Goal: Transaction & Acquisition: Purchase product/service

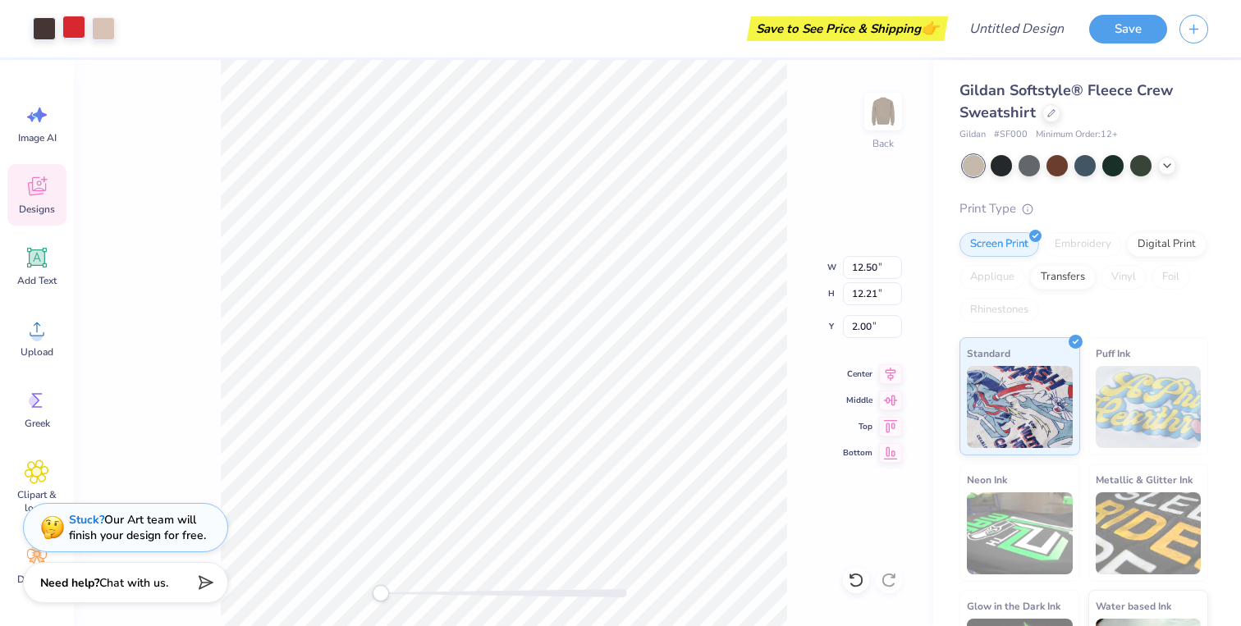
click at [74, 31] on div at bounding box center [73, 27] width 23 height 23
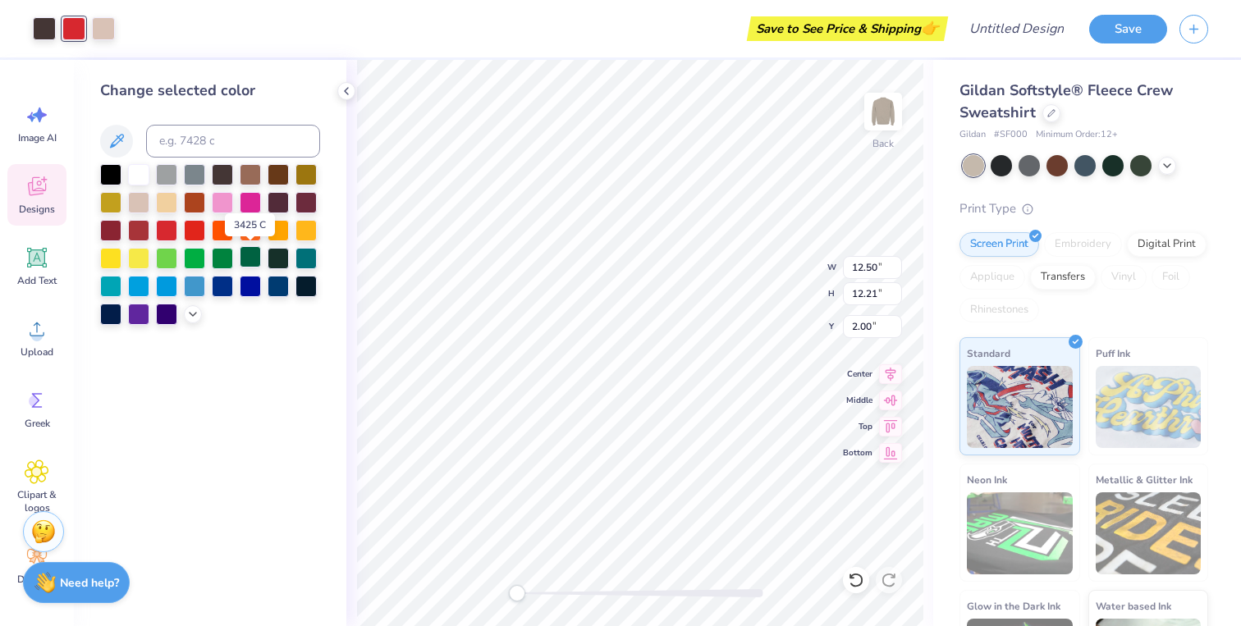
click at [252, 259] on div at bounding box center [250, 256] width 21 height 21
click at [348, 94] on polyline at bounding box center [346, 91] width 3 height 7
click at [341, 90] on div "Change selected color" at bounding box center [210, 343] width 272 height 566
click at [350, 82] on div "Back W 12.50 12.50 " H 12.21 12.21 " Y 2.00 2.00 " Center Middle Top Bottom" at bounding box center [639, 343] width 587 height 566
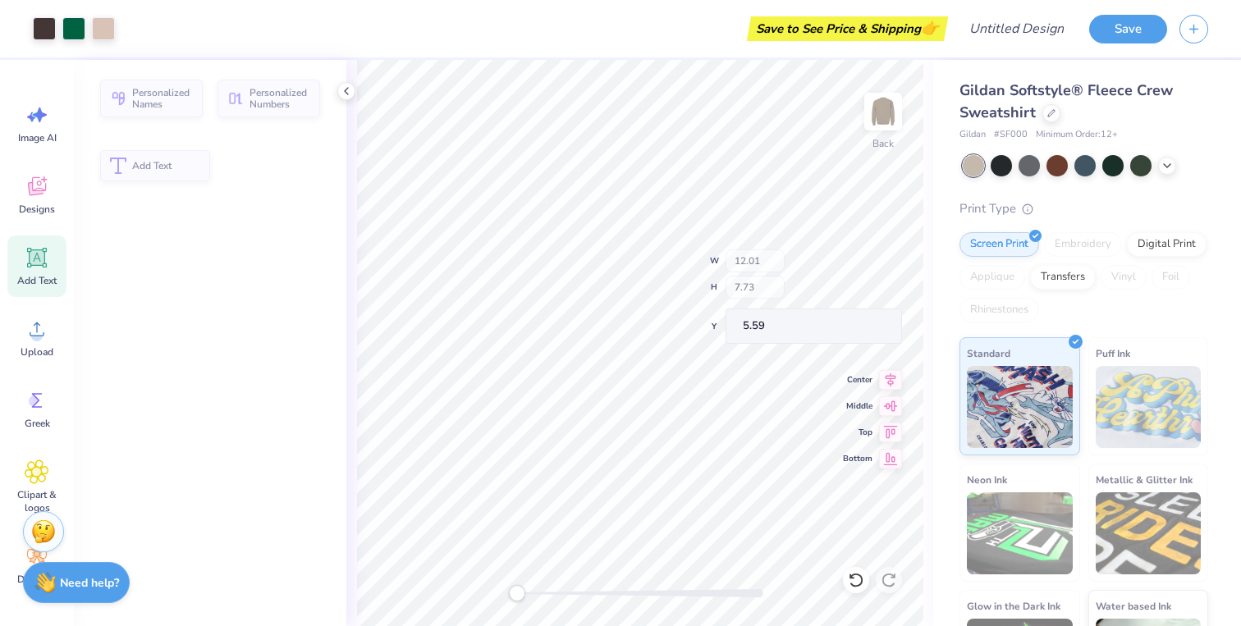
type input "12.01"
type input "7.73"
type input "5.59"
click at [1002, 181] on div "Gildan Softstyle® Fleece Crew Sweatshirt Gildan # SF000 Minimum Order: 12 + Pri…" at bounding box center [1083, 394] width 249 height 628
click at [1002, 167] on div at bounding box center [1000, 163] width 21 height 21
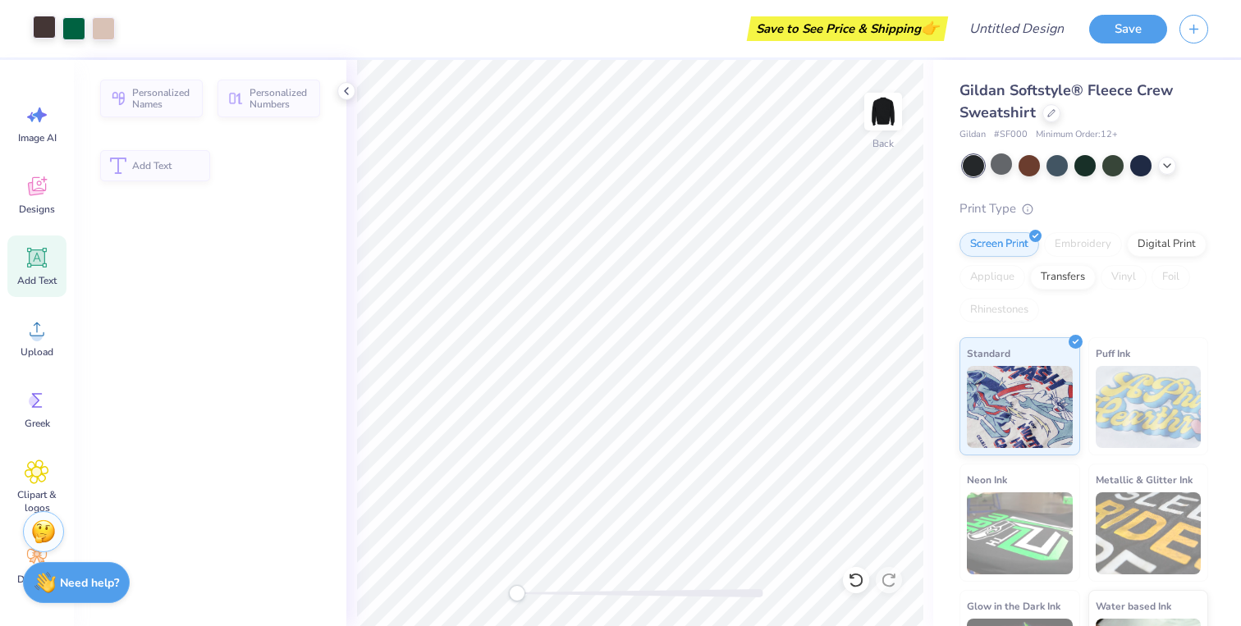
click at [45, 29] on div at bounding box center [44, 27] width 23 height 23
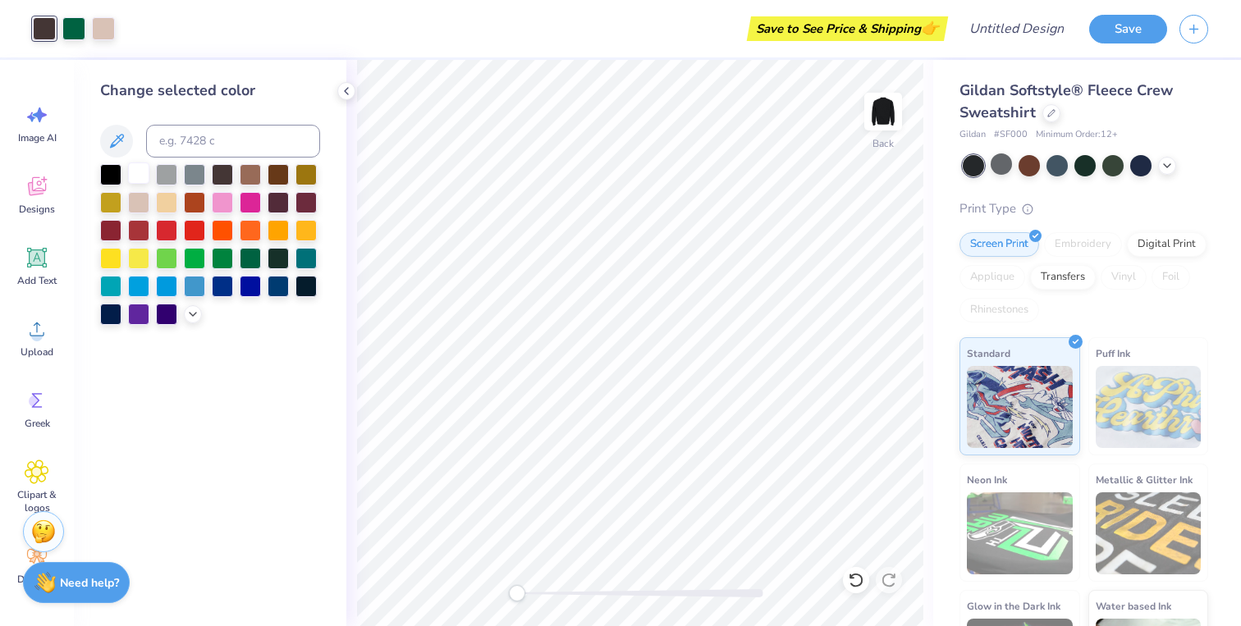
click at [133, 171] on div at bounding box center [138, 172] width 21 height 21
click at [185, 174] on div at bounding box center [194, 172] width 21 height 21
click at [1003, 170] on div at bounding box center [1000, 163] width 21 height 21
click at [120, 178] on div at bounding box center [110, 174] width 21 height 21
click at [256, 229] on div at bounding box center [250, 228] width 21 height 21
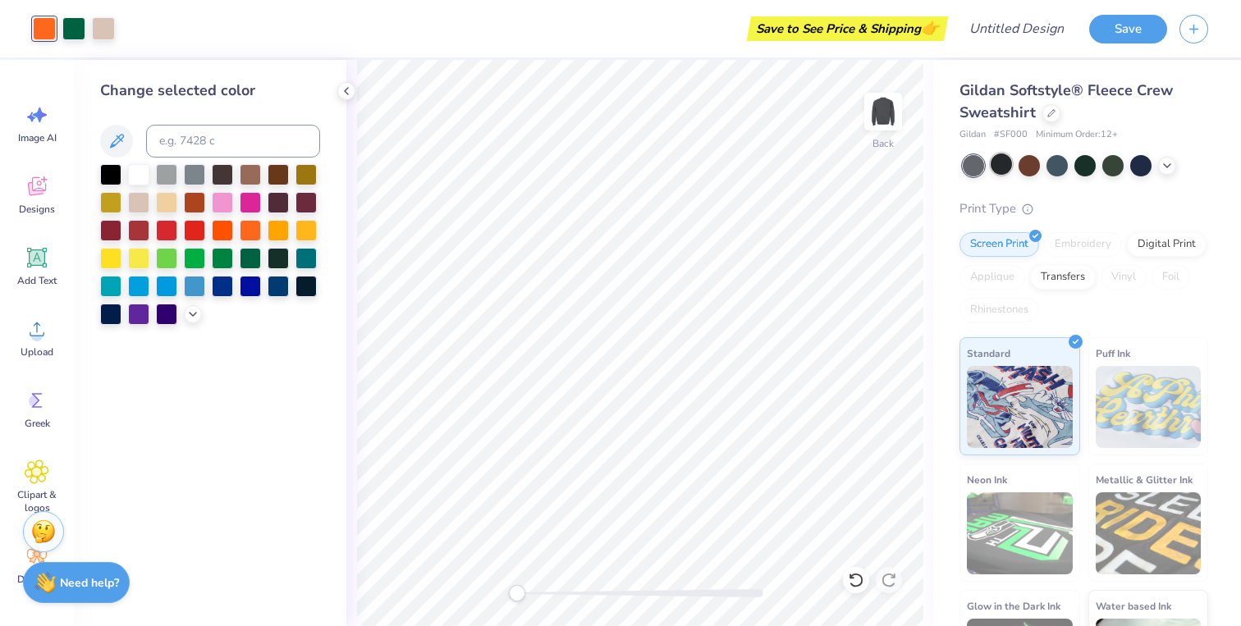
click at [999, 166] on div at bounding box center [1000, 163] width 21 height 21
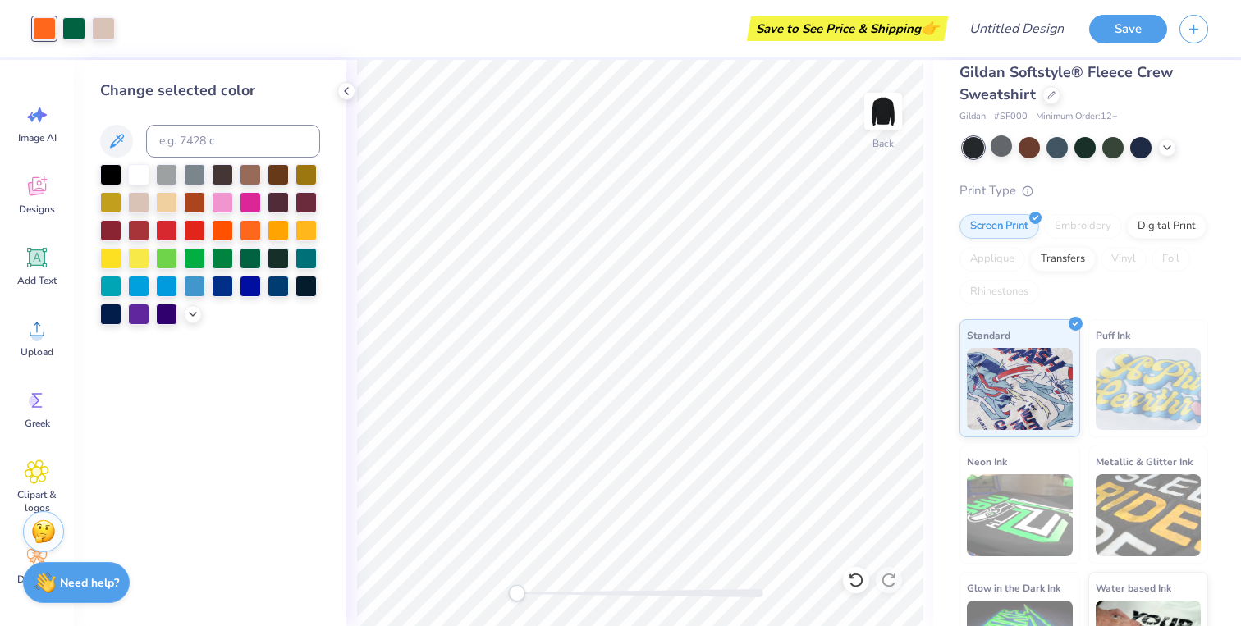
scroll to position [16, 0]
click at [1167, 145] on icon at bounding box center [1166, 147] width 13 height 13
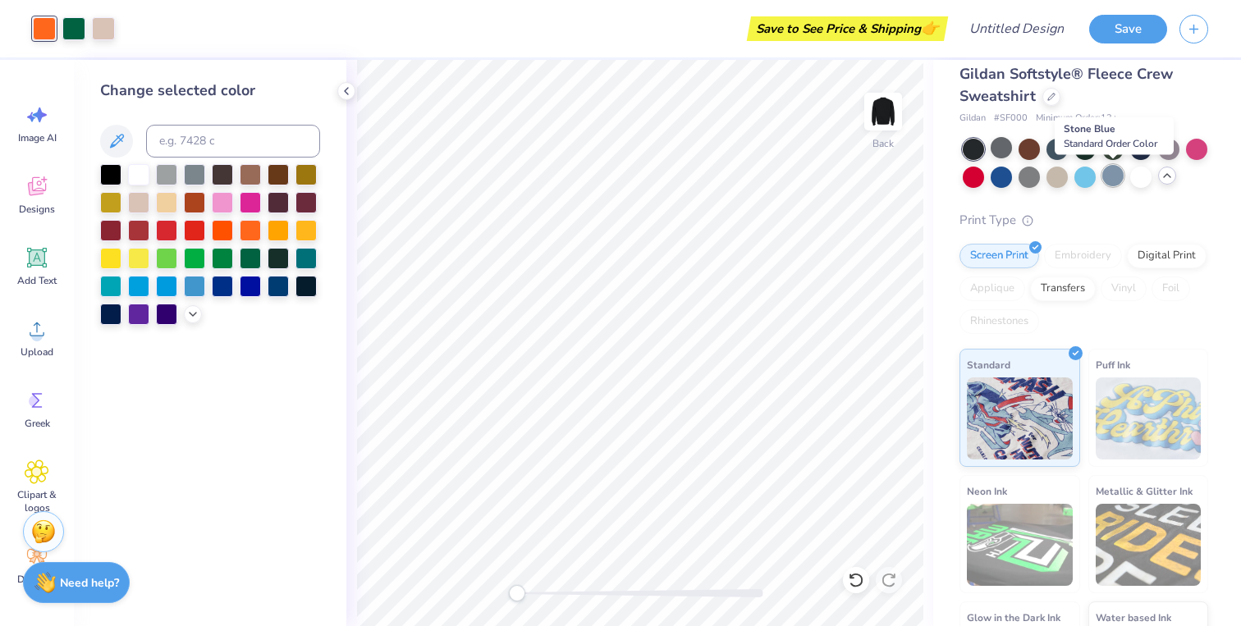
click at [1109, 183] on div at bounding box center [1112, 175] width 21 height 21
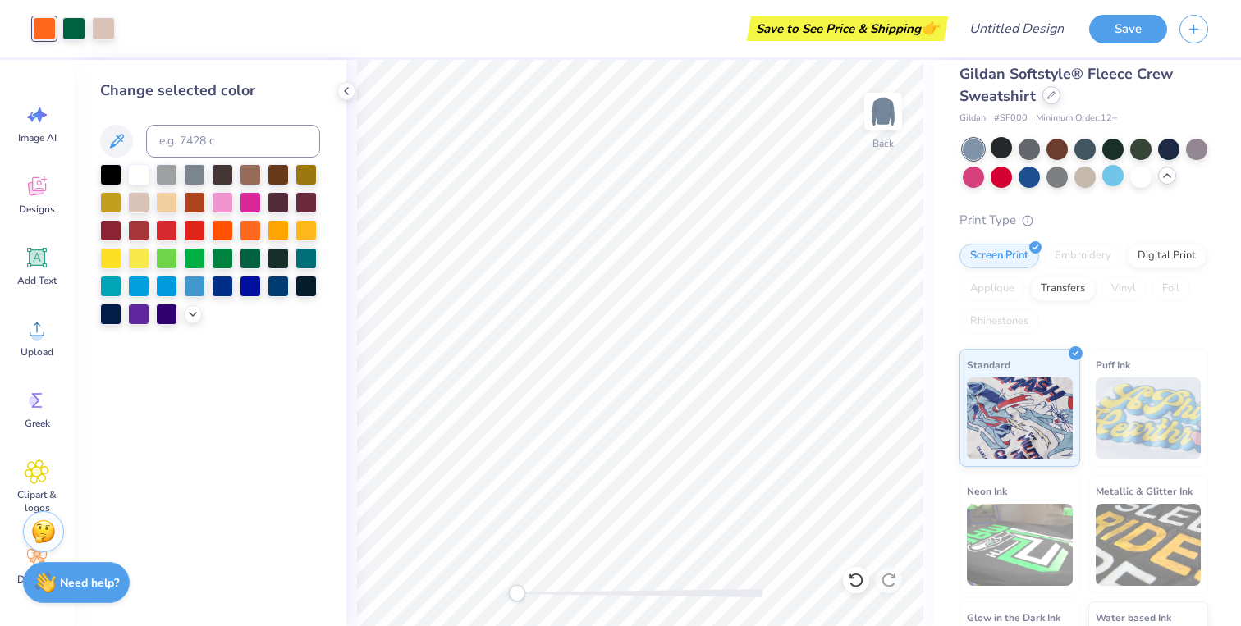
click at [1058, 95] on div at bounding box center [1051, 95] width 18 height 18
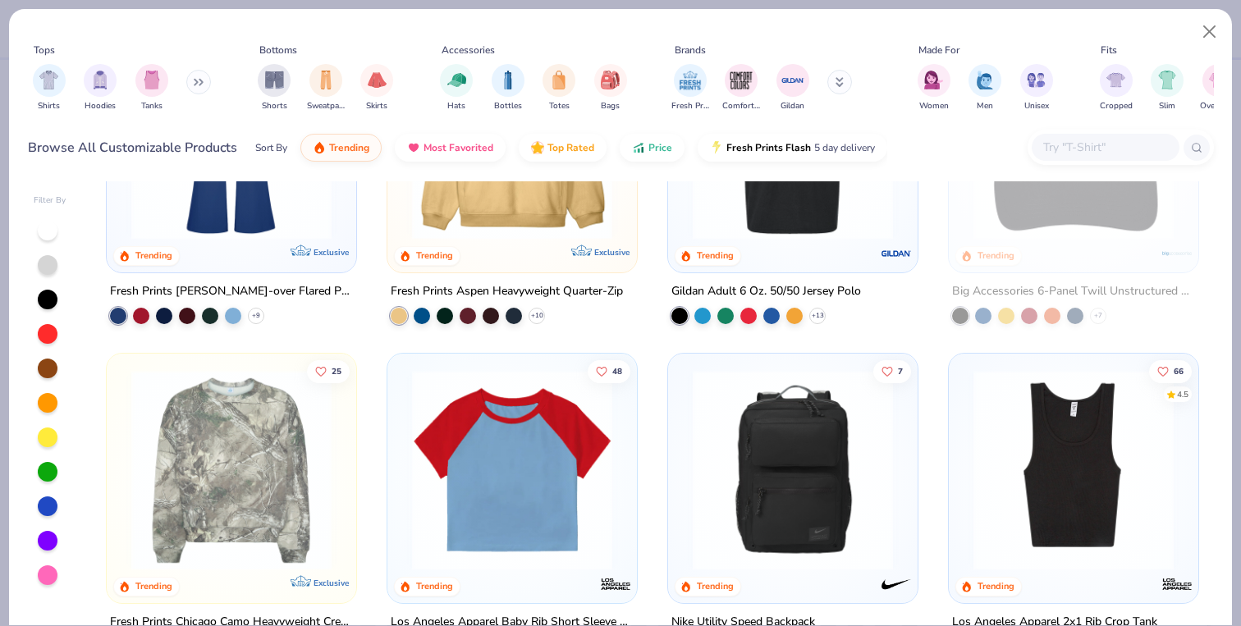
scroll to position [3819, 0]
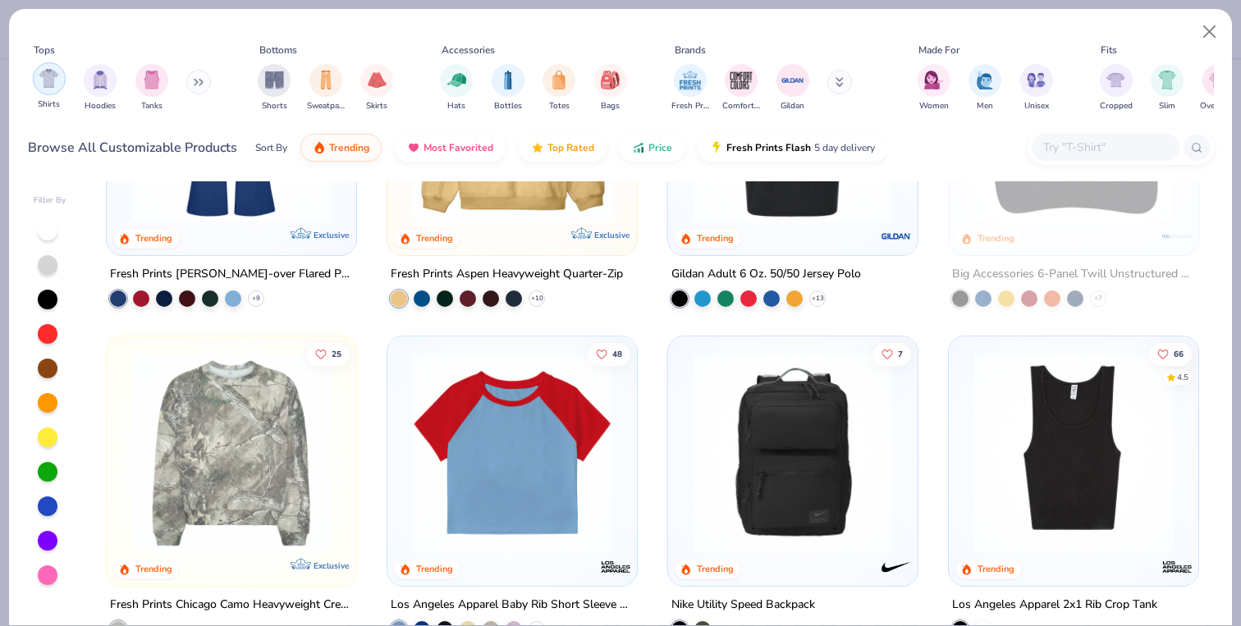
click at [43, 77] on img "filter for Shirts" at bounding box center [48, 78] width 19 height 19
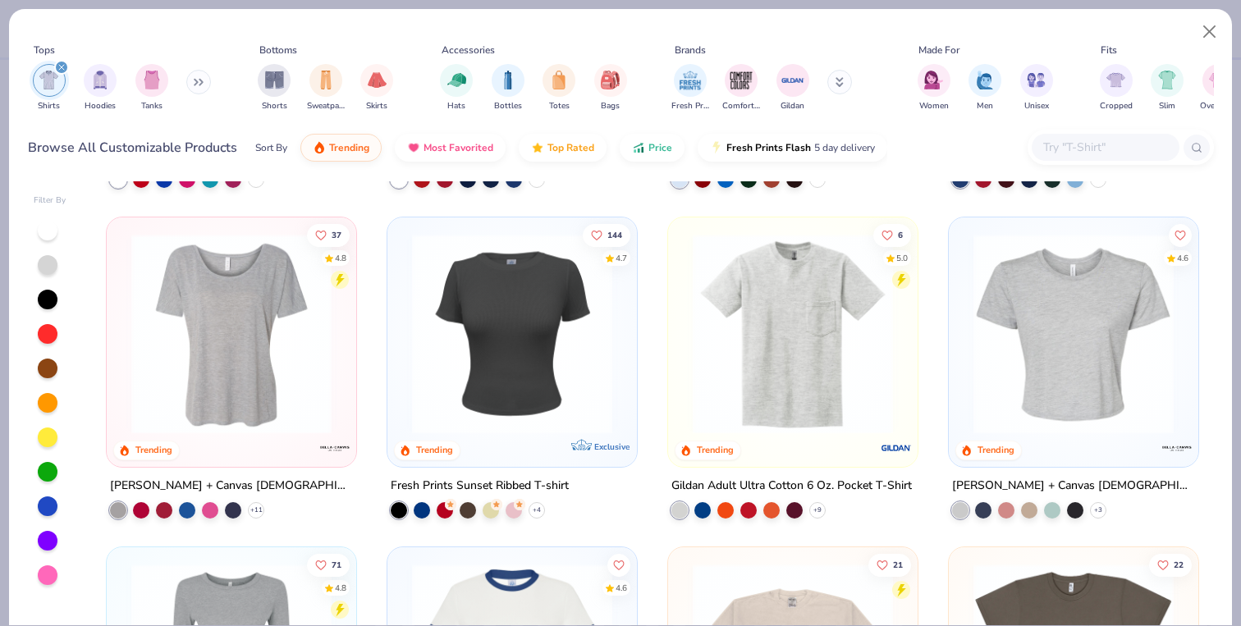
scroll to position [636, 0]
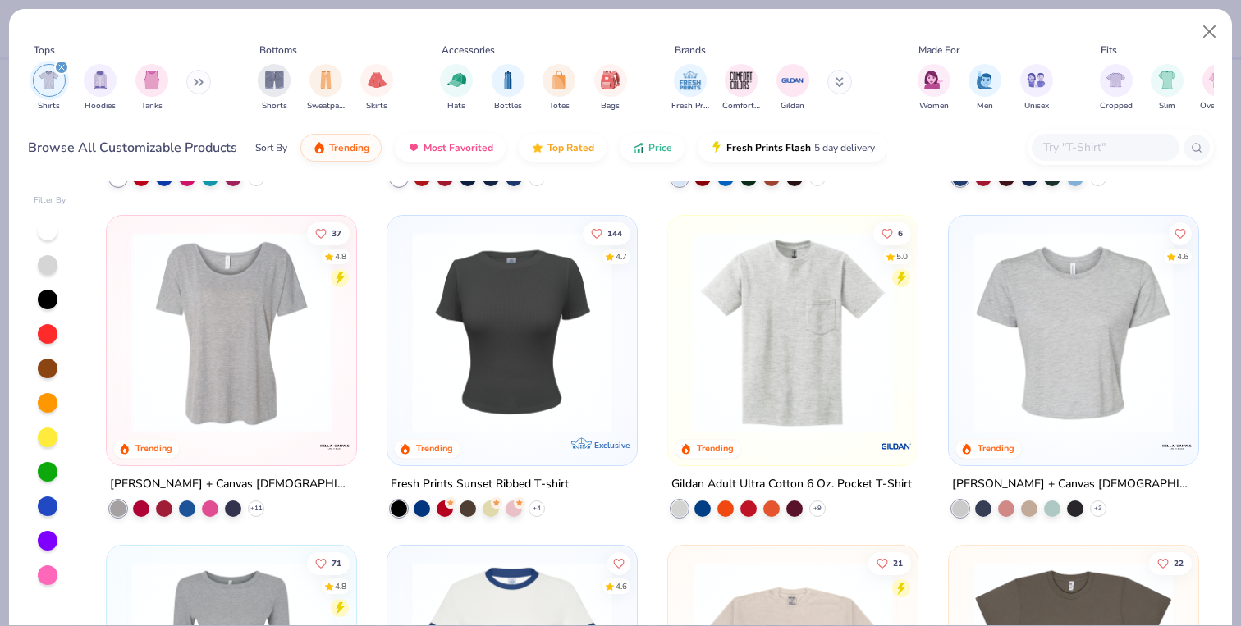
click at [825, 351] on img at bounding box center [792, 331] width 217 height 200
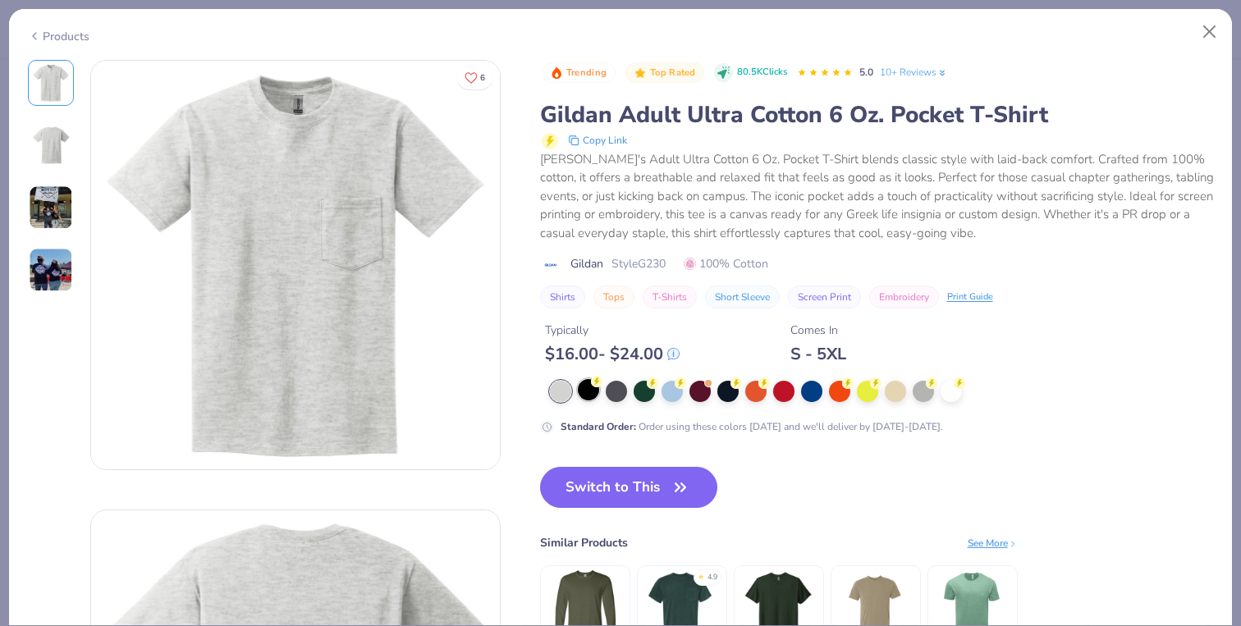
click at [593, 388] on div at bounding box center [588, 389] width 21 height 21
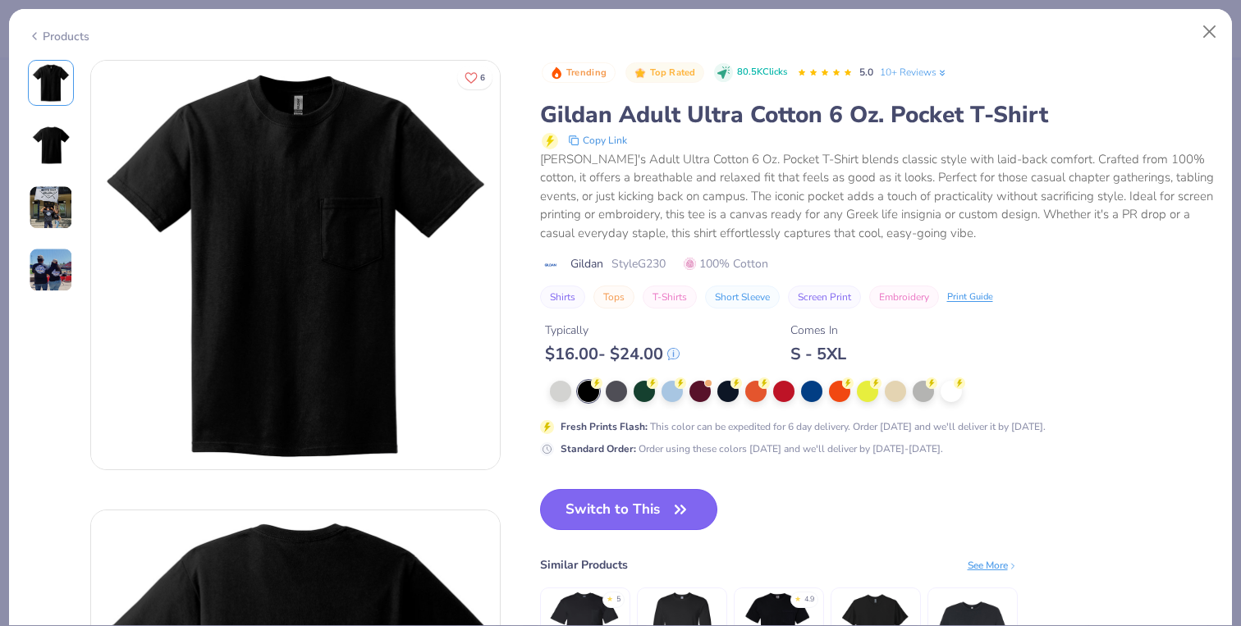
click at [656, 504] on button "Switch to This" at bounding box center [629, 509] width 178 height 41
click at [676, 494] on button "Switch to This" at bounding box center [629, 509] width 178 height 41
click at [644, 511] on button "Switch to This" at bounding box center [629, 509] width 178 height 41
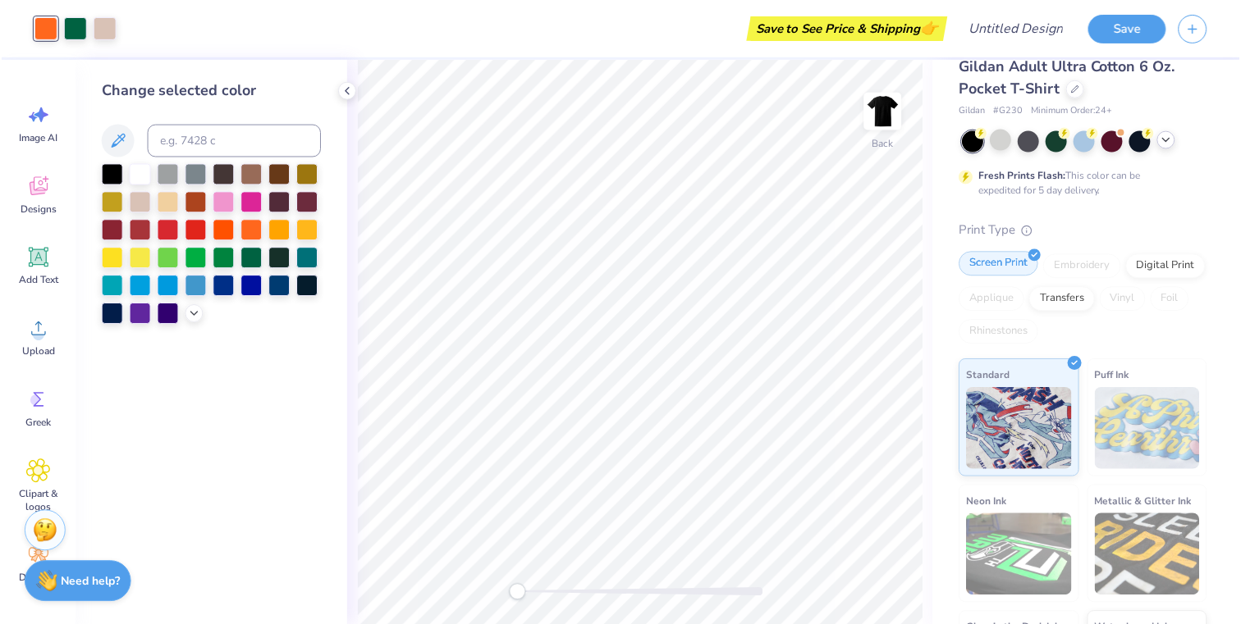
scroll to position [36, 0]
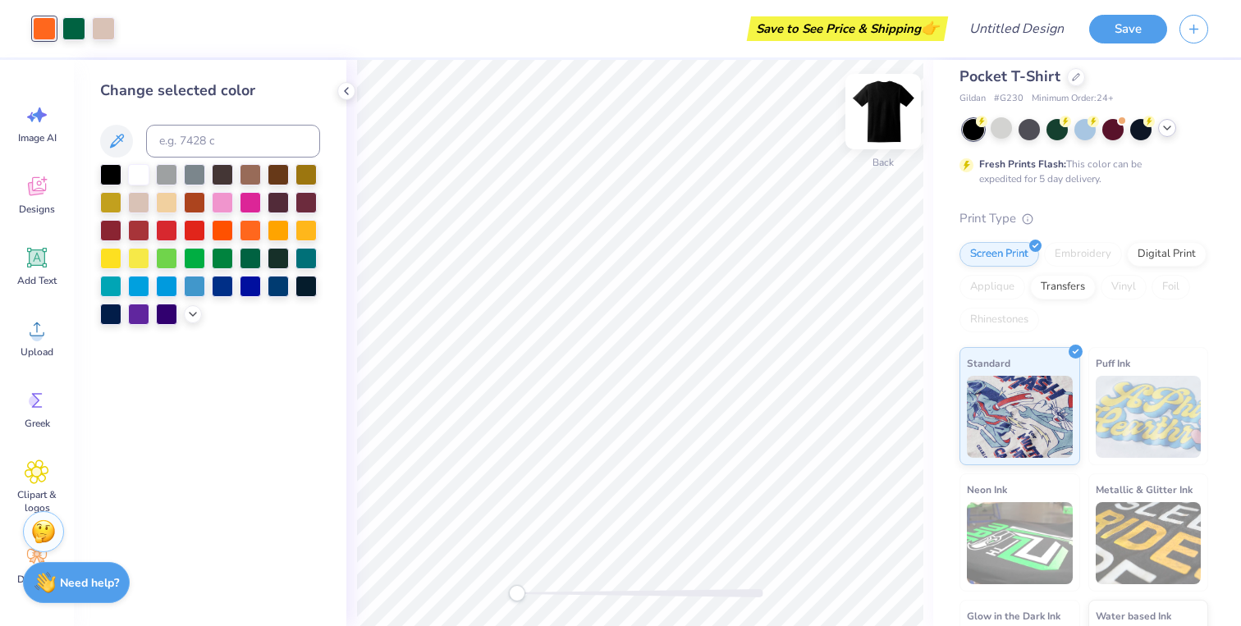
click at [878, 120] on img at bounding box center [883, 112] width 66 height 66
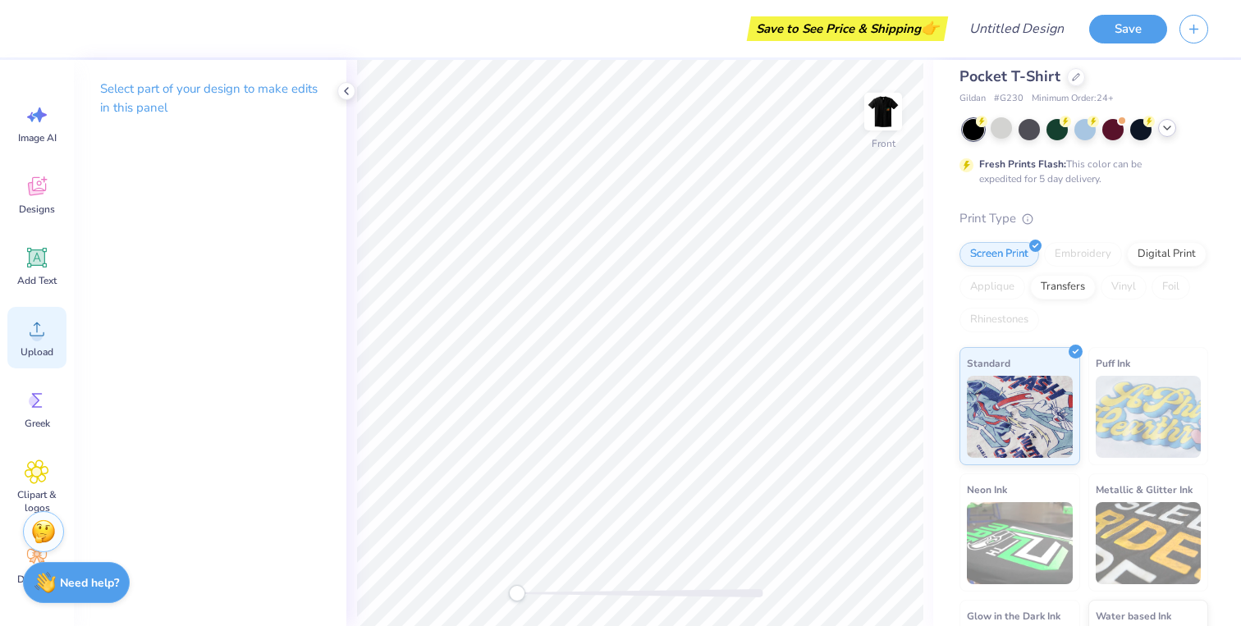
click at [39, 326] on icon at bounding box center [37, 329] width 25 height 25
click at [45, 314] on div "Upload" at bounding box center [36, 338] width 59 height 62
click at [32, 219] on div "Designs" at bounding box center [36, 195] width 59 height 62
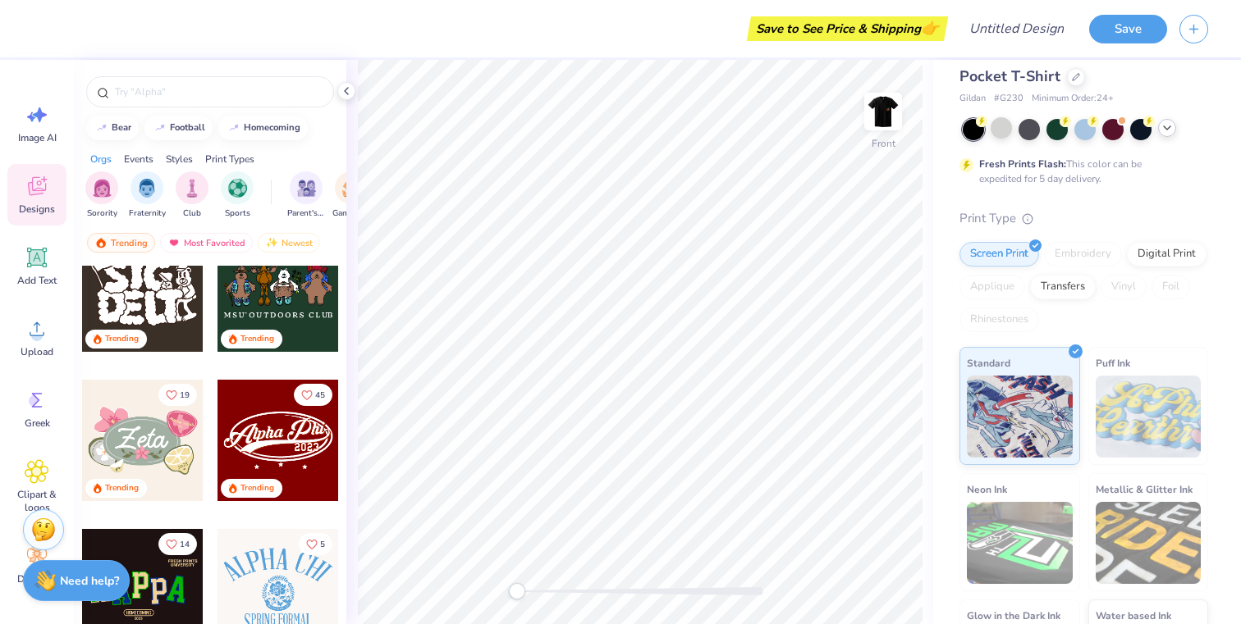
scroll to position [423, 0]
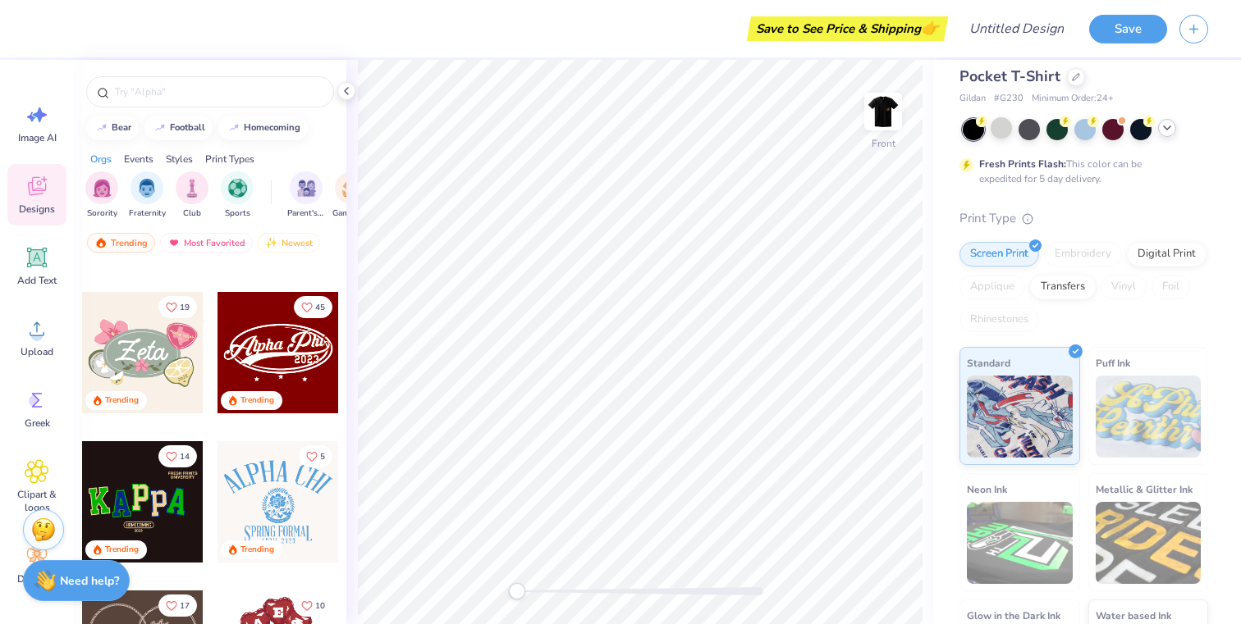
click at [197, 108] on div at bounding box center [210, 88] width 272 height 56
click at [197, 89] on input "text" at bounding box center [218, 92] width 210 height 16
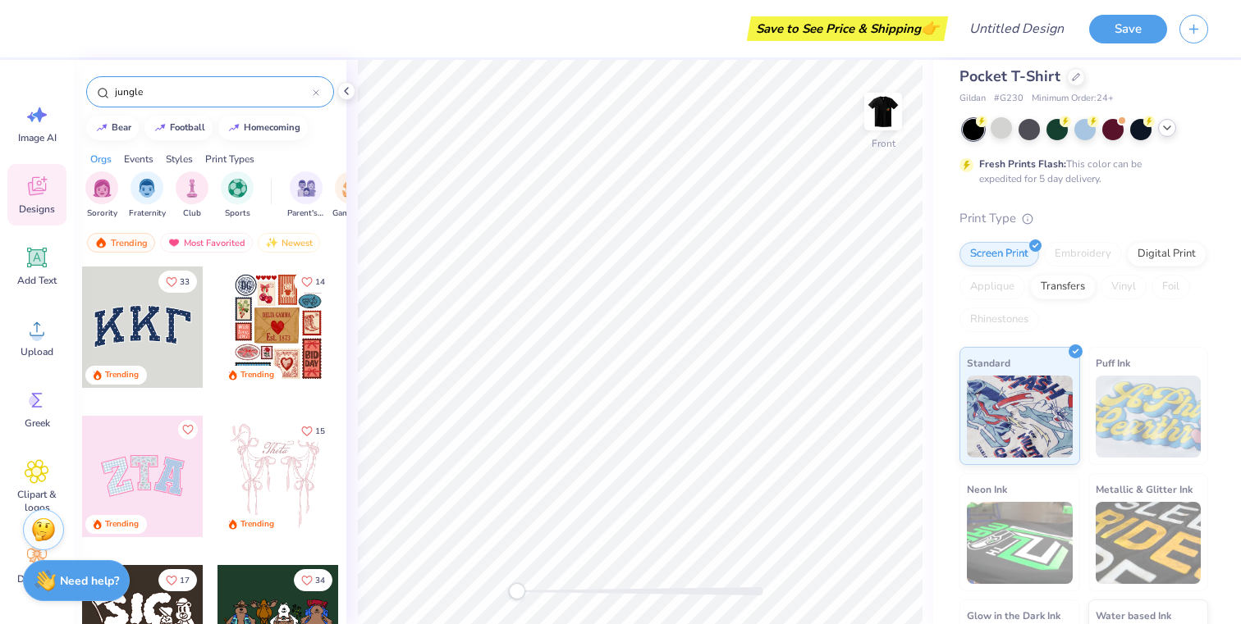
type input "jungle"
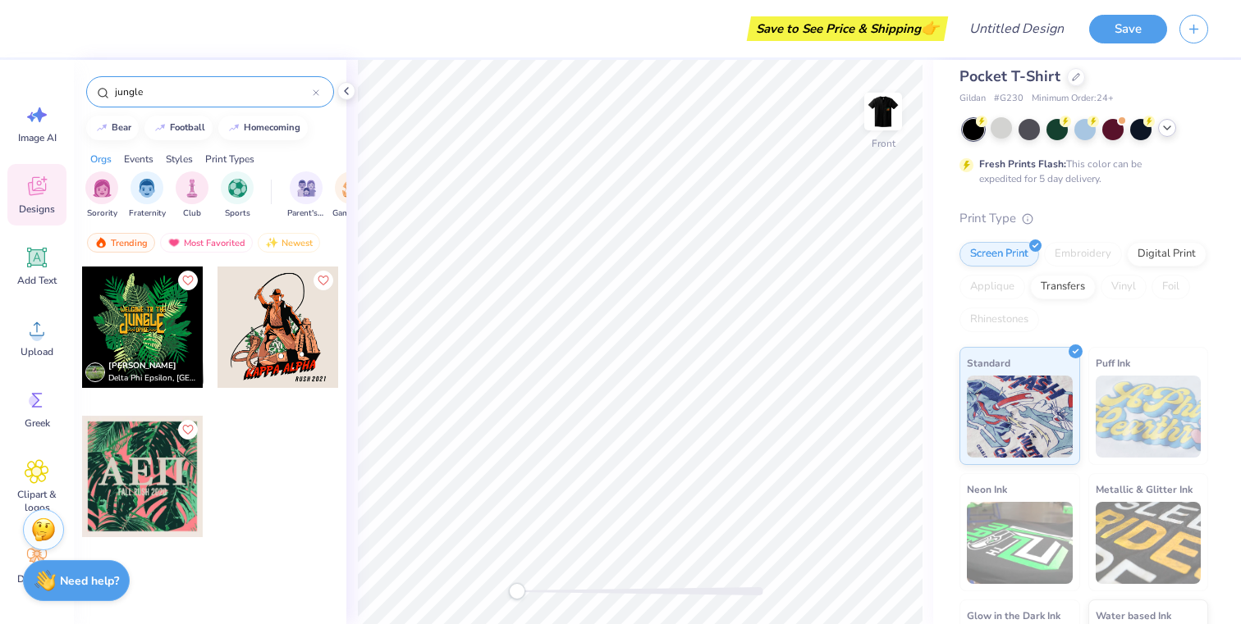
click at [321, 89] on div "jungle" at bounding box center [210, 91] width 248 height 31
click at [320, 89] on div "jungle" at bounding box center [210, 91] width 248 height 31
click at [315, 91] on icon at bounding box center [316, 92] width 7 height 7
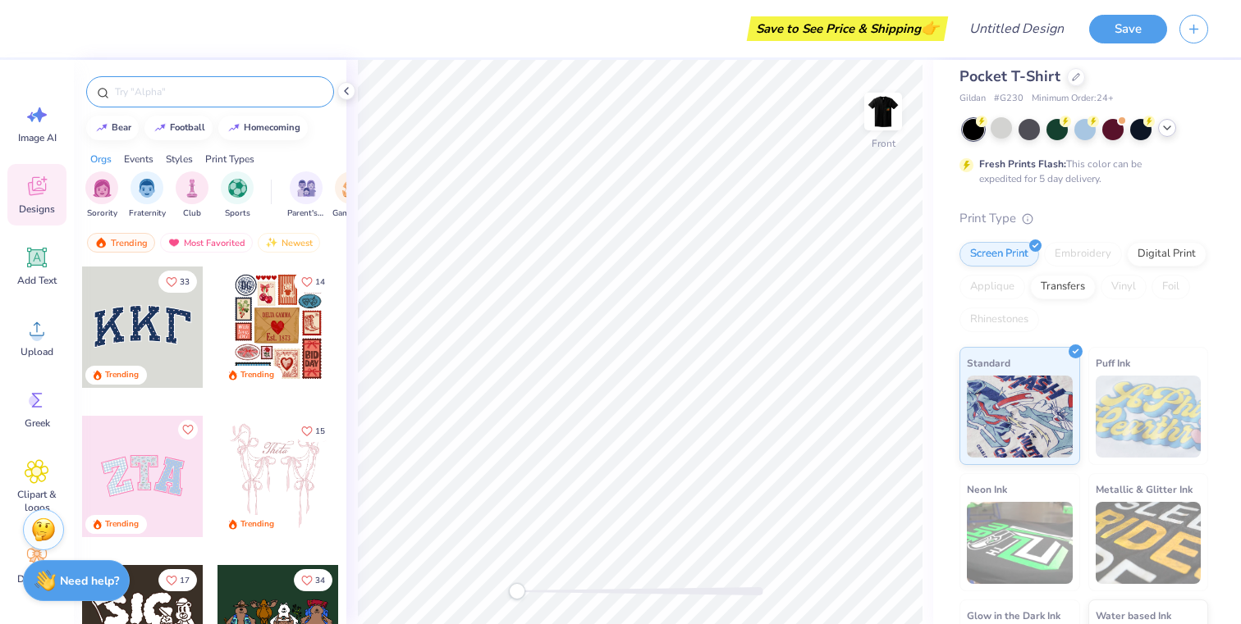
click at [289, 107] on div at bounding box center [210, 88] width 272 height 56
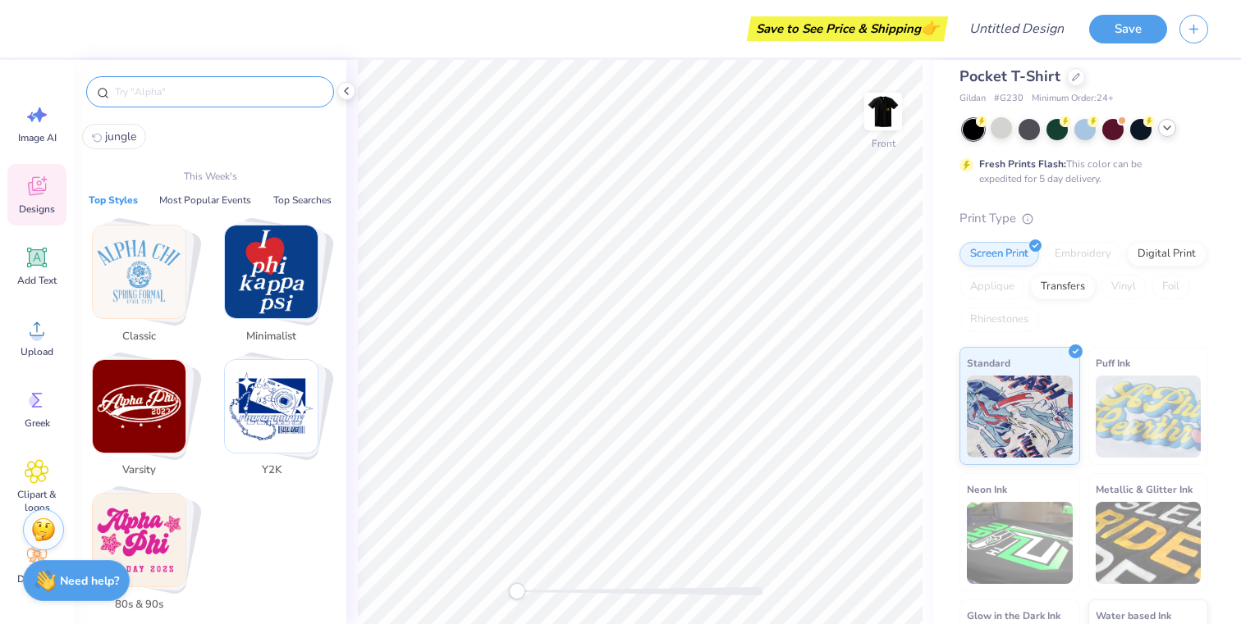
click at [286, 94] on input "text" at bounding box center [218, 92] width 210 height 16
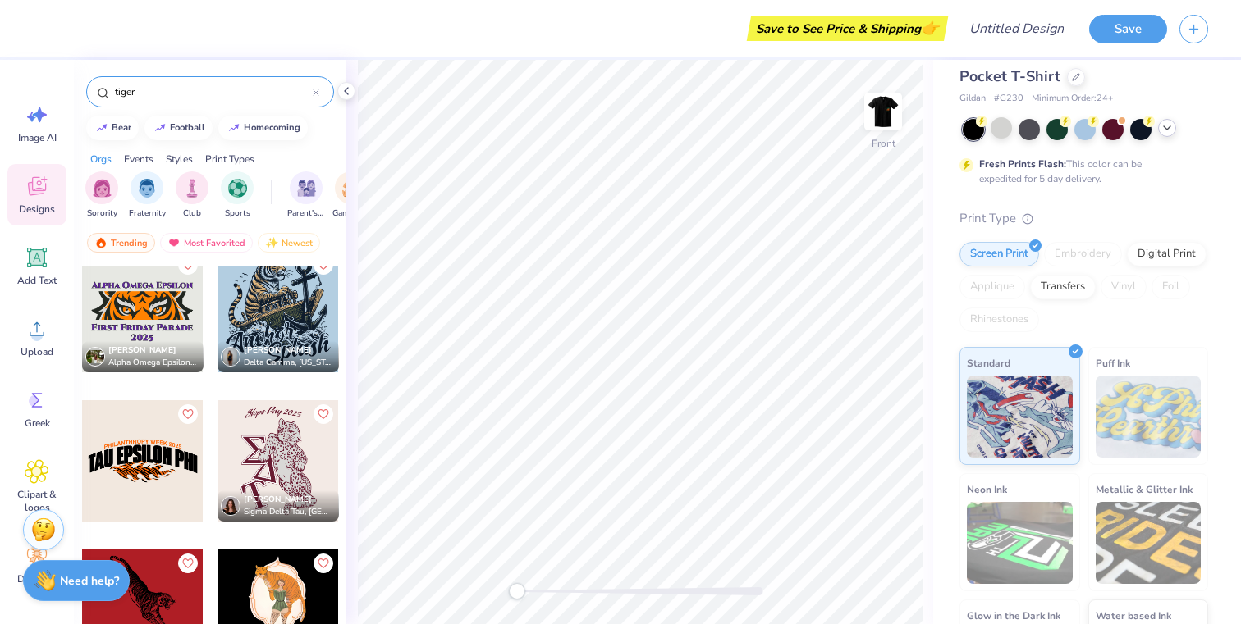
scroll to position [0, 0]
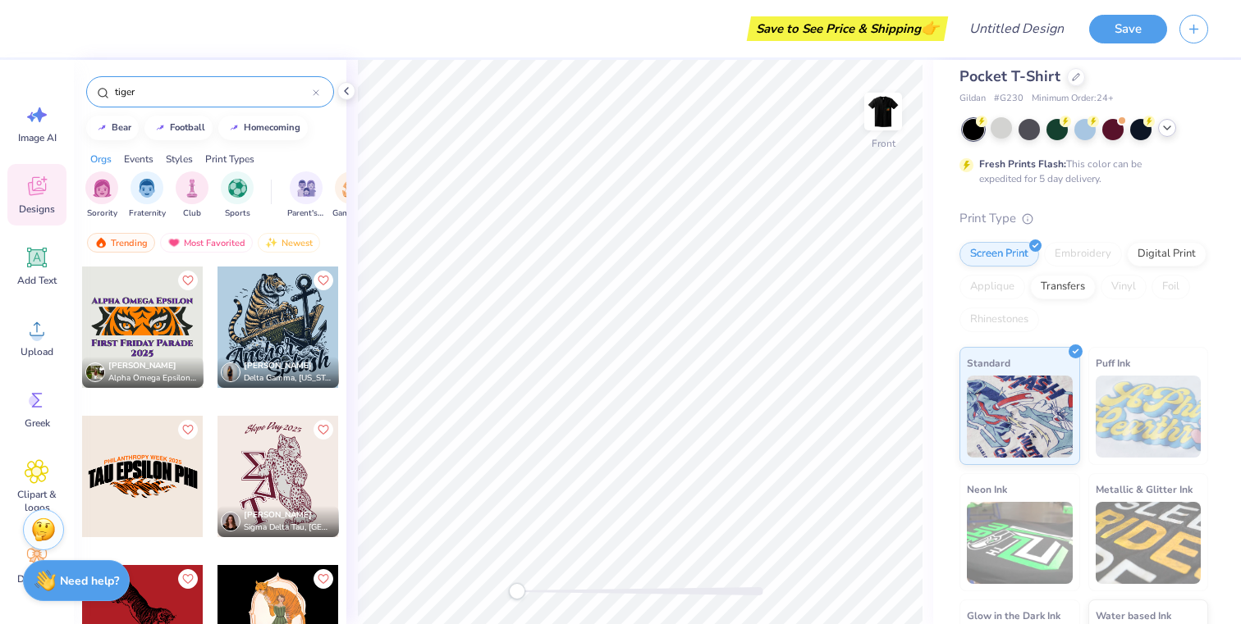
click at [162, 304] on div at bounding box center [142, 327] width 121 height 121
click at [245, 87] on input "tiger" at bounding box center [212, 92] width 199 height 16
type input "t"
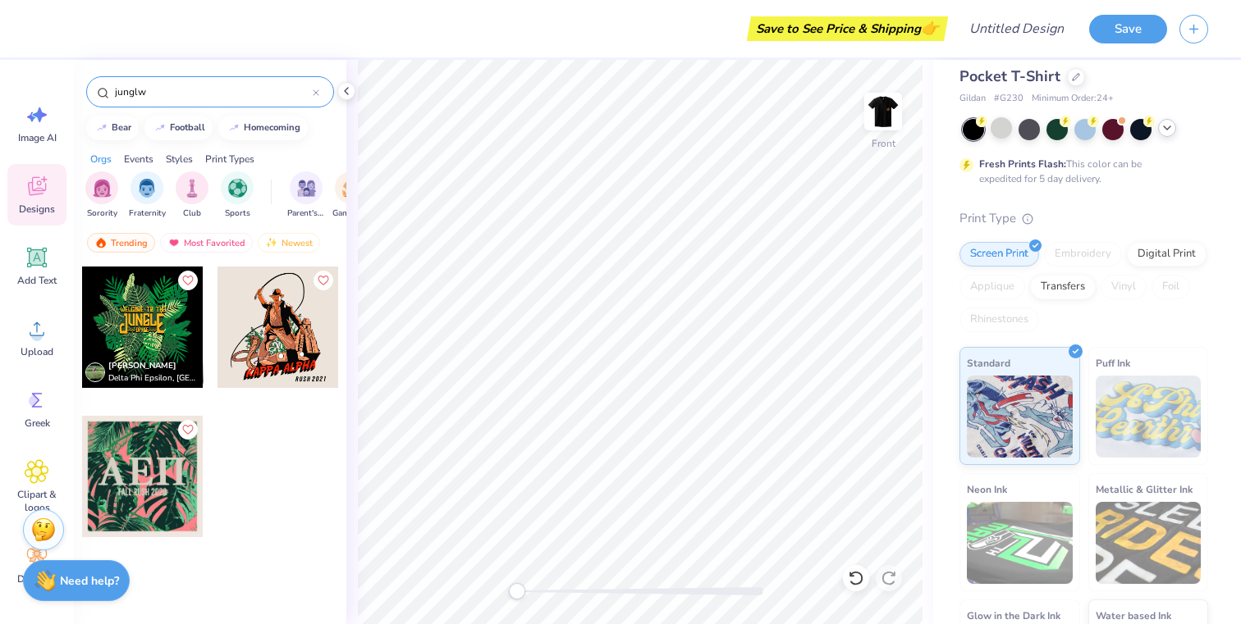
click at [185, 93] on input "junglw" at bounding box center [212, 92] width 199 height 16
click at [191, 95] on input "jungle" at bounding box center [212, 92] width 199 height 16
type input "forest"
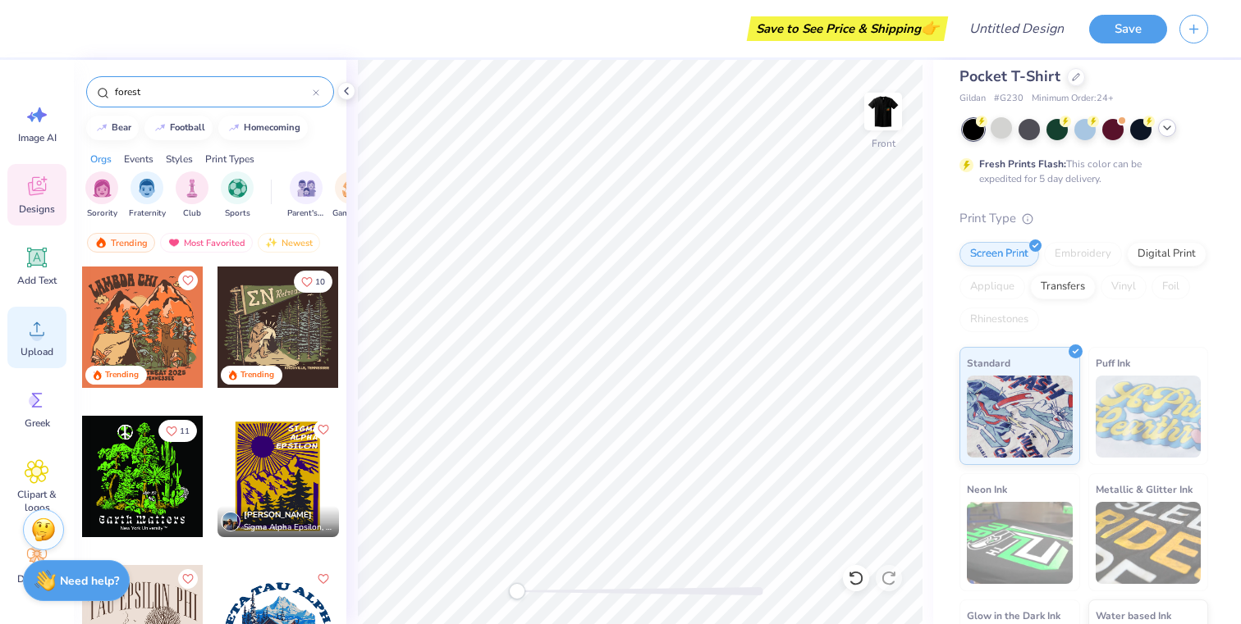
click at [30, 341] on div "Upload" at bounding box center [36, 338] width 59 height 62
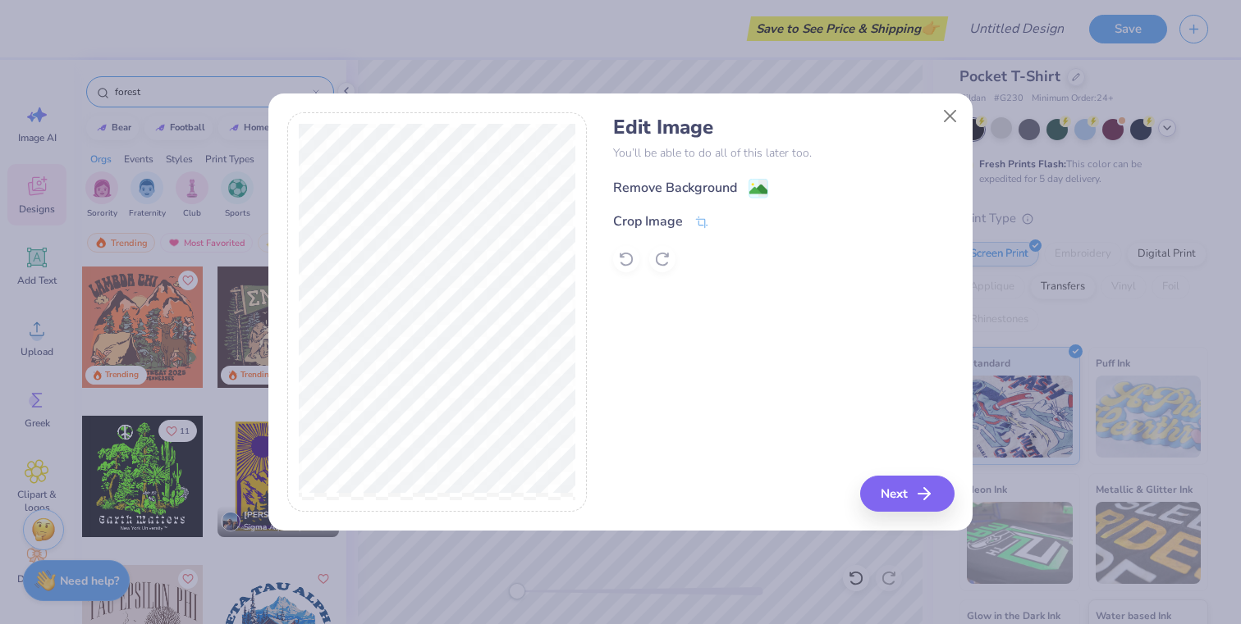
click at [692, 187] on div "Remove Background" at bounding box center [675, 188] width 124 height 20
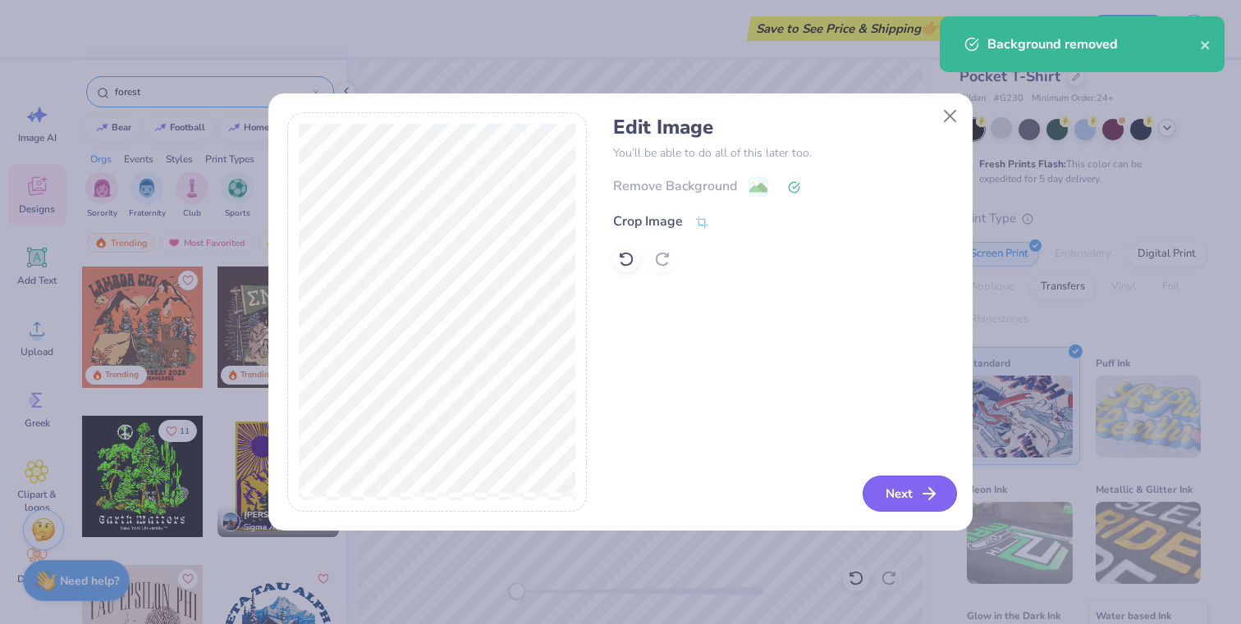
click at [893, 491] on button "Next" at bounding box center [909, 494] width 94 height 36
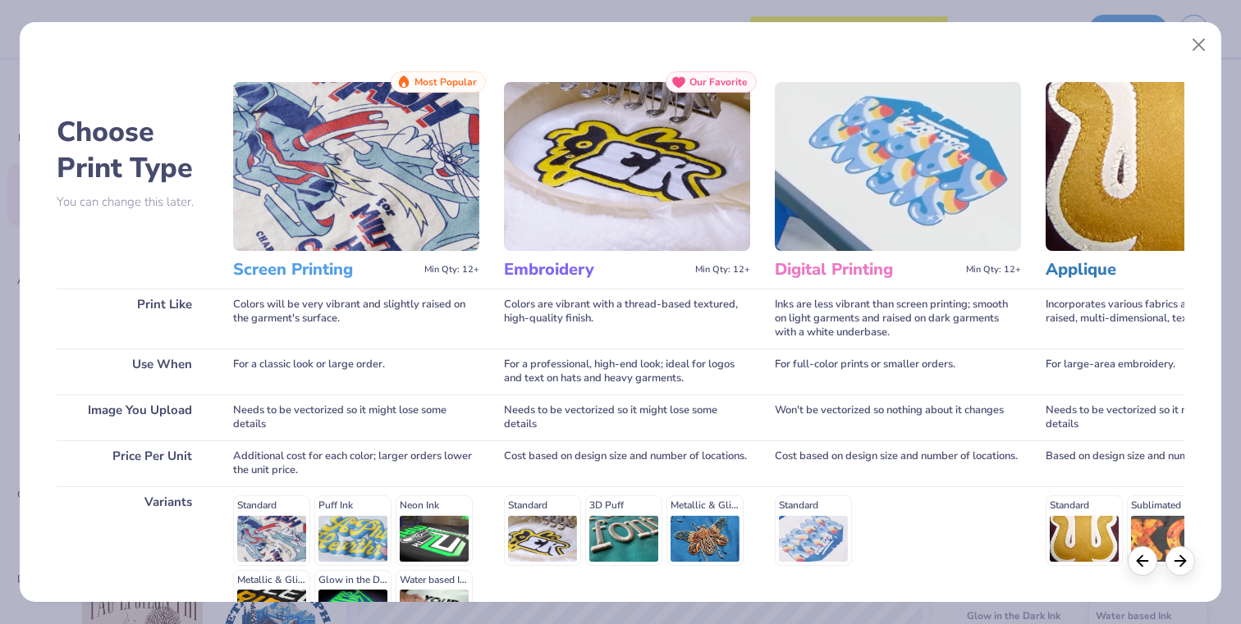
click at [386, 192] on img at bounding box center [356, 166] width 246 height 169
click at [320, 272] on h3 "Screen Printing" at bounding box center [325, 269] width 185 height 21
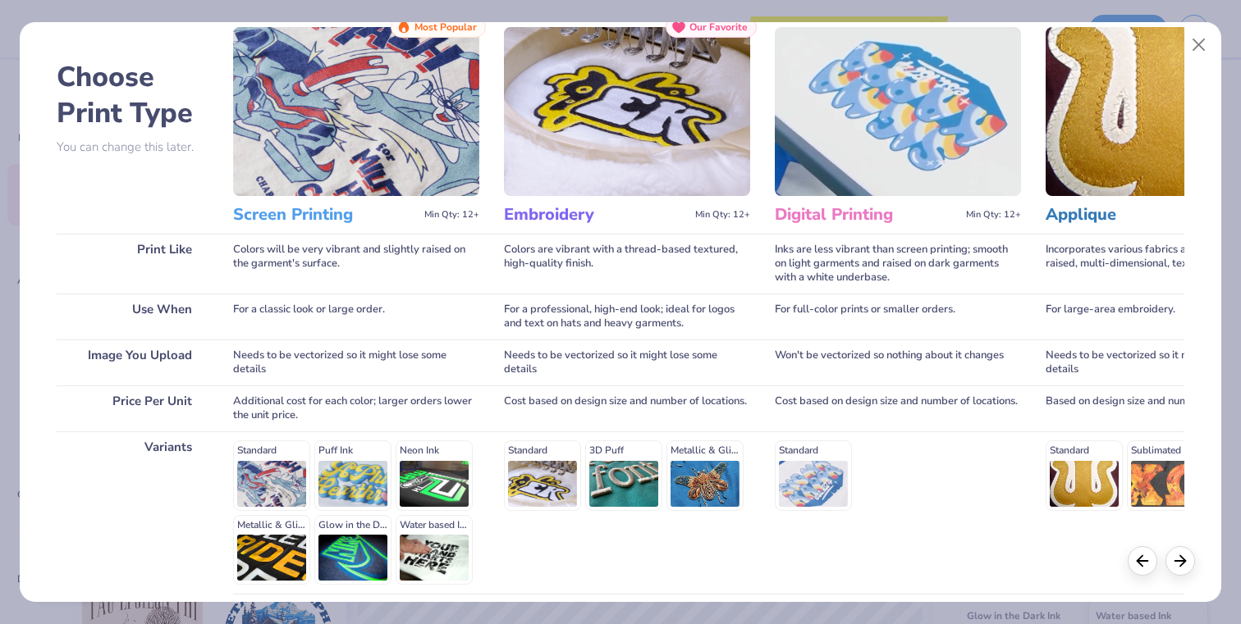
scroll to position [194, 0]
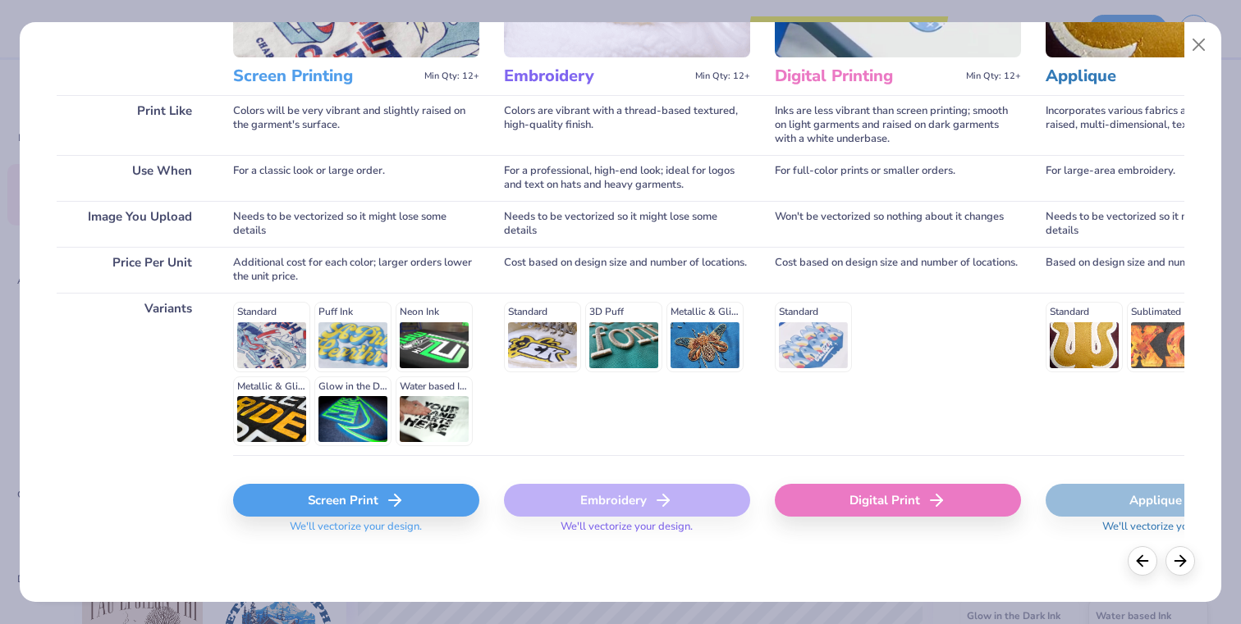
click at [359, 498] on div "Screen Print" at bounding box center [356, 500] width 246 height 33
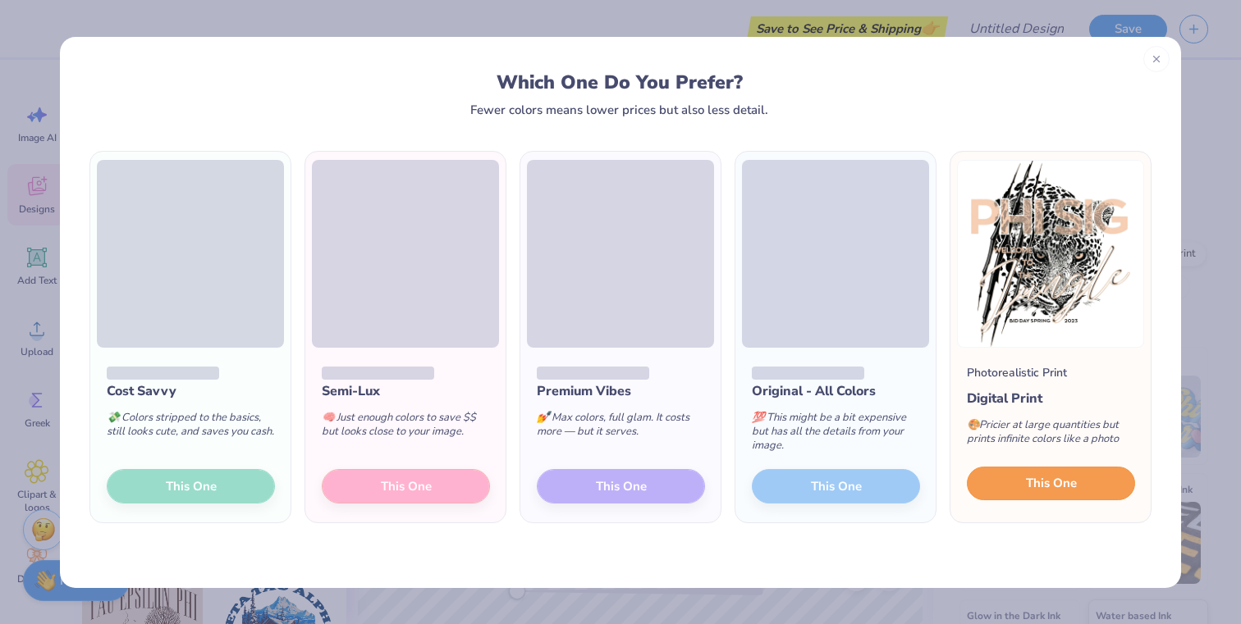
click at [1077, 477] on button "This One" at bounding box center [1051, 484] width 168 height 34
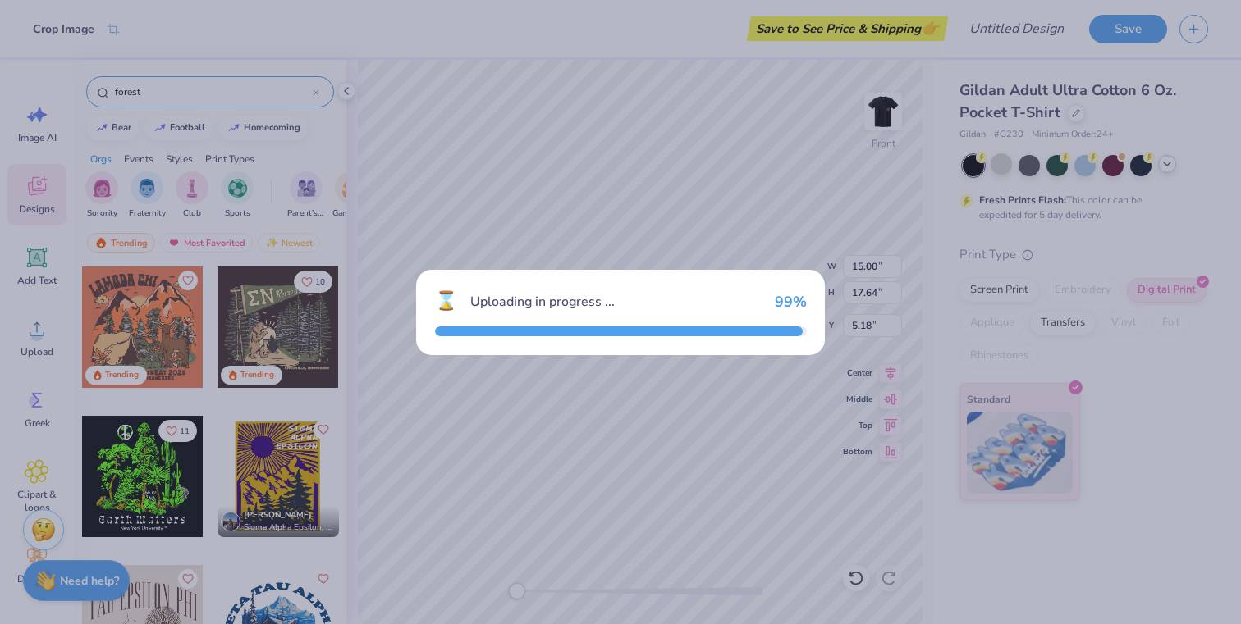
scroll to position [0, 0]
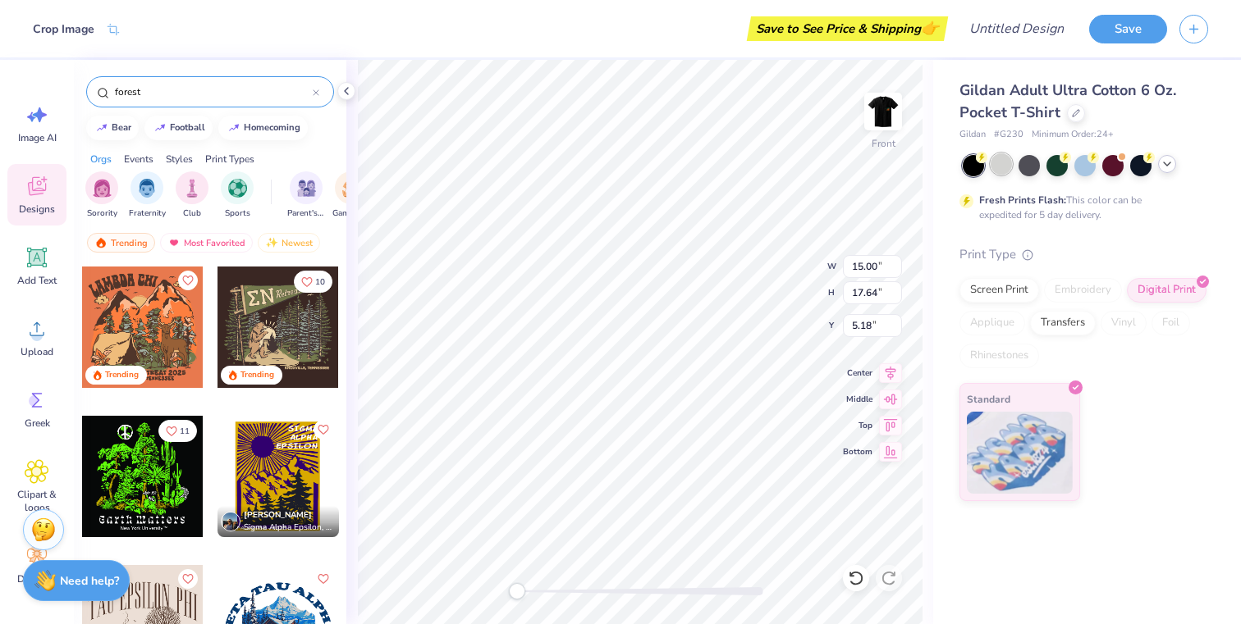
click at [997, 167] on div at bounding box center [1000, 163] width 21 height 21
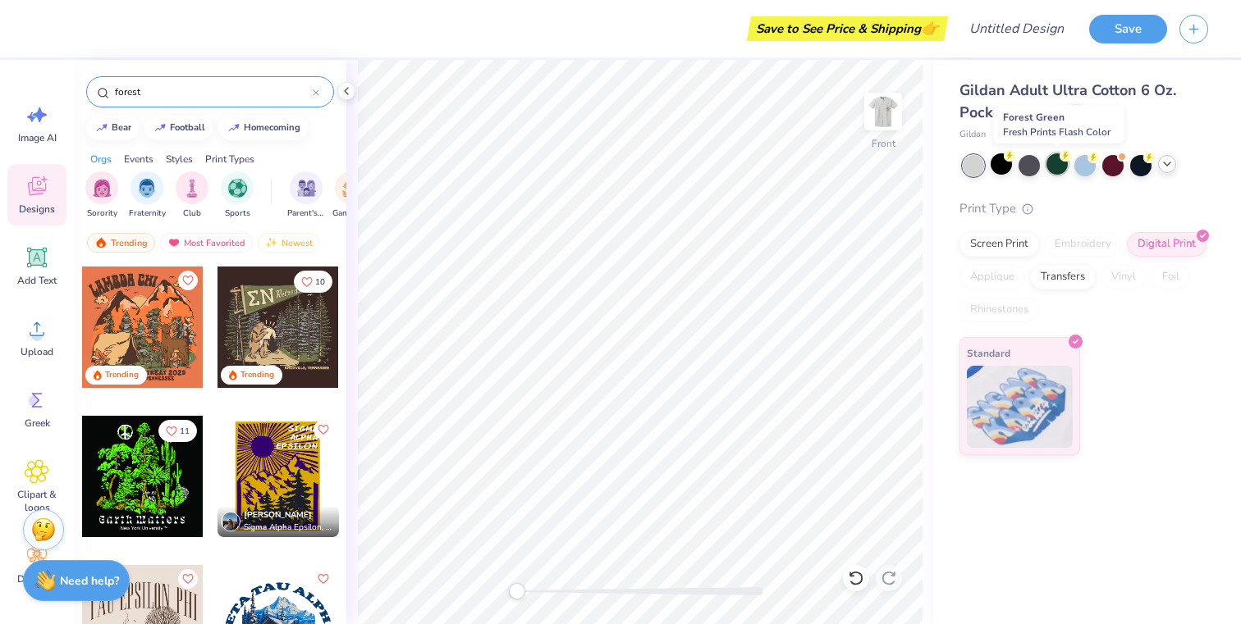
click at [1057, 167] on div at bounding box center [1056, 163] width 21 height 21
click at [1169, 170] on icon at bounding box center [1166, 164] width 13 height 13
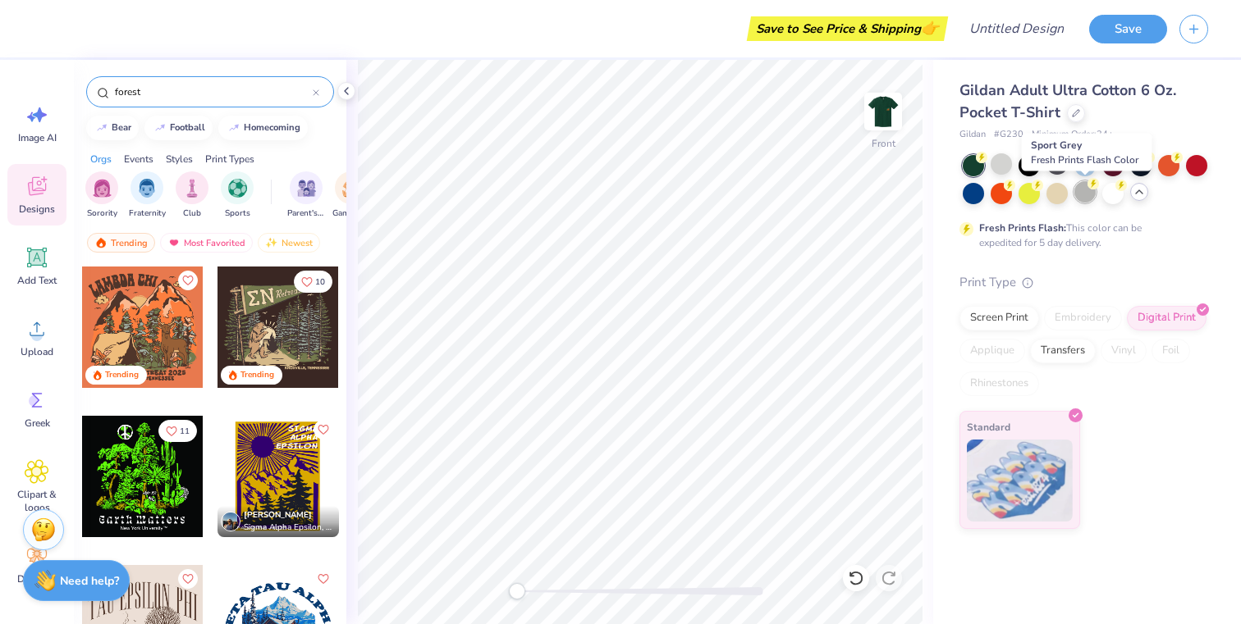
click at [1078, 194] on div at bounding box center [1084, 191] width 21 height 21
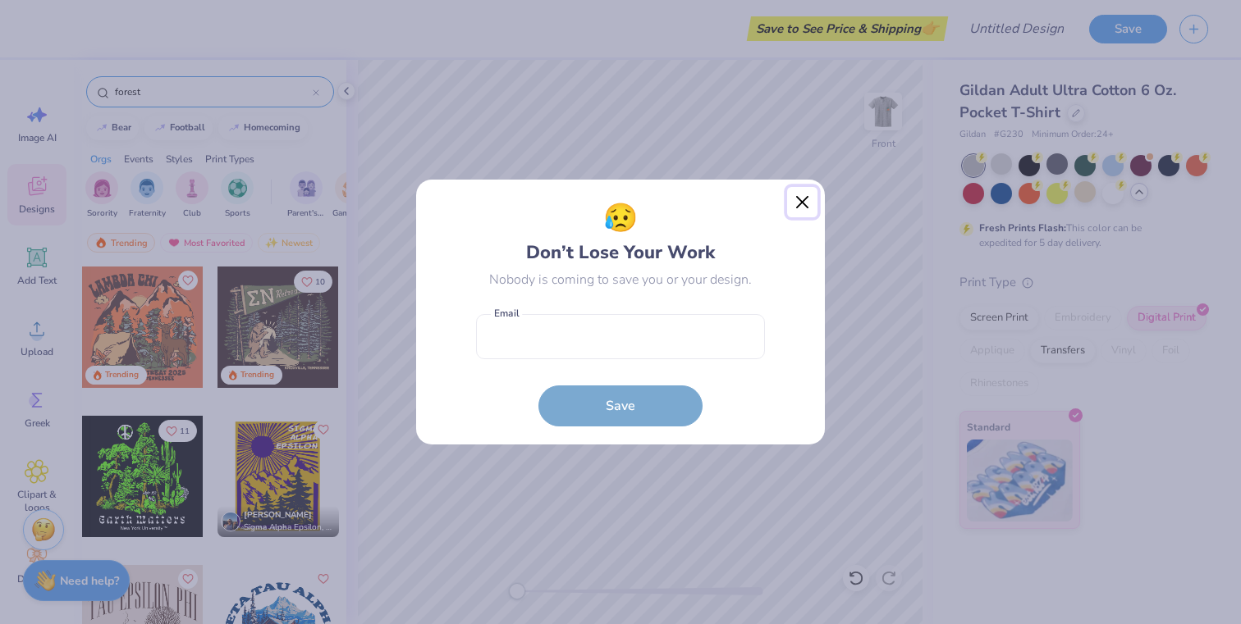
click at [801, 201] on button "Close" at bounding box center [802, 202] width 31 height 31
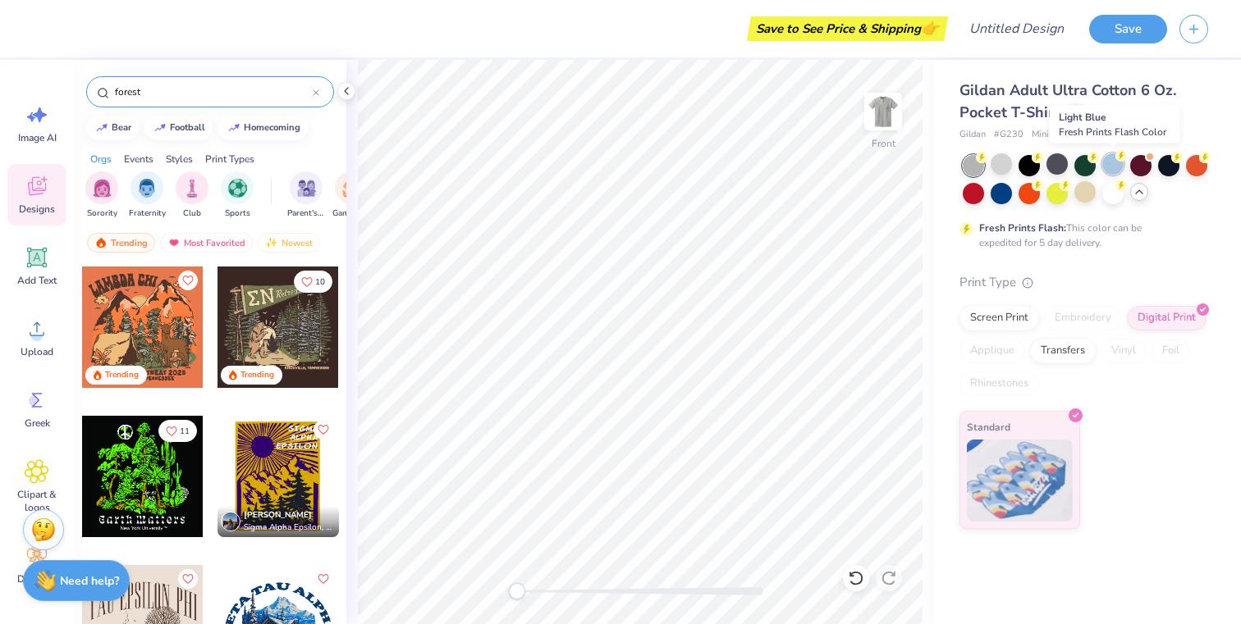
click at [1111, 158] on div at bounding box center [1112, 163] width 21 height 21
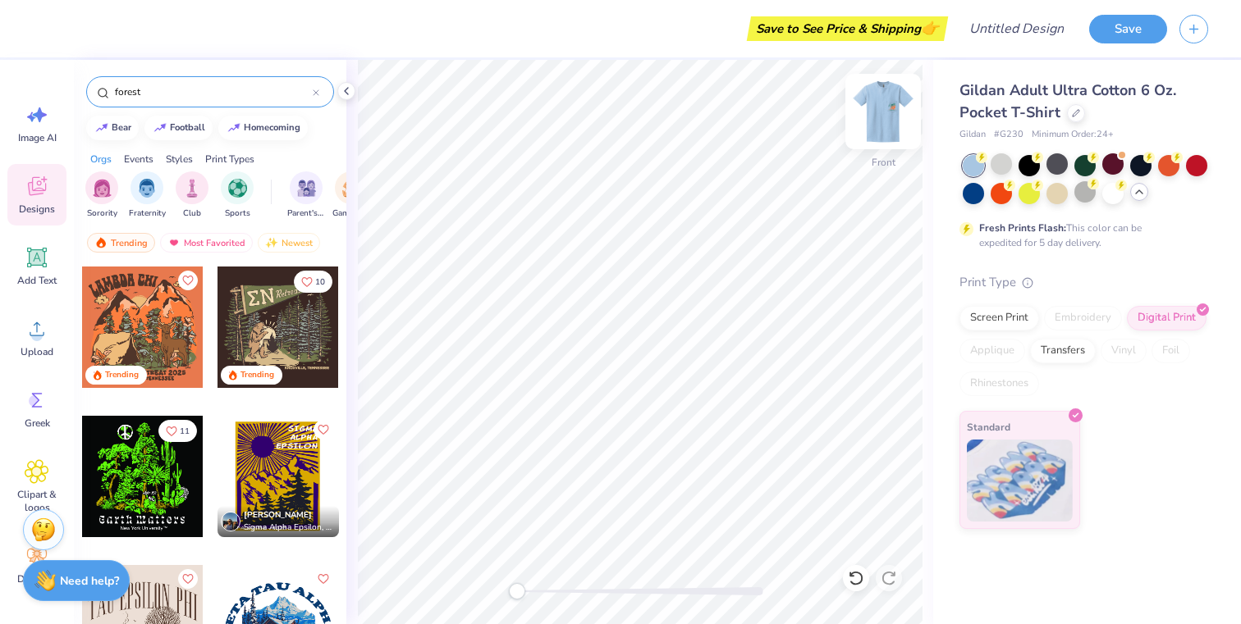
click at [875, 107] on img at bounding box center [883, 112] width 66 height 66
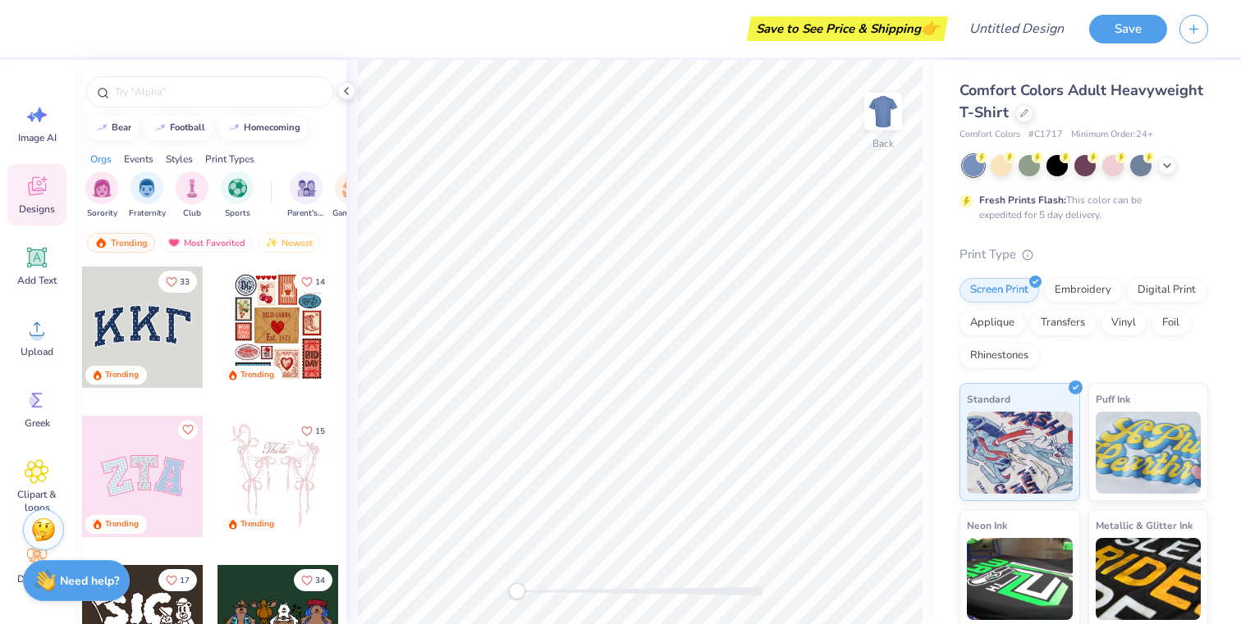
click at [1031, 113] on div "Comfort Colors Adult Heavyweight T-Shirt" at bounding box center [1083, 102] width 249 height 44
click at [1021, 113] on icon at bounding box center [1024, 111] width 8 height 8
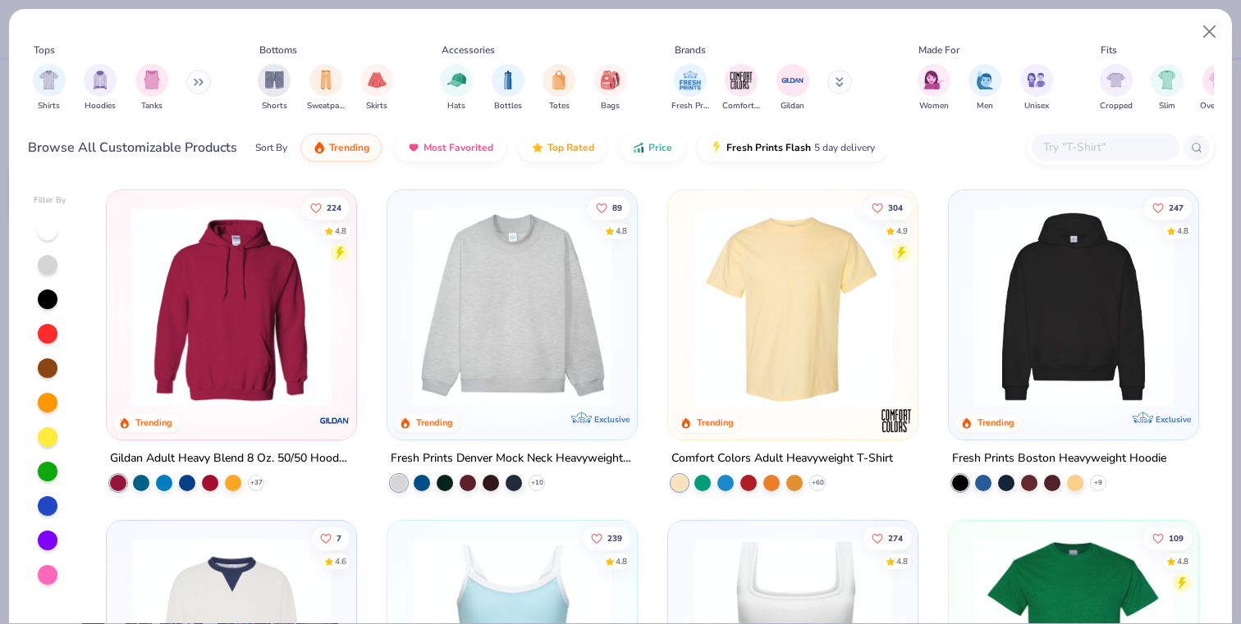
scroll to position [8, 0]
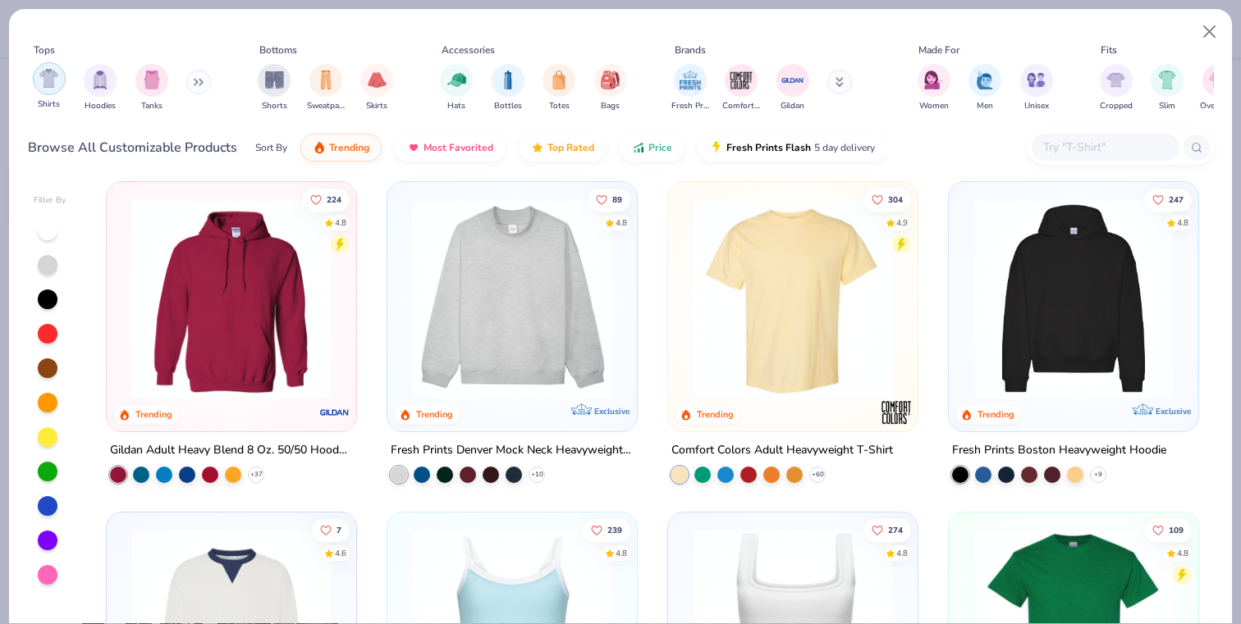
click at [63, 72] on div "filter for Shirts" at bounding box center [49, 78] width 33 height 33
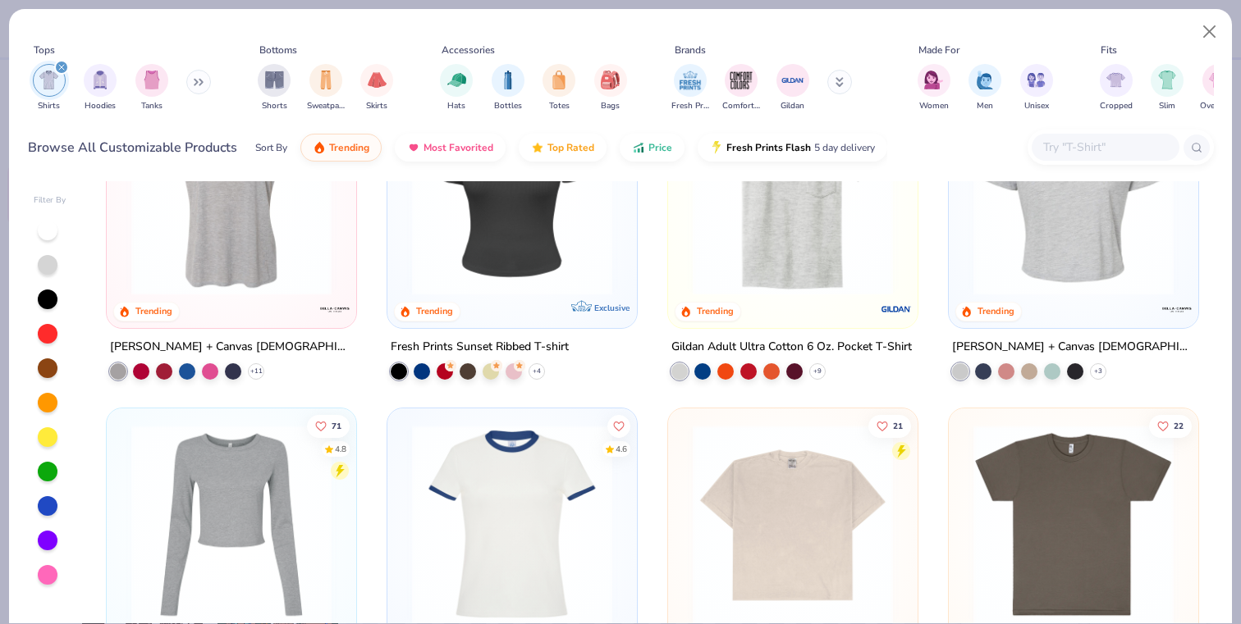
scroll to position [697, 0]
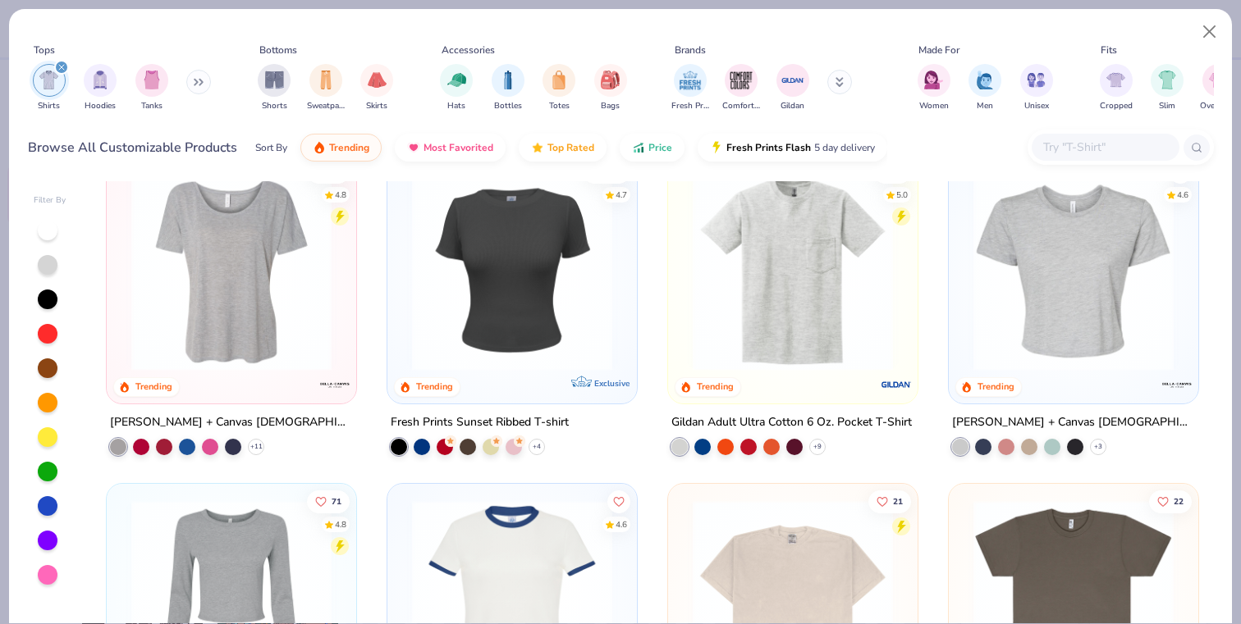
click at [804, 353] on img at bounding box center [792, 270] width 217 height 200
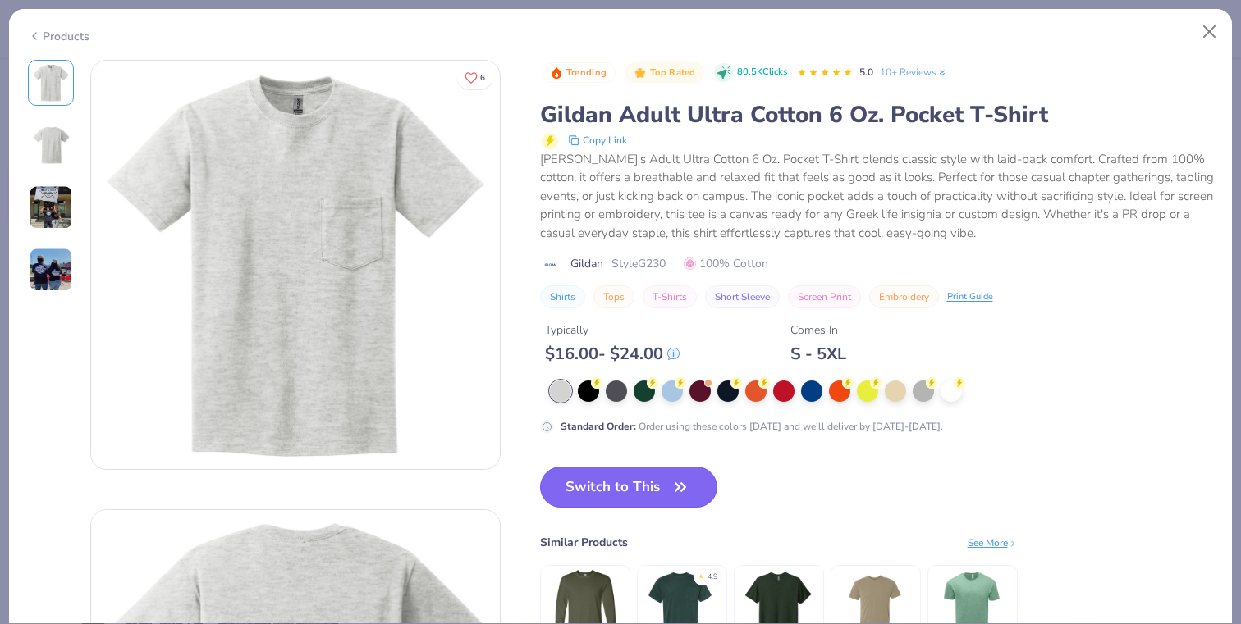
click at [669, 480] on button "Switch to This" at bounding box center [629, 487] width 178 height 41
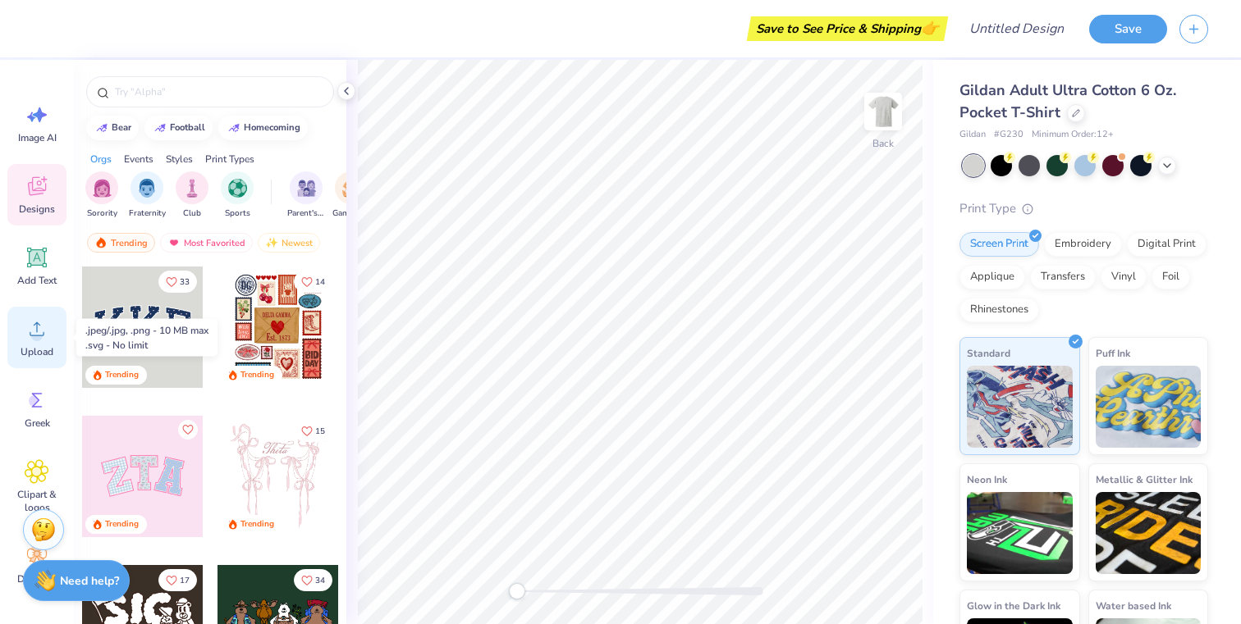
click at [34, 354] on span "Upload" at bounding box center [37, 351] width 33 height 13
click at [44, 340] on icon at bounding box center [37, 329] width 25 height 25
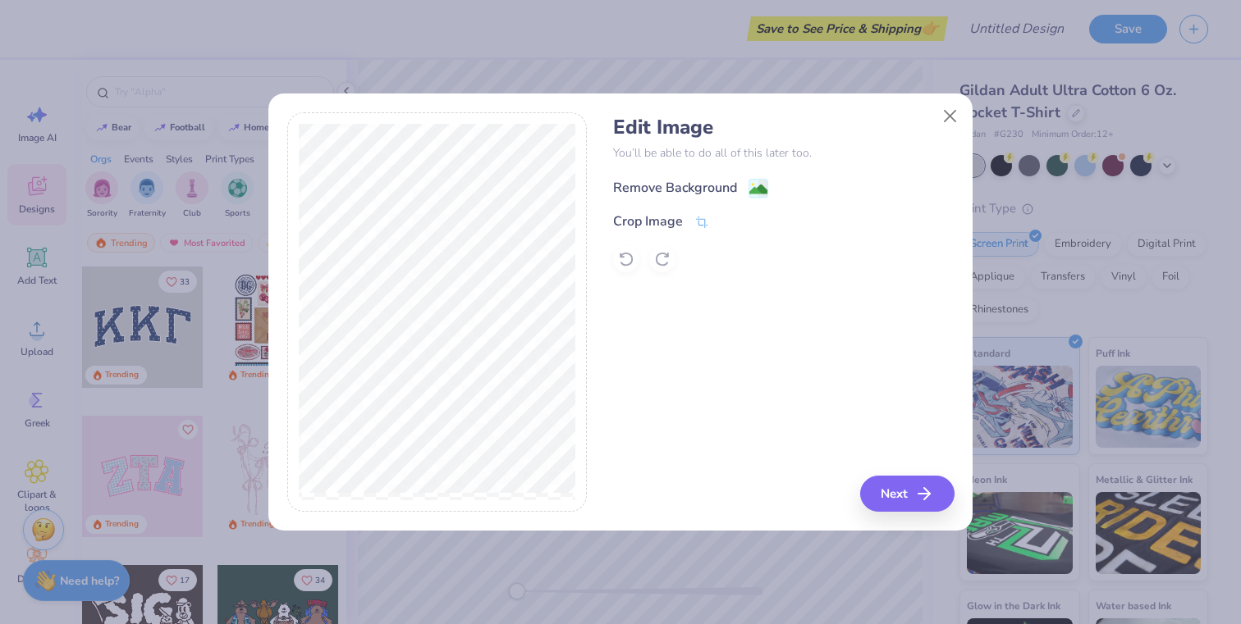
click at [668, 181] on div "Remove Background" at bounding box center [675, 188] width 124 height 20
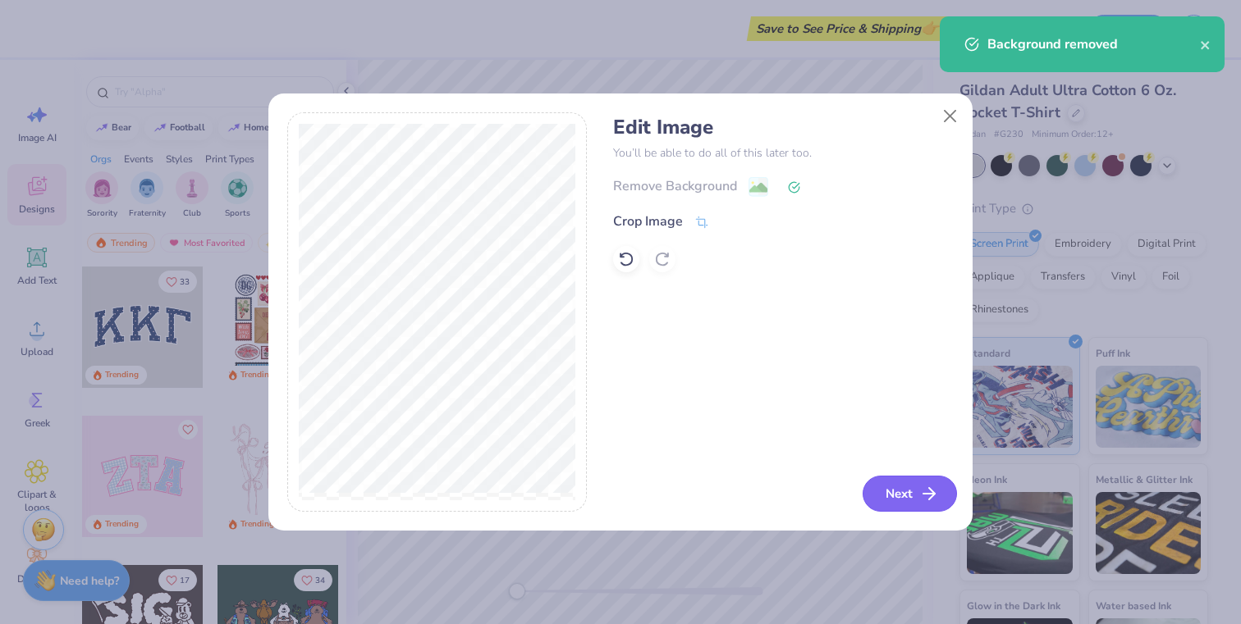
click at [887, 493] on button "Next" at bounding box center [909, 494] width 94 height 36
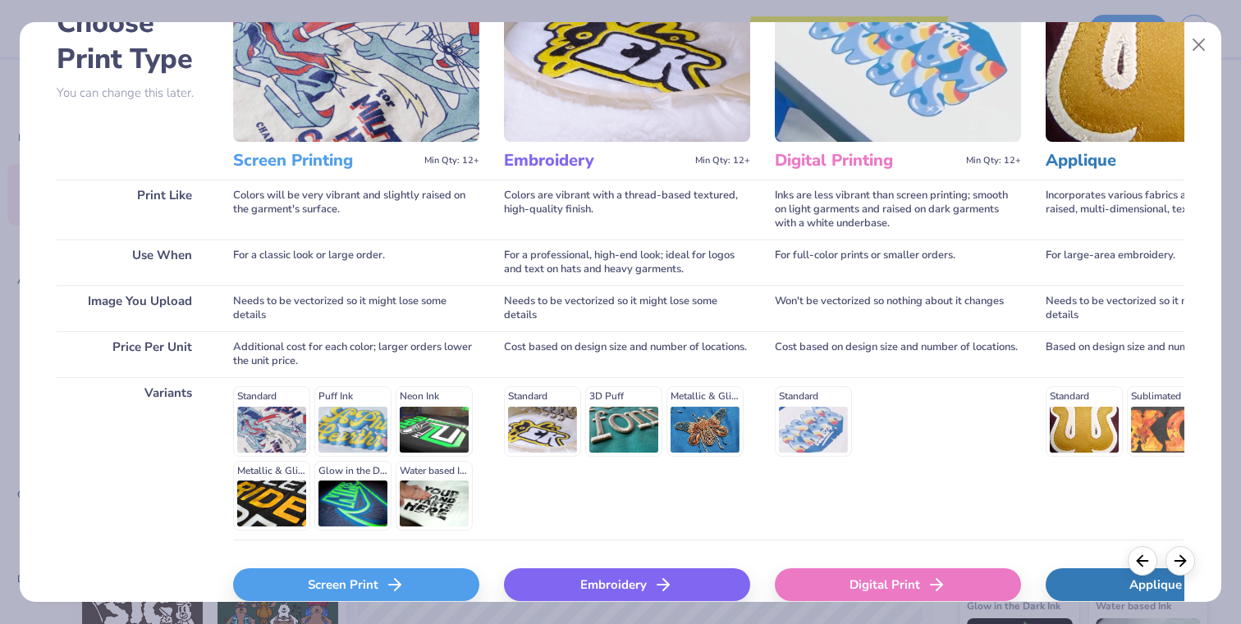
scroll to position [139, 0]
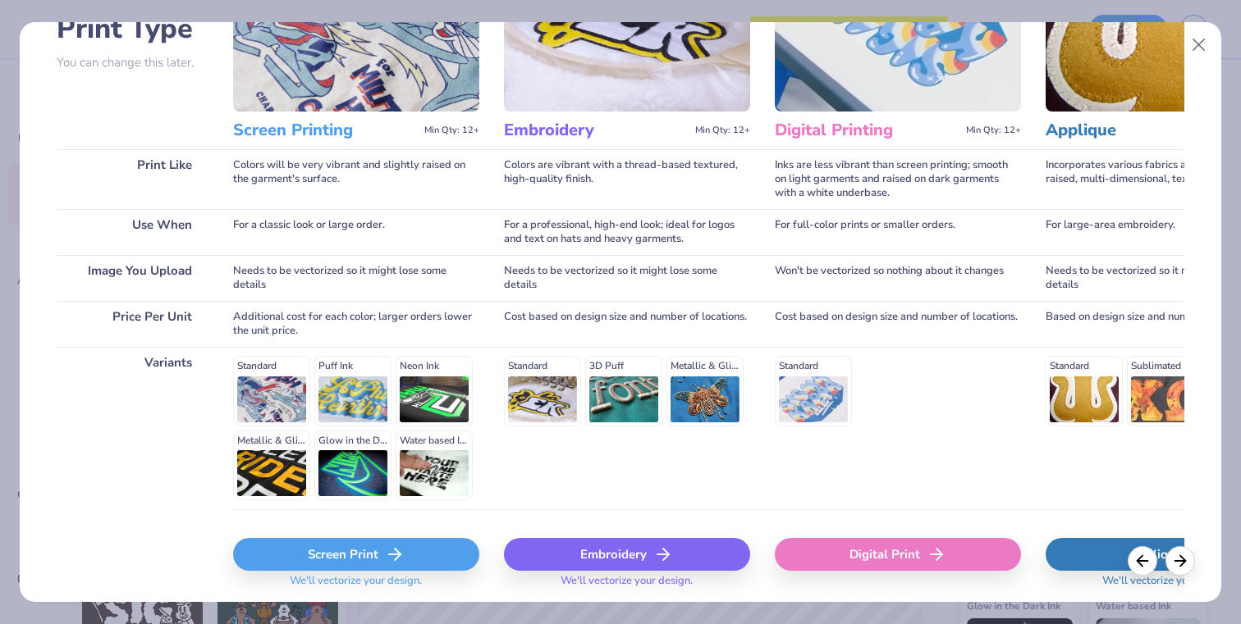
click at [334, 547] on div "Screen Print" at bounding box center [356, 554] width 246 height 33
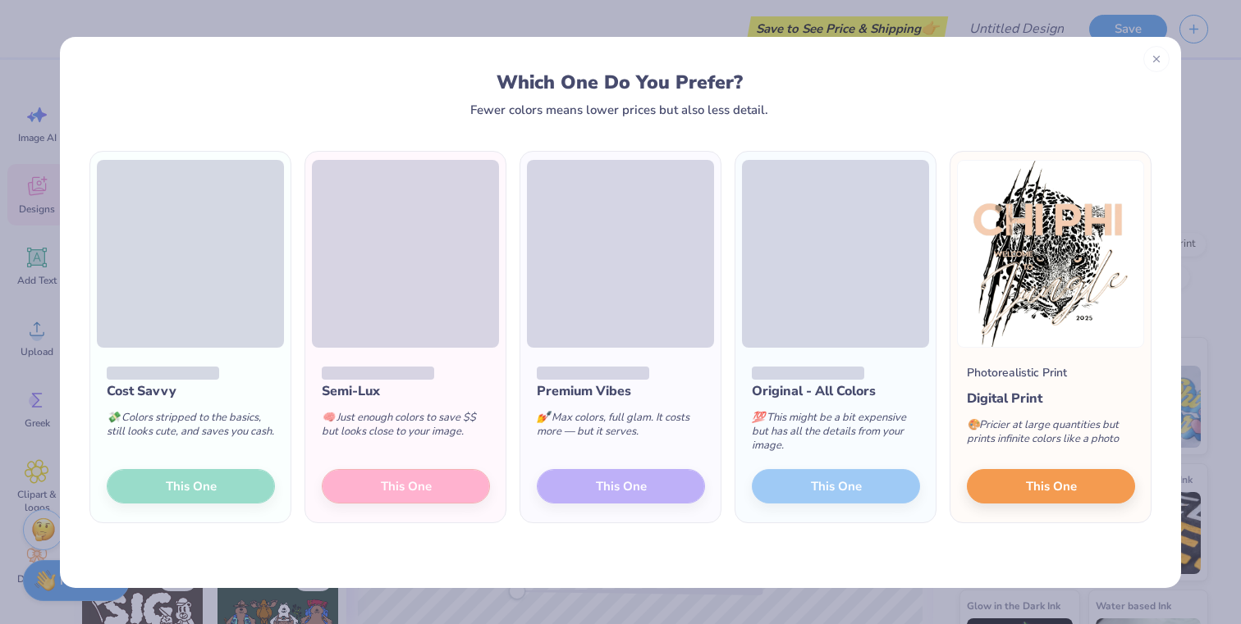
click at [230, 490] on div "Cost Savvy 💸 Colors stripped to the basics, still looks cute, and saves you cas…" at bounding box center [190, 436] width 200 height 176
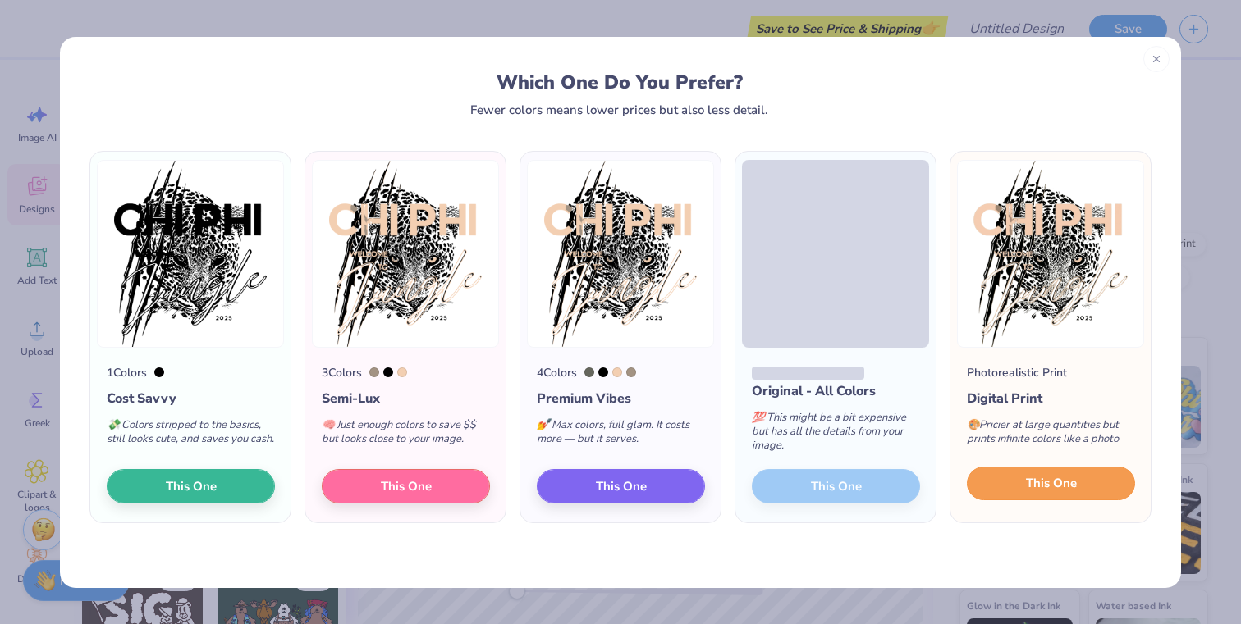
click at [1039, 491] on span "This One" at bounding box center [1051, 483] width 51 height 19
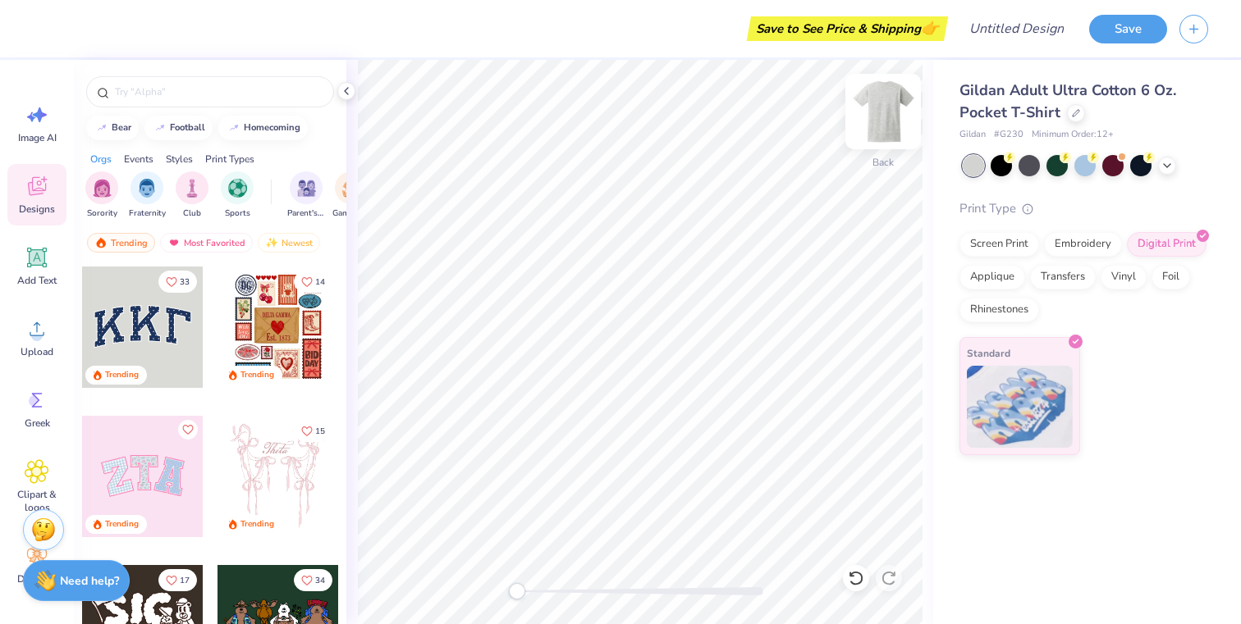
click at [873, 112] on img at bounding box center [883, 112] width 66 height 66
type input "13.90"
type input "16.86"
type input "1.93"
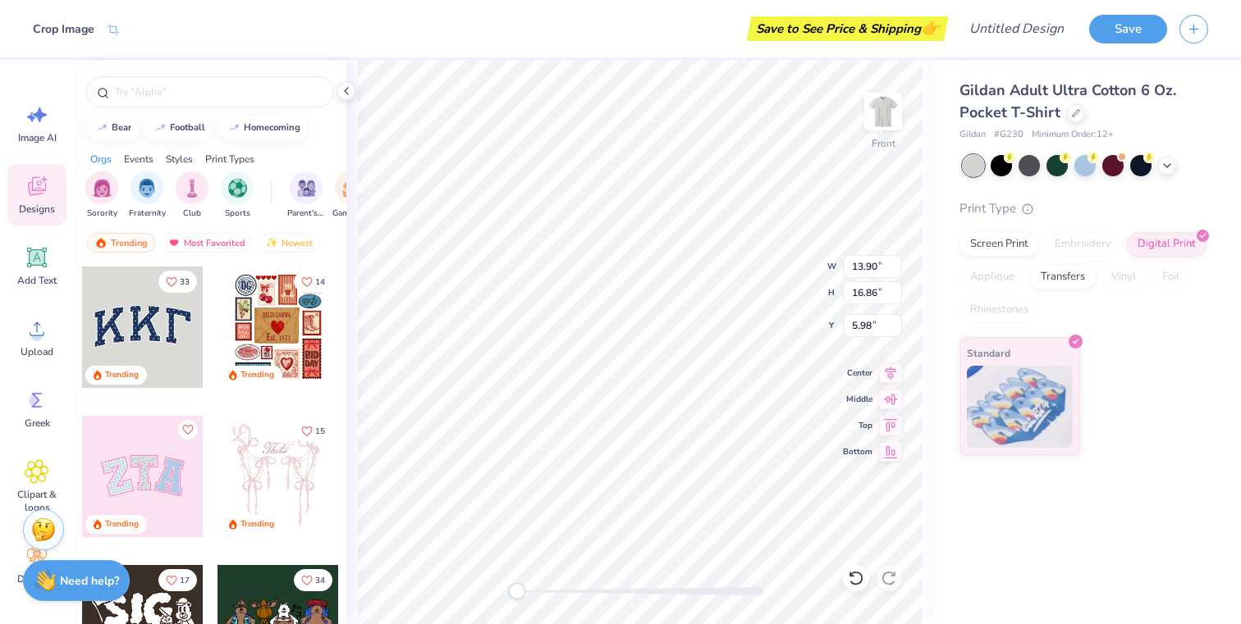
type input "5.32"
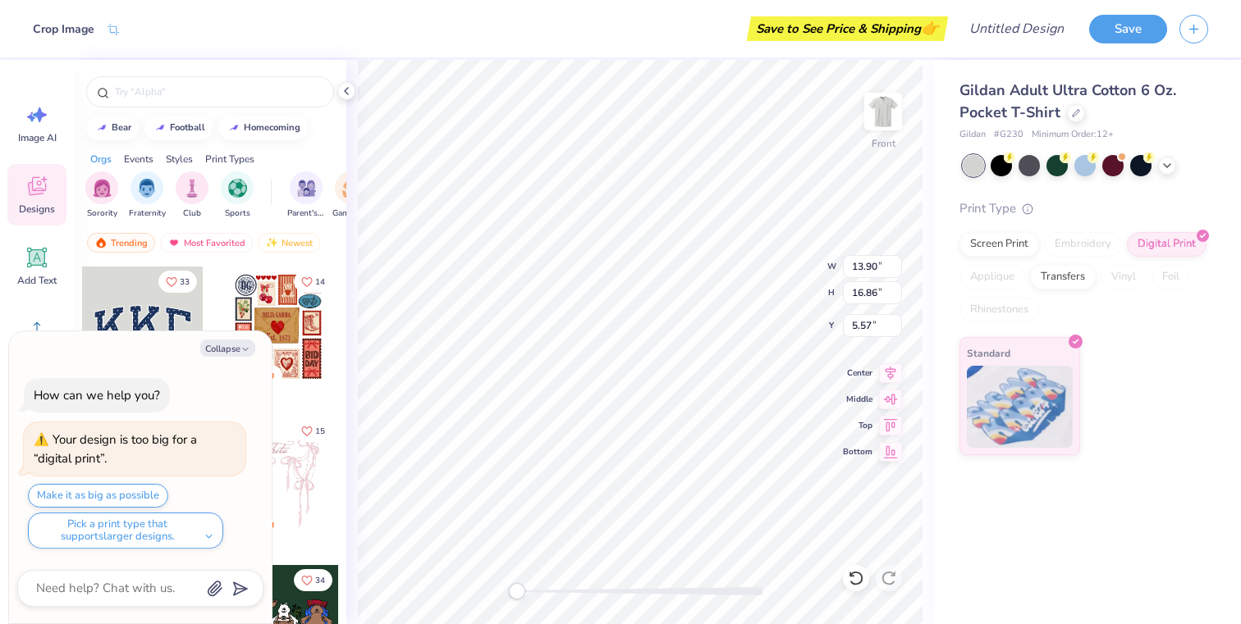
click at [1182, 180] on div "Gildan Adult Ultra Cotton 6 Oz. Pocket T-Shirt Gildan # G230 Minimum Order: 12 …" at bounding box center [1083, 268] width 249 height 376
click at [1179, 171] on div at bounding box center [1084, 165] width 245 height 21
click at [1060, 169] on div at bounding box center [1056, 163] width 21 height 21
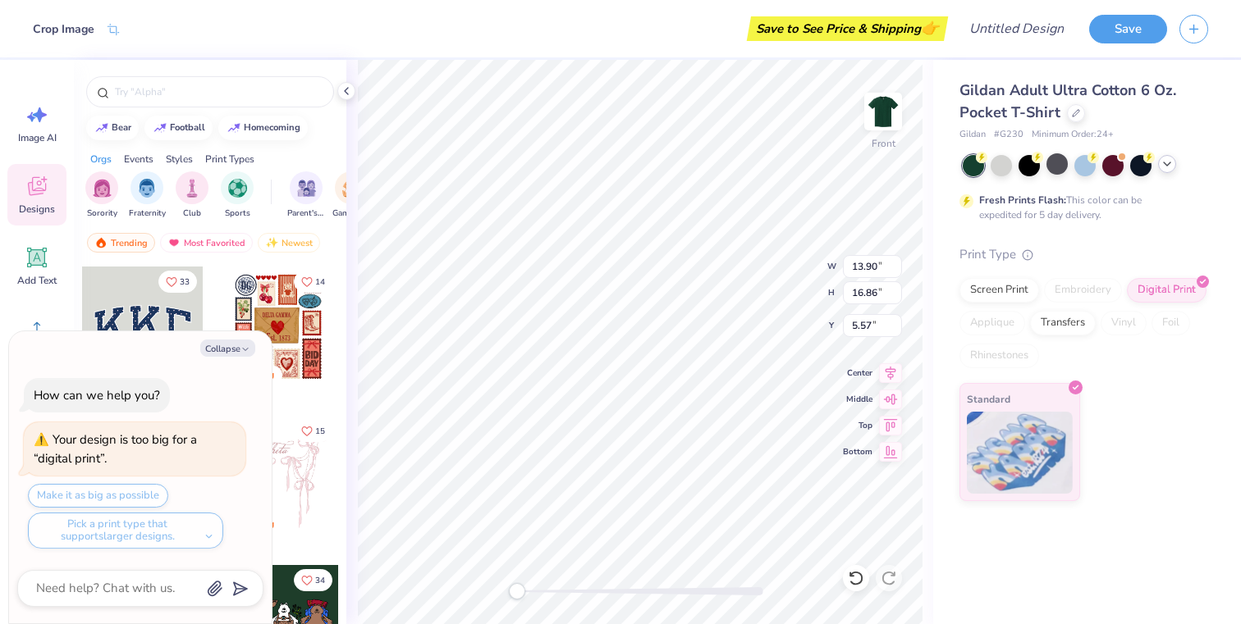
click at [1171, 162] on icon at bounding box center [1166, 164] width 13 height 13
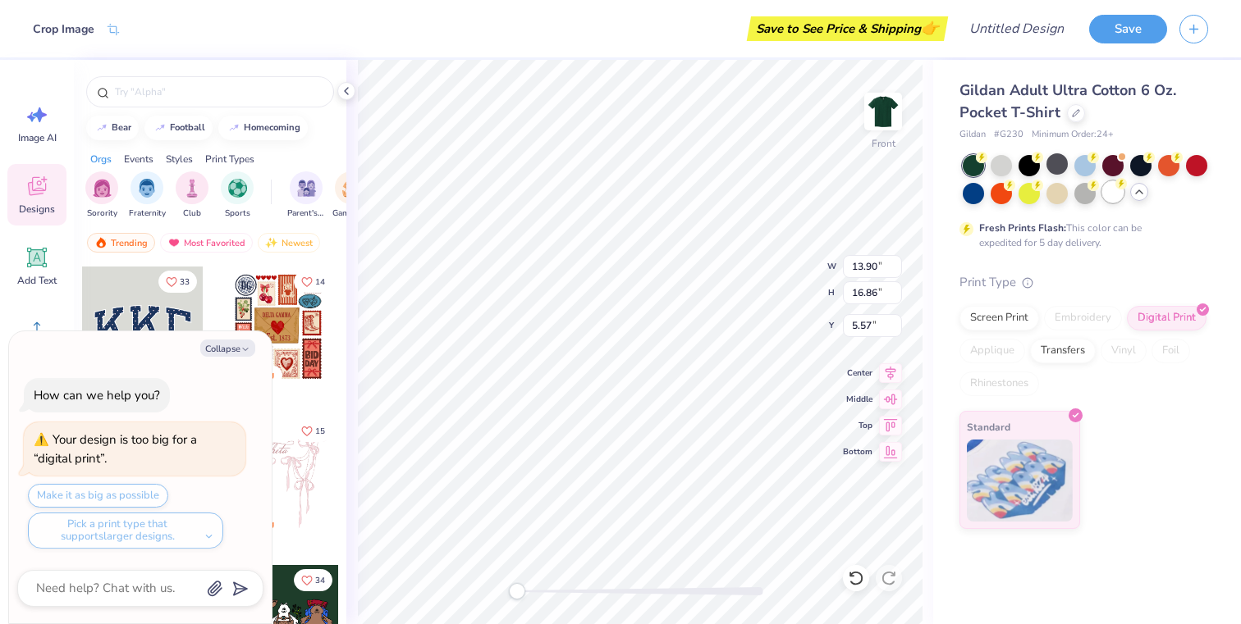
click at [1112, 201] on div at bounding box center [1112, 191] width 21 height 21
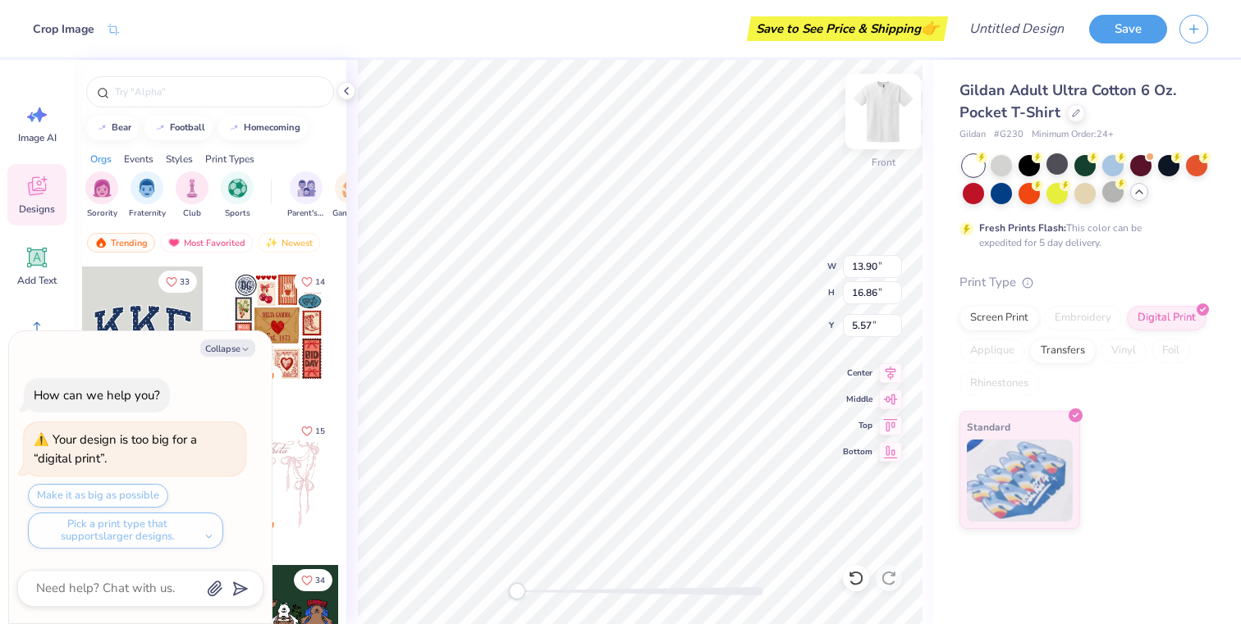
click at [900, 136] on div at bounding box center [882, 111] width 75 height 75
type textarea "x"
type input "2.83"
type input "3.44"
click at [889, 146] on div "Back" at bounding box center [883, 122] width 38 height 58
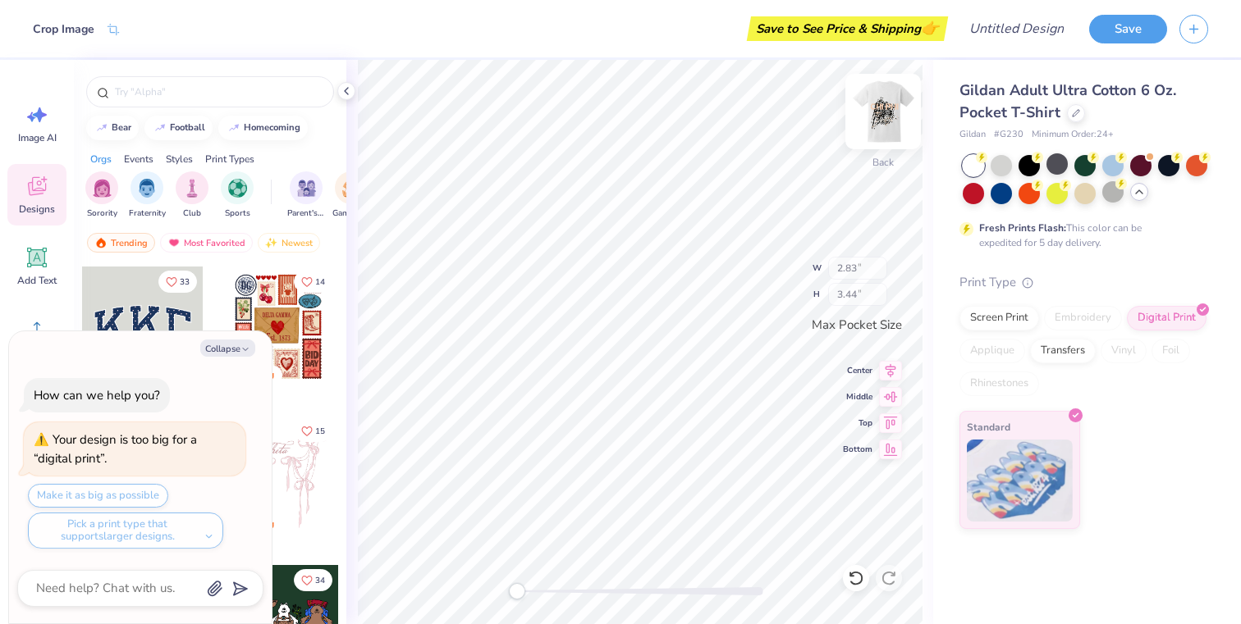
type textarea "x"
type input "13.90"
type input "16.86"
click at [1031, 196] on div at bounding box center [1028, 191] width 21 height 21
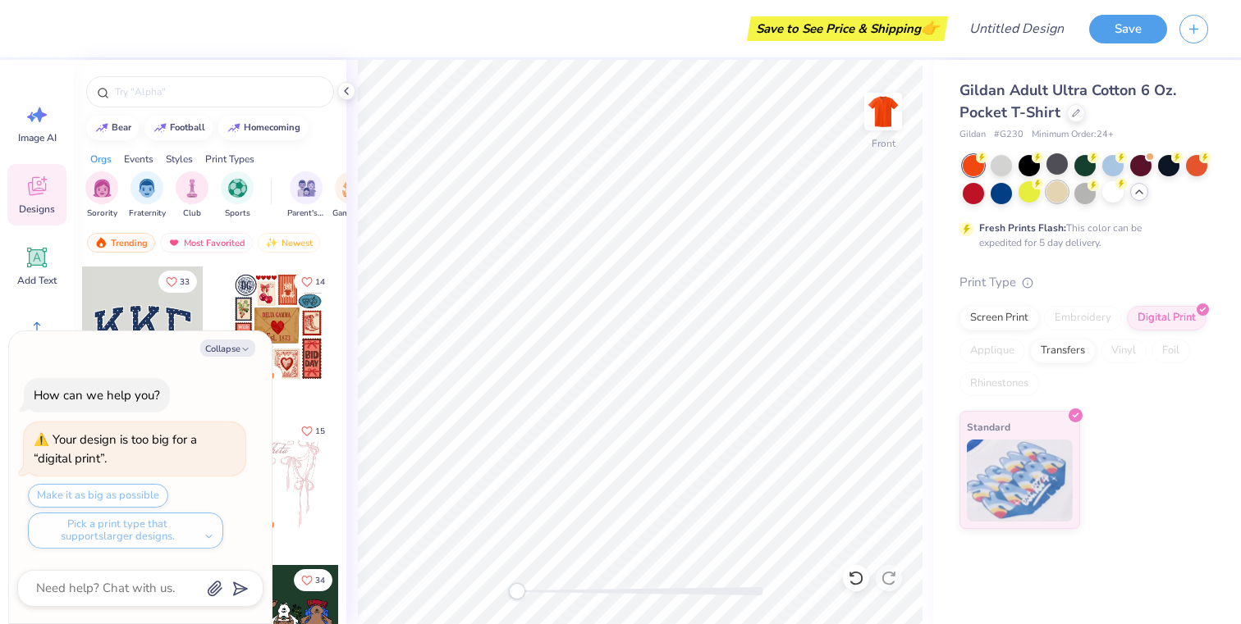
click at [1054, 195] on div at bounding box center [1056, 191] width 21 height 21
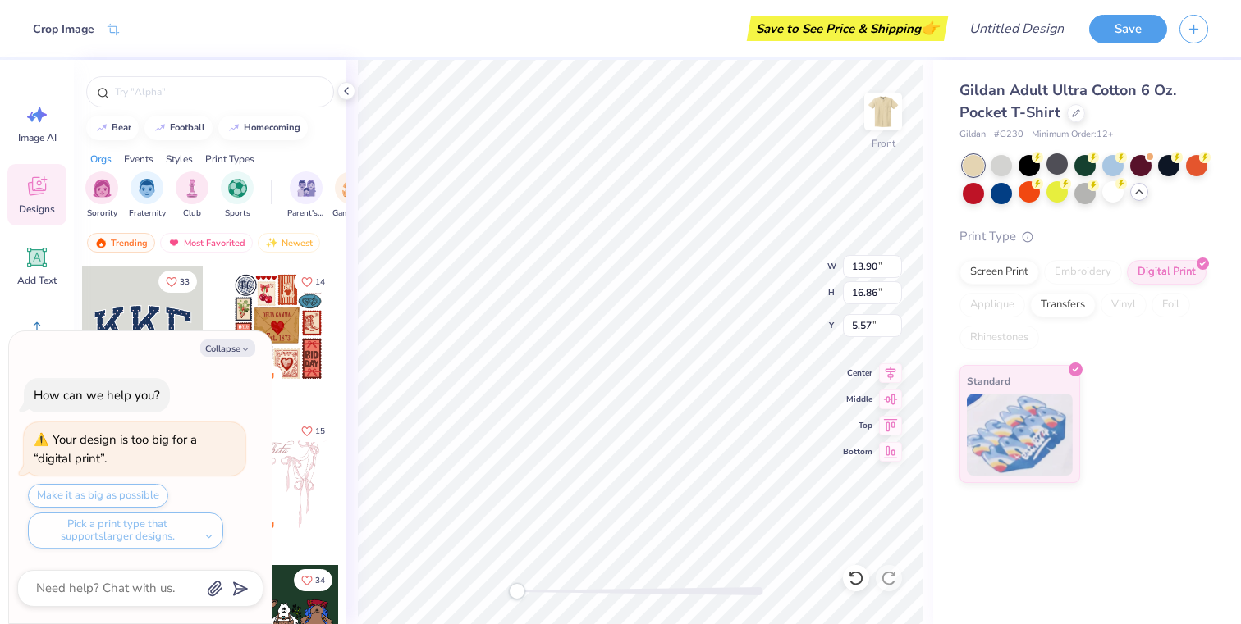
type textarea "x"
type input "14.54"
type input "17.64"
type input "4.79"
click at [1016, 151] on div "Gildan Adult Ultra Cotton 6 Oz. Pocket T-Shirt Gildan # G230 Minimum Order: 12 …" at bounding box center [1083, 282] width 249 height 404
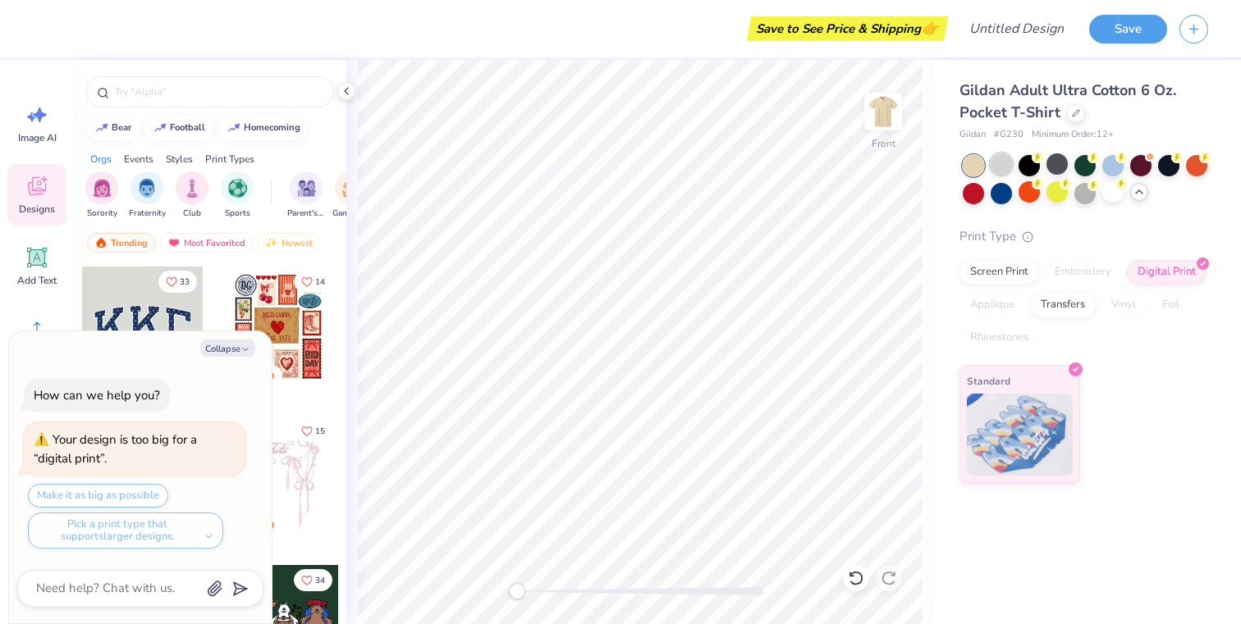
click at [997, 162] on div at bounding box center [1000, 163] width 21 height 21
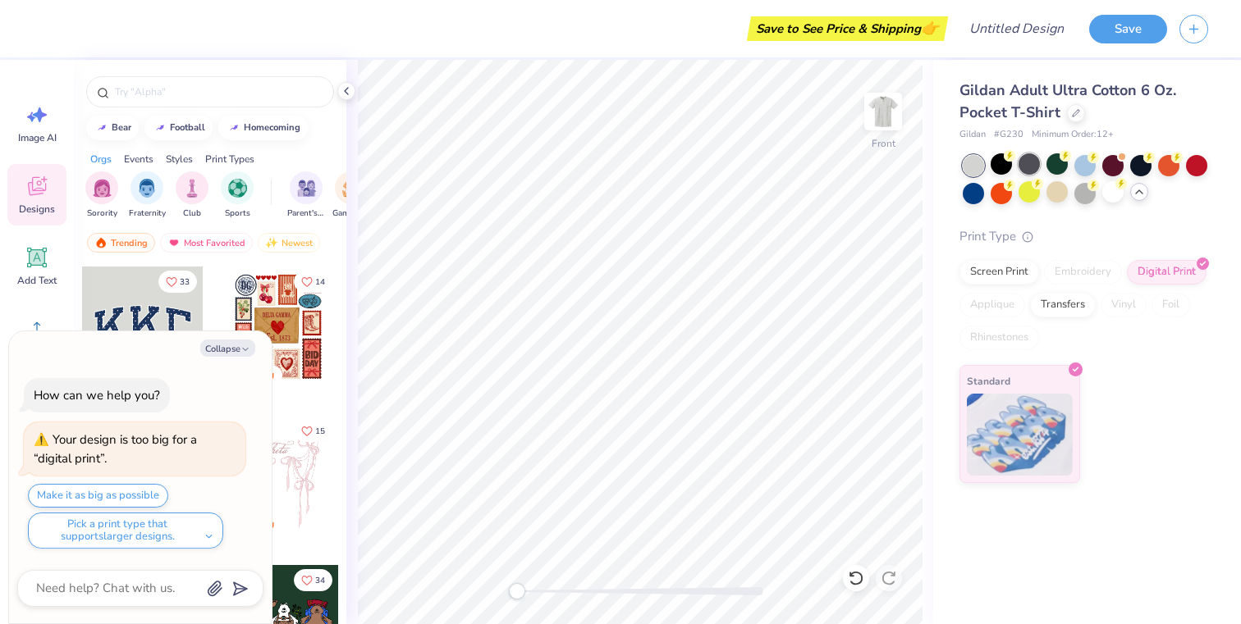
click at [1040, 163] on div at bounding box center [1028, 163] width 21 height 21
click at [893, 112] on img at bounding box center [883, 112] width 66 height 66
click at [243, 349] on icon "button" at bounding box center [245, 350] width 10 height 10
type textarea "x"
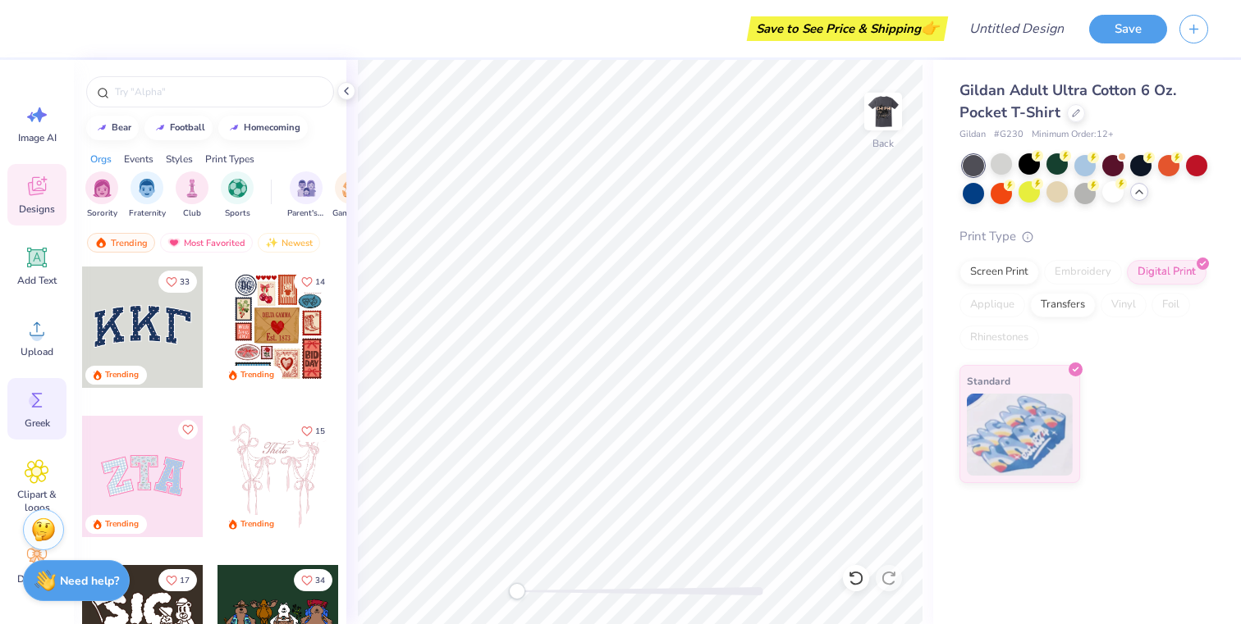
click at [34, 406] on icon at bounding box center [37, 400] width 11 height 15
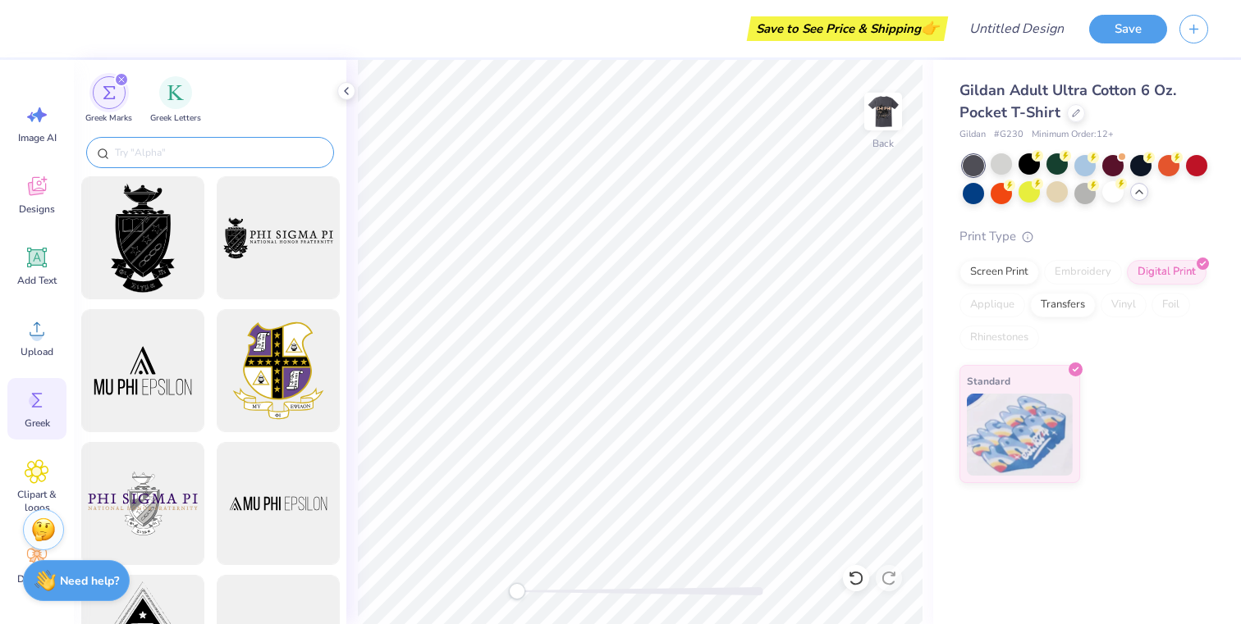
click at [210, 165] on div at bounding box center [210, 152] width 248 height 31
click at [212, 162] on div at bounding box center [210, 152] width 248 height 31
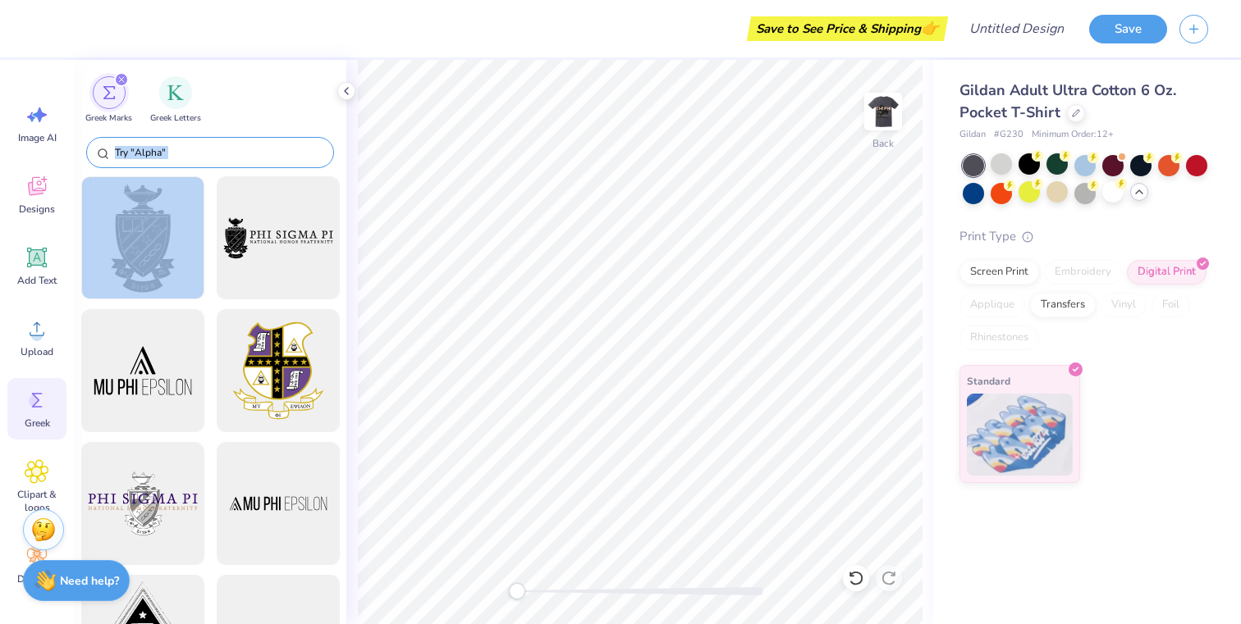
click at [212, 162] on div at bounding box center [210, 152] width 248 height 31
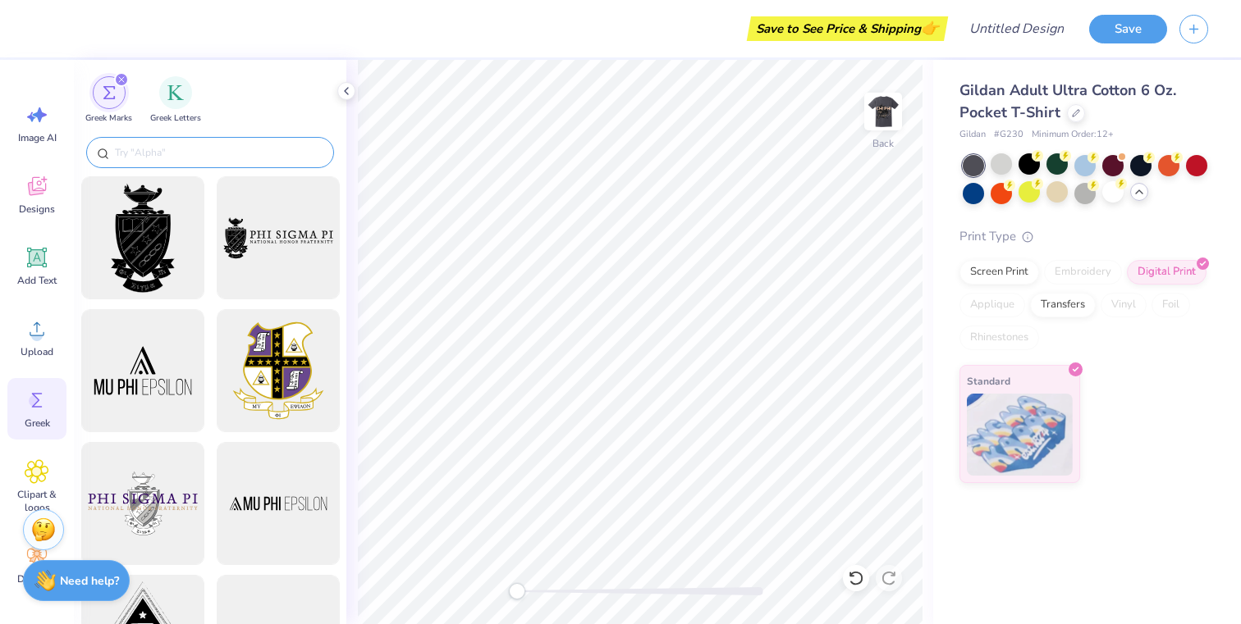
click at [221, 145] on input "text" at bounding box center [218, 152] width 210 height 16
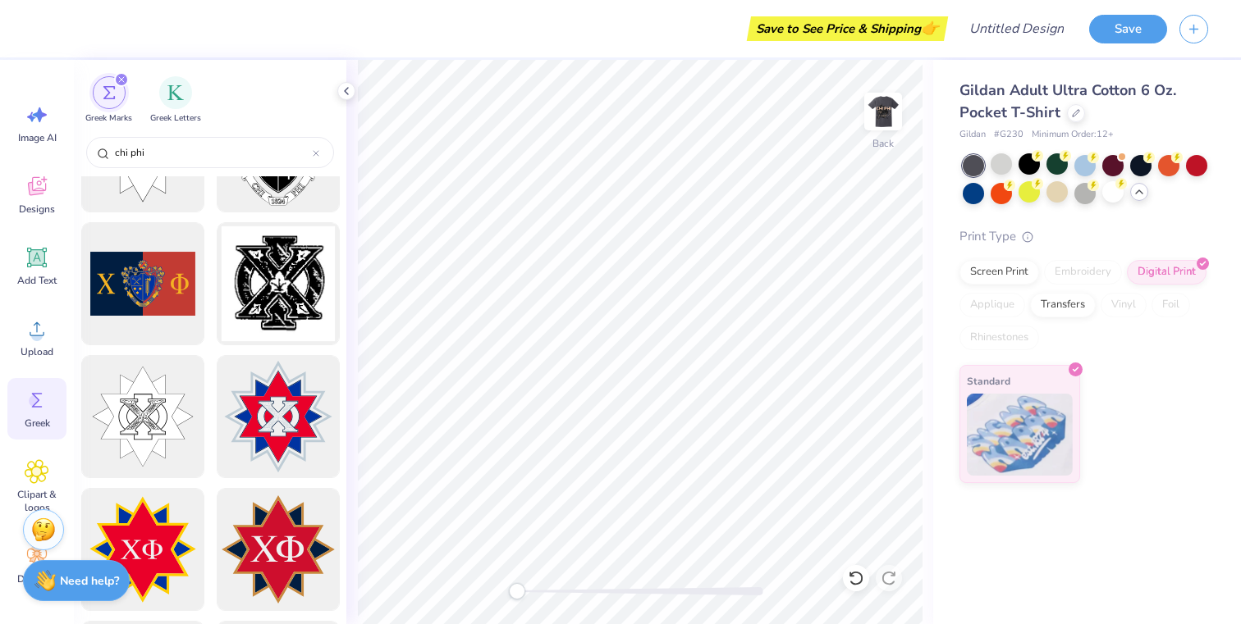
scroll to position [235, 0]
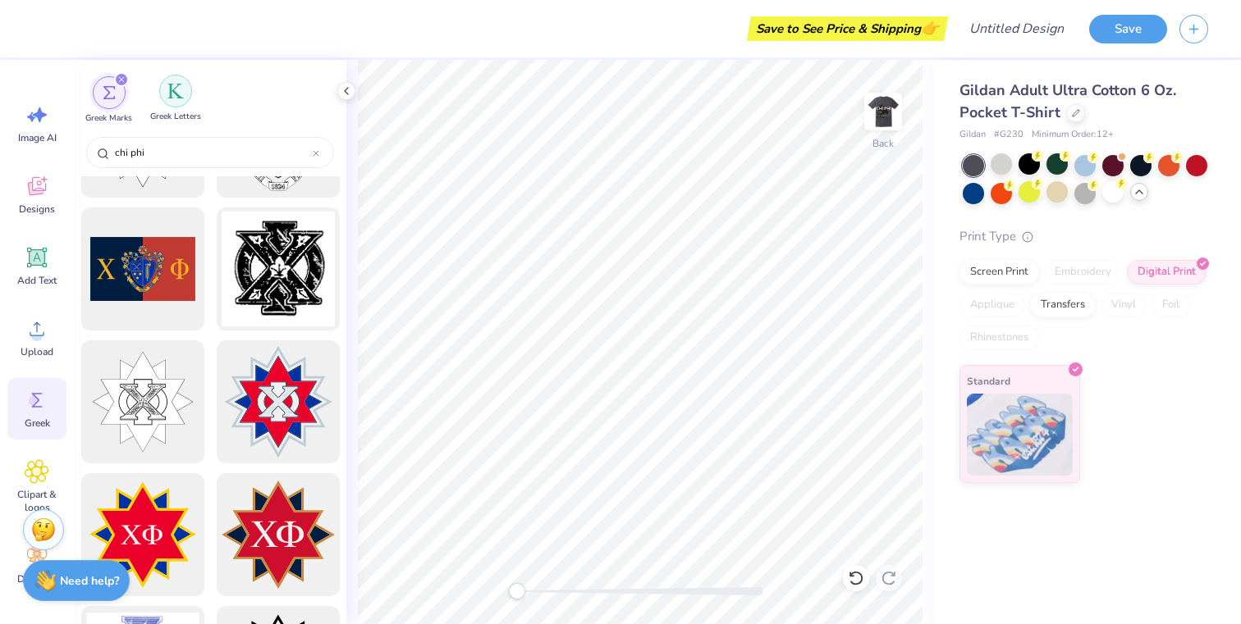
type input "chi phi"
click at [184, 98] on div "filter for Greek Letters" at bounding box center [175, 91] width 33 height 33
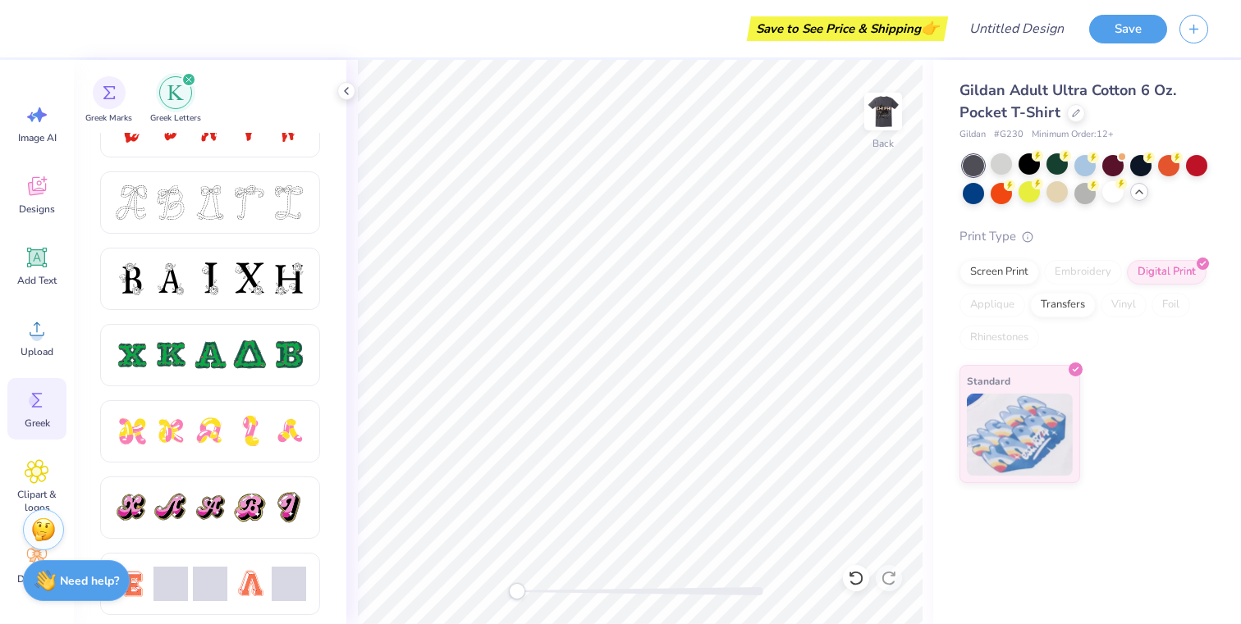
scroll to position [0, 0]
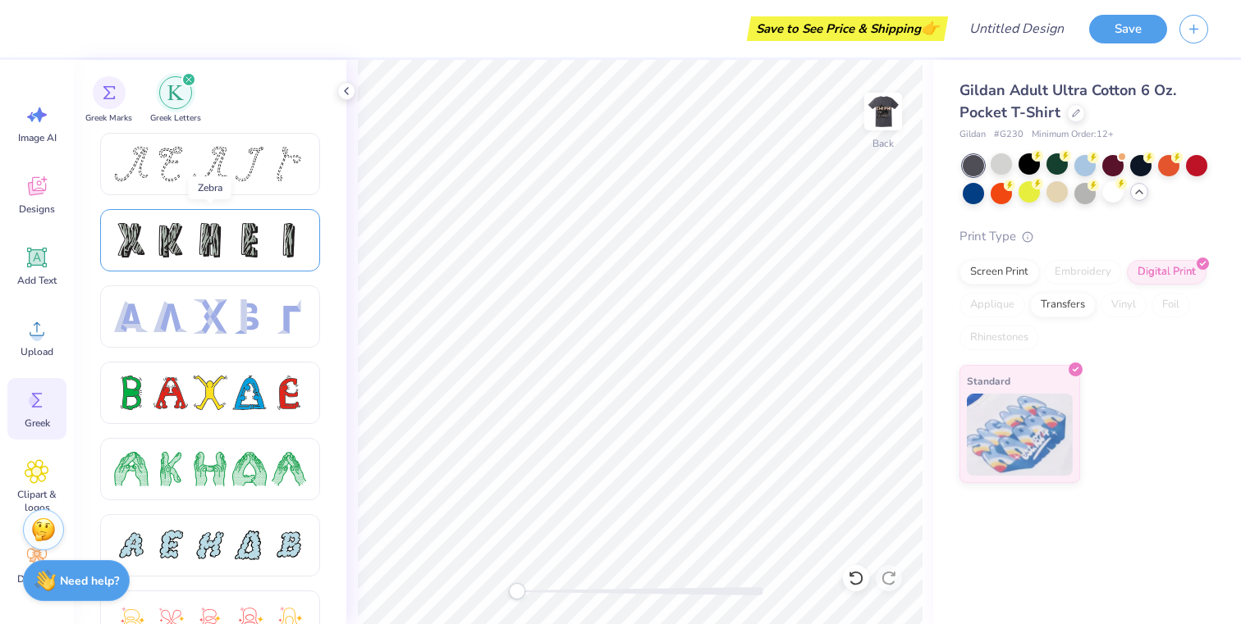
click at [227, 230] on div at bounding box center [210, 240] width 192 height 34
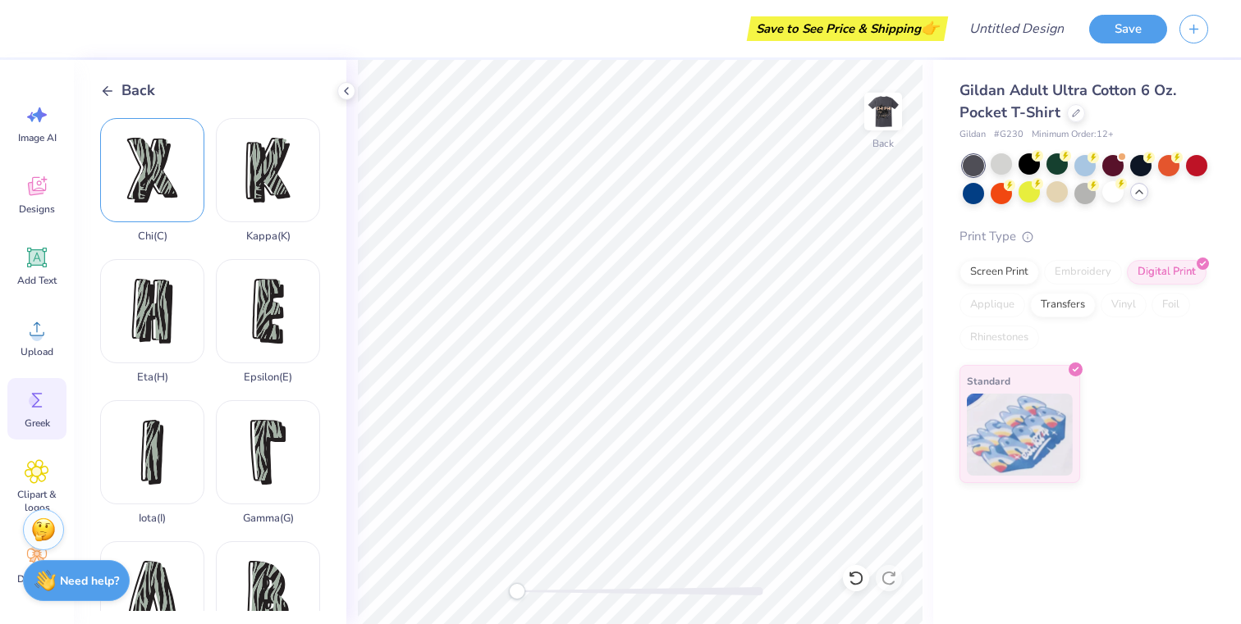
click at [151, 177] on div "Chi ( C )" at bounding box center [152, 180] width 104 height 125
type input "1.70"
type input "2.19"
click at [47, 35] on div at bounding box center [44, 27] width 23 height 23
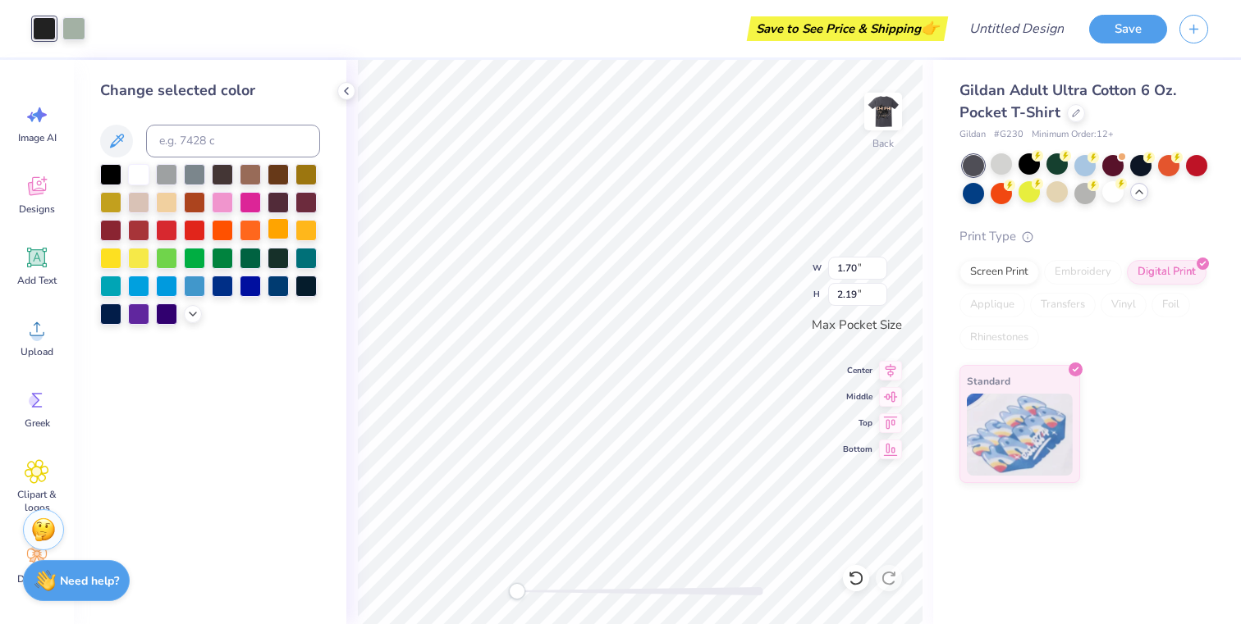
click at [272, 234] on div at bounding box center [277, 228] width 21 height 21
click at [114, 177] on div at bounding box center [110, 172] width 21 height 21
click at [75, 29] on div at bounding box center [73, 27] width 23 height 23
click at [258, 226] on div at bounding box center [250, 228] width 21 height 21
click at [162, 195] on div at bounding box center [166, 200] width 21 height 21
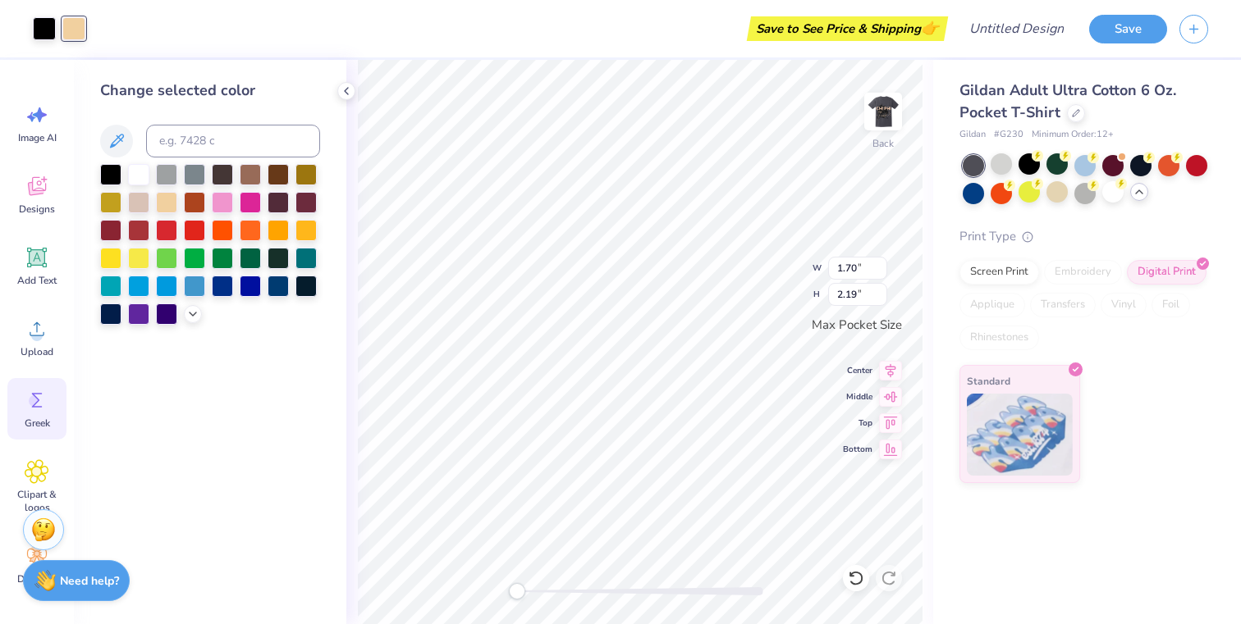
click at [35, 400] on circle at bounding box center [34, 400] width 11 height 11
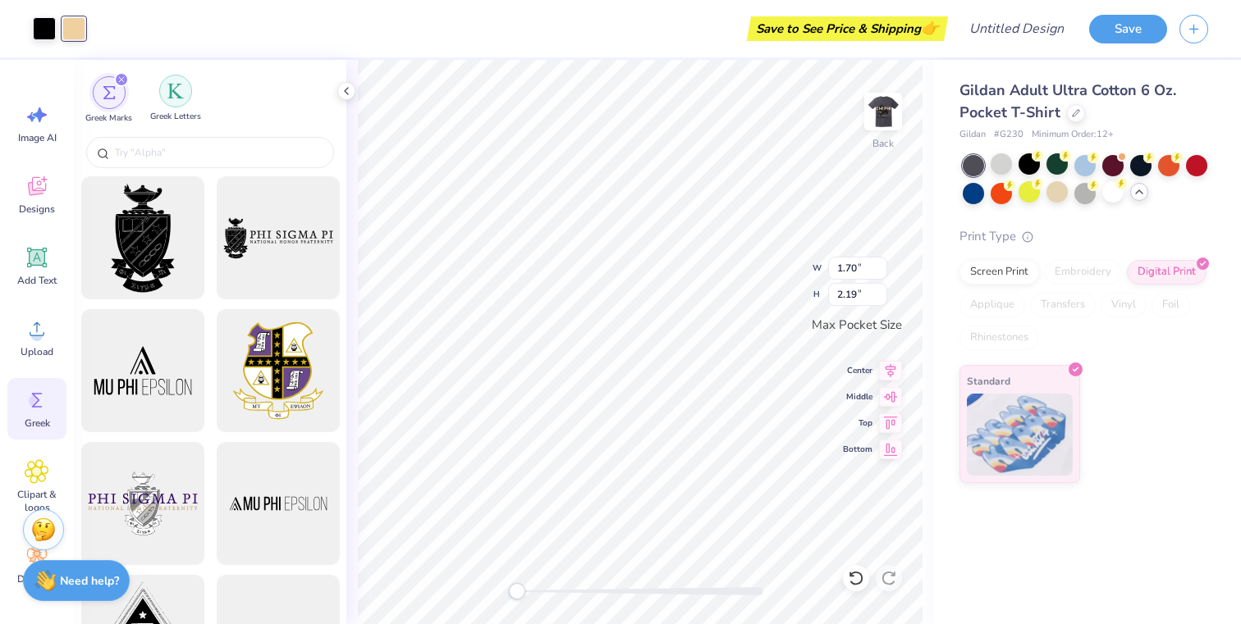
click at [176, 99] on img "filter for Greek Letters" at bounding box center [175, 91] width 16 height 16
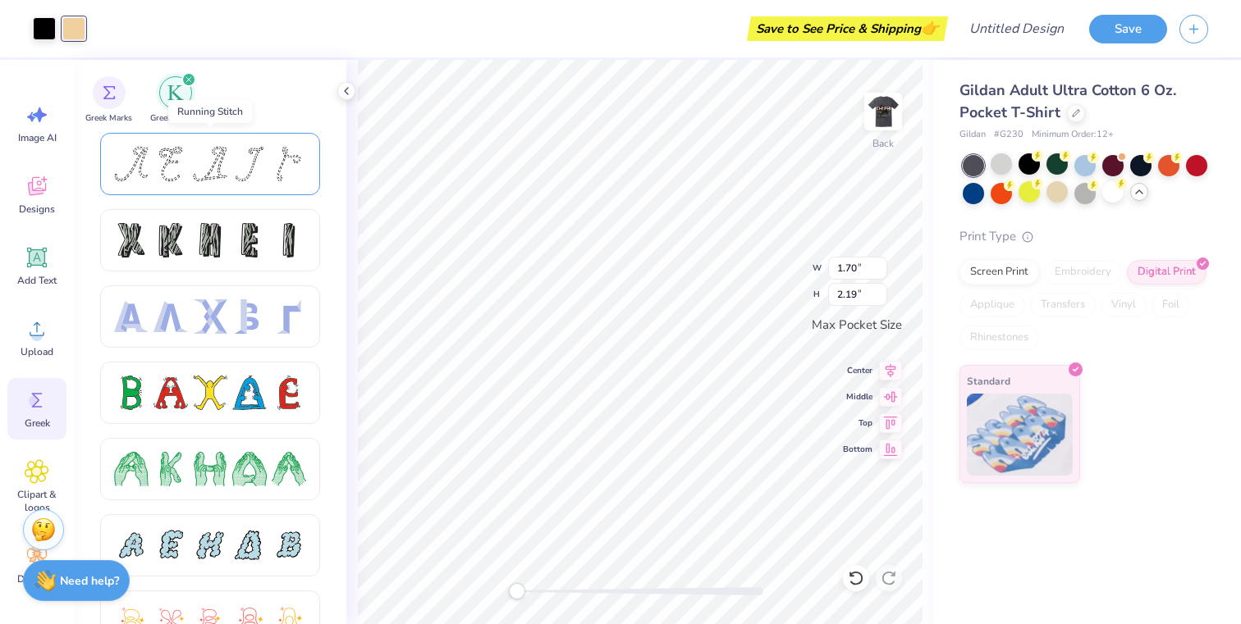
click at [195, 148] on div at bounding box center [210, 164] width 34 height 34
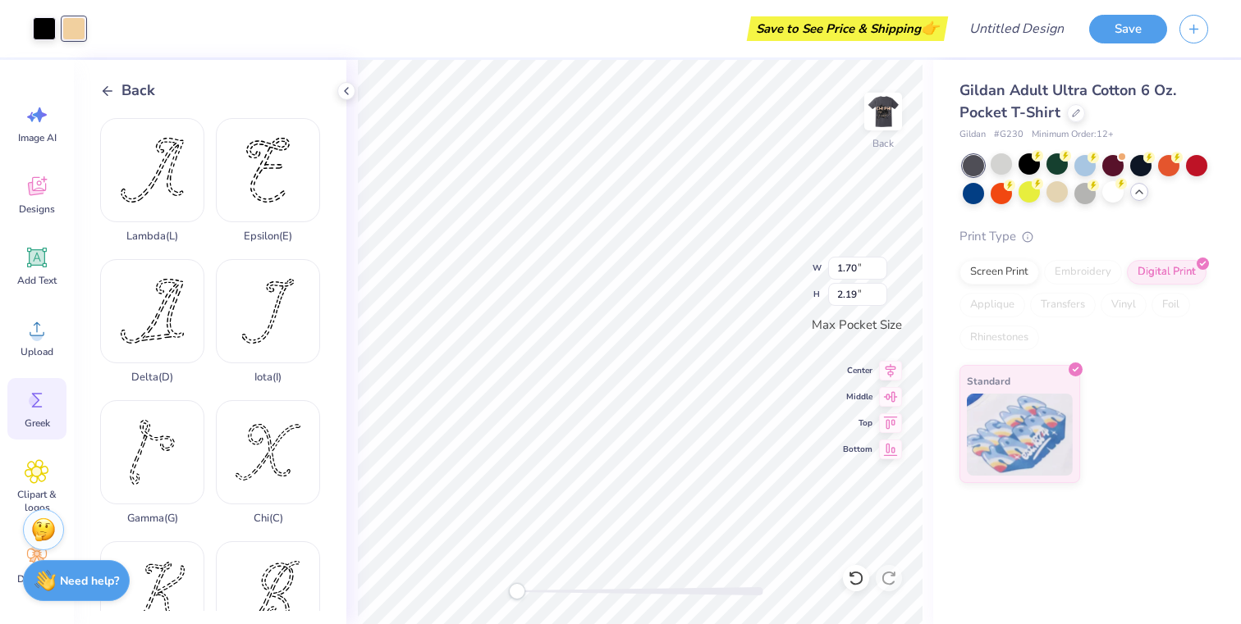
click at [104, 84] on icon at bounding box center [107, 91] width 15 height 15
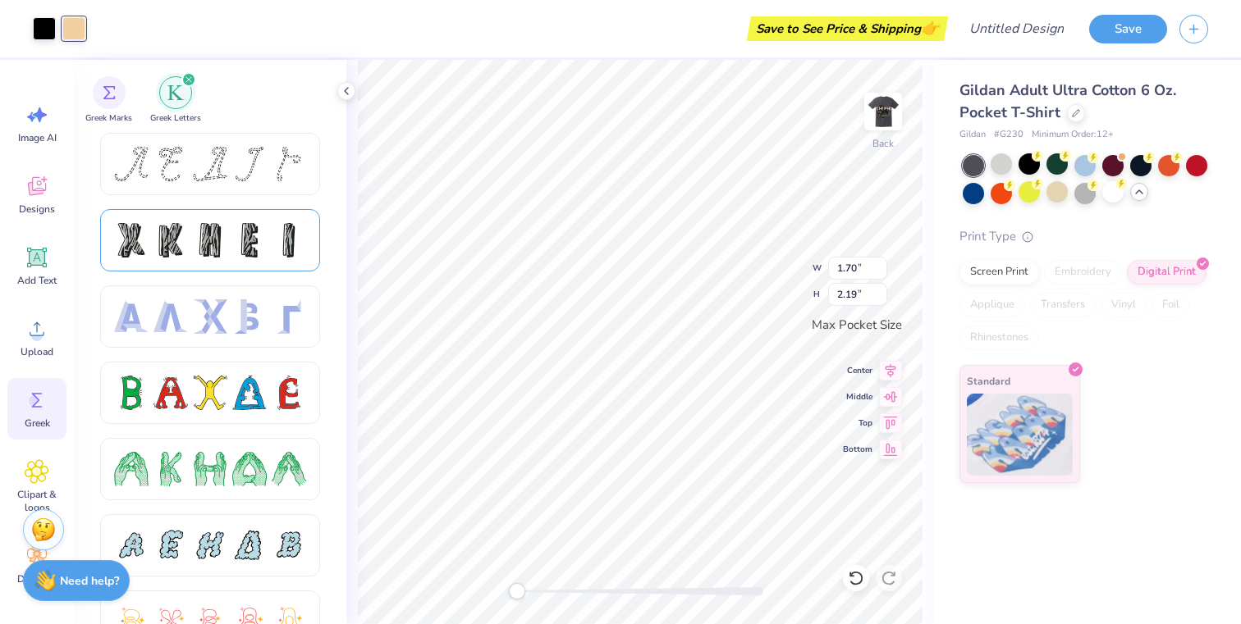
click at [177, 240] on div at bounding box center [170, 240] width 34 height 34
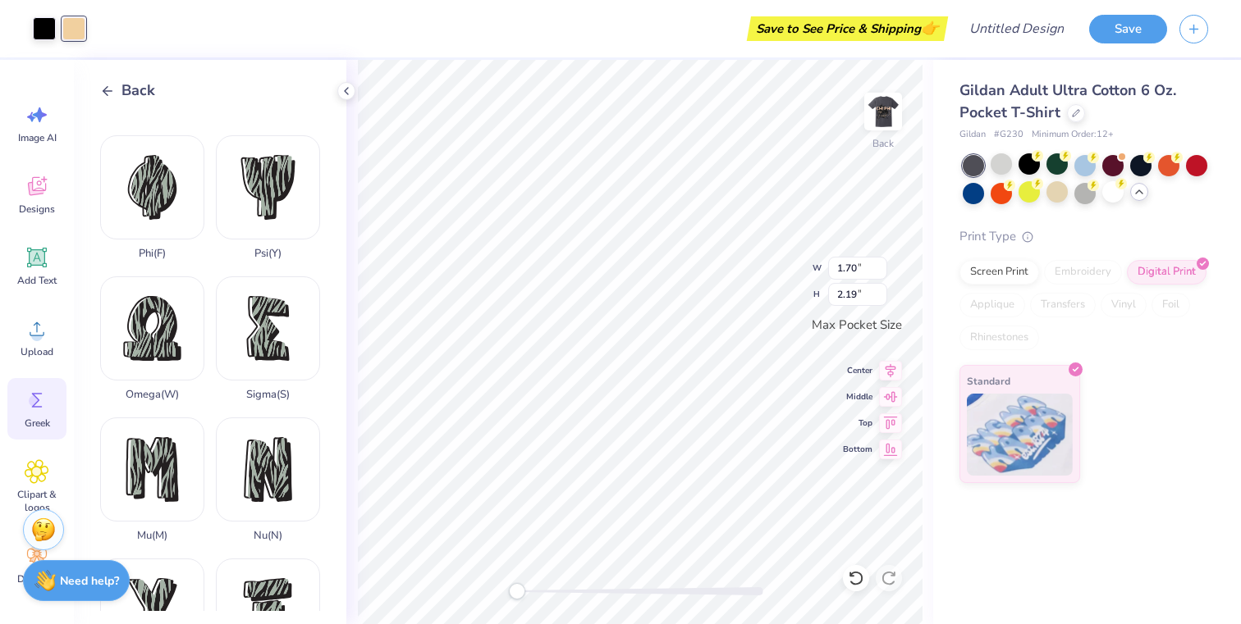
scroll to position [1204, 0]
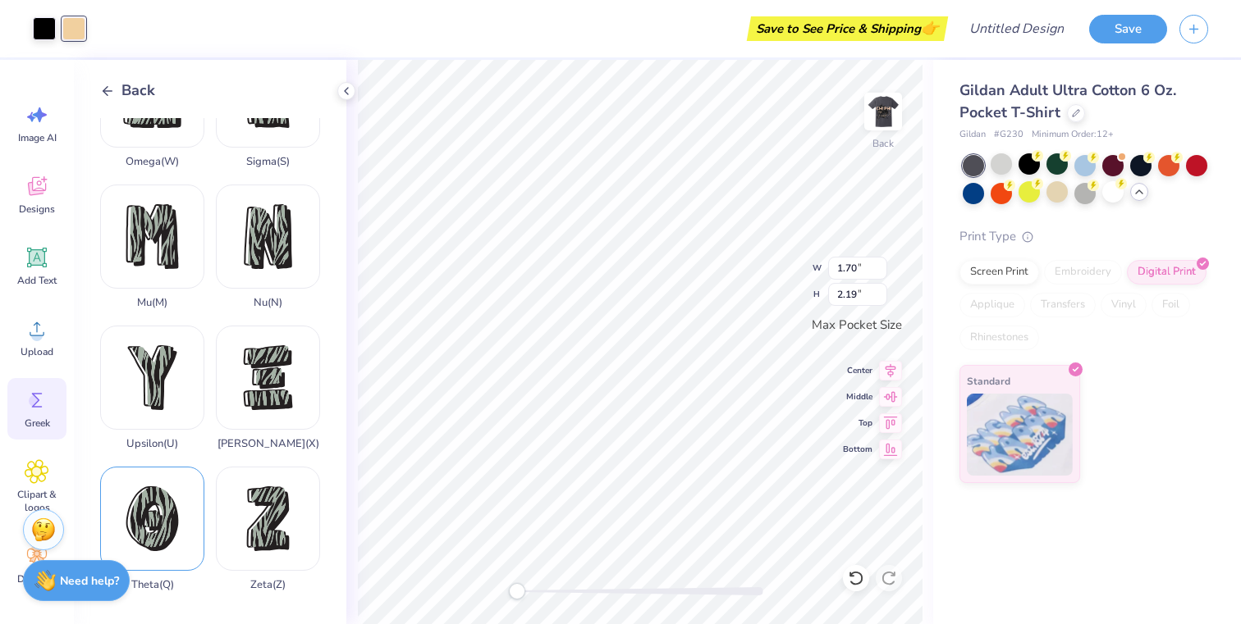
click at [156, 526] on div "Theta ( Q )" at bounding box center [152, 529] width 104 height 125
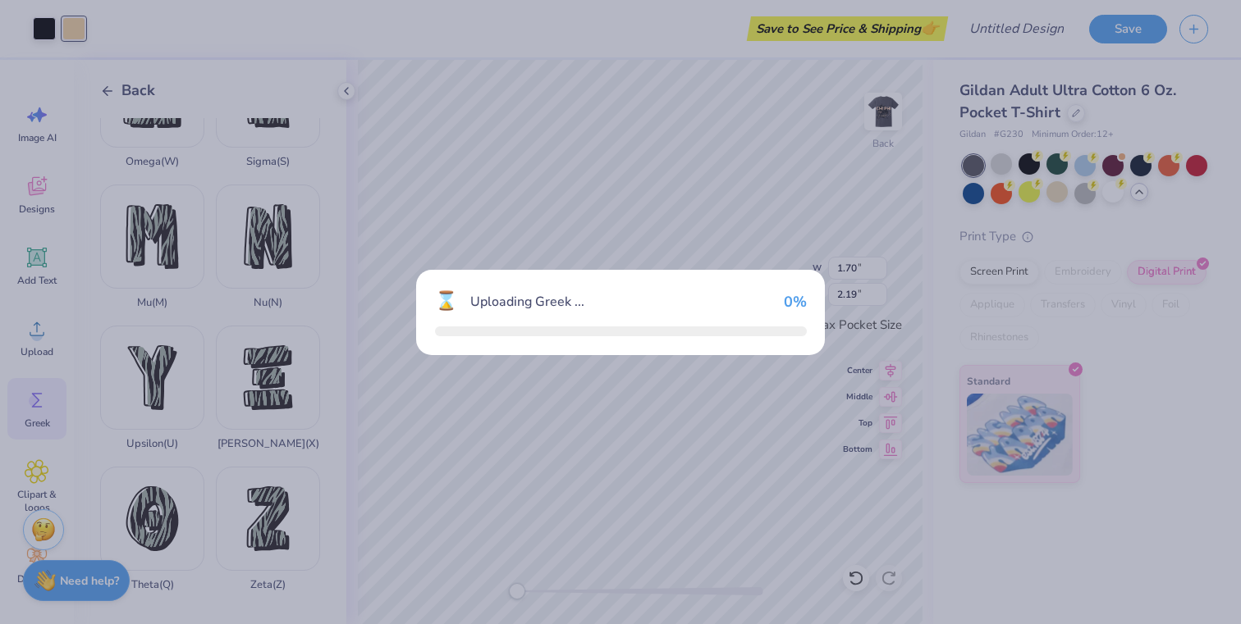
type input "2.83"
type input "3.50"
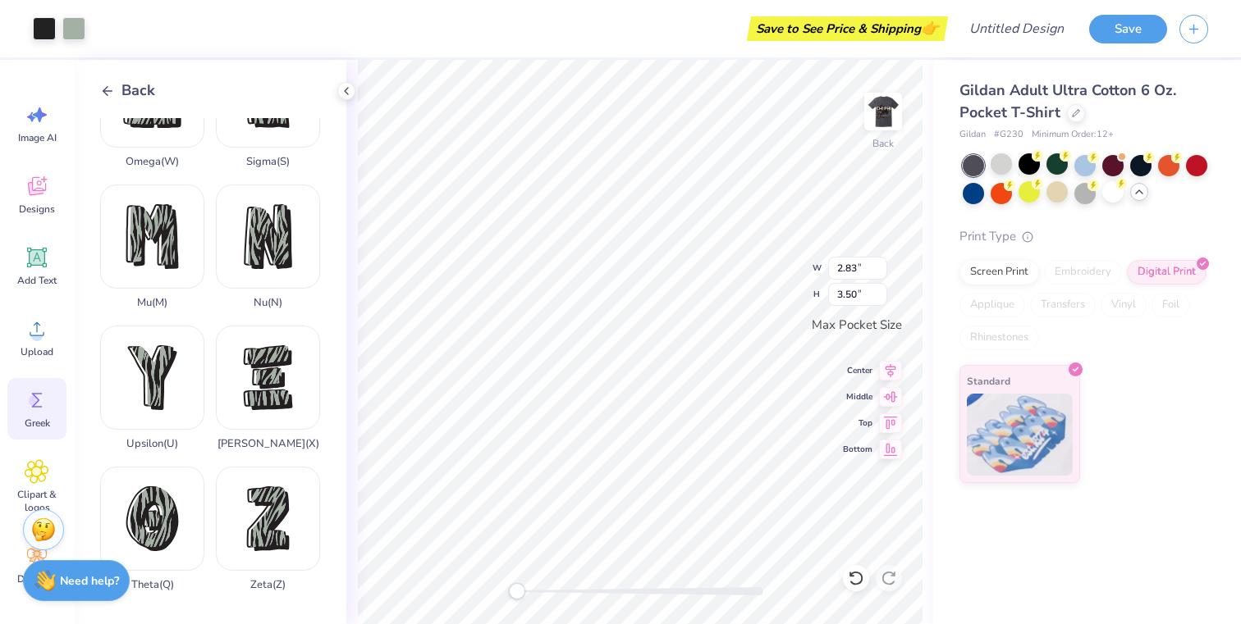
type input "1.44"
type input "1.79"
type input "1.55"
type input "1.92"
type input "1.63"
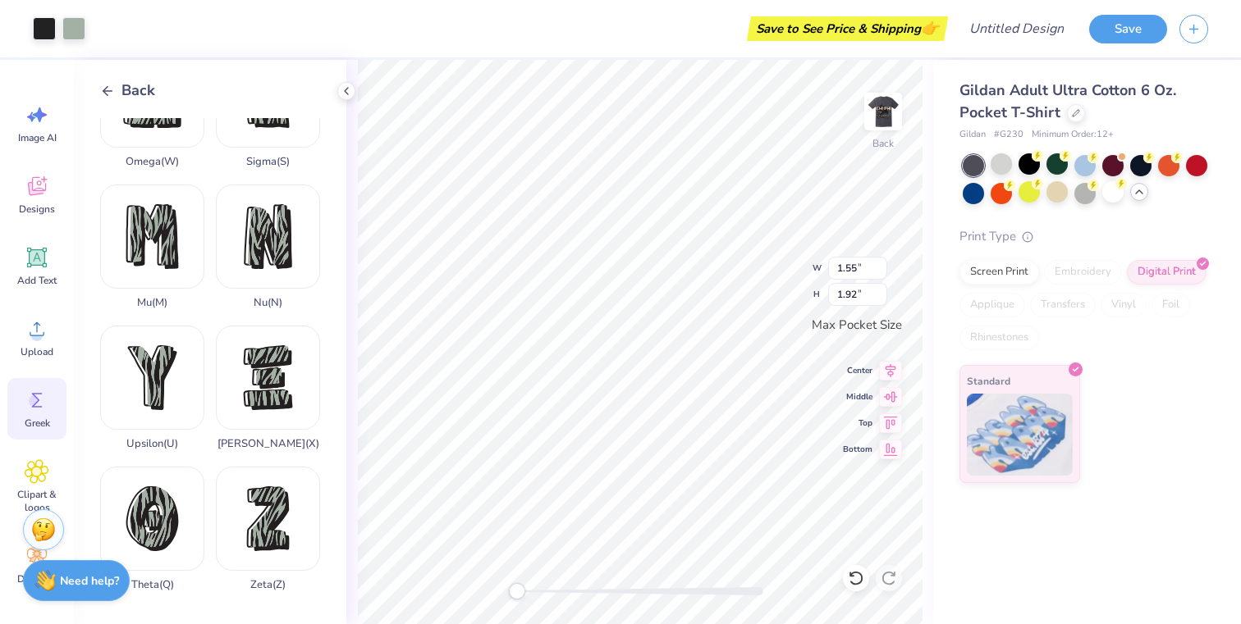
type input "2.02"
click at [79, 31] on div at bounding box center [73, 27] width 23 height 23
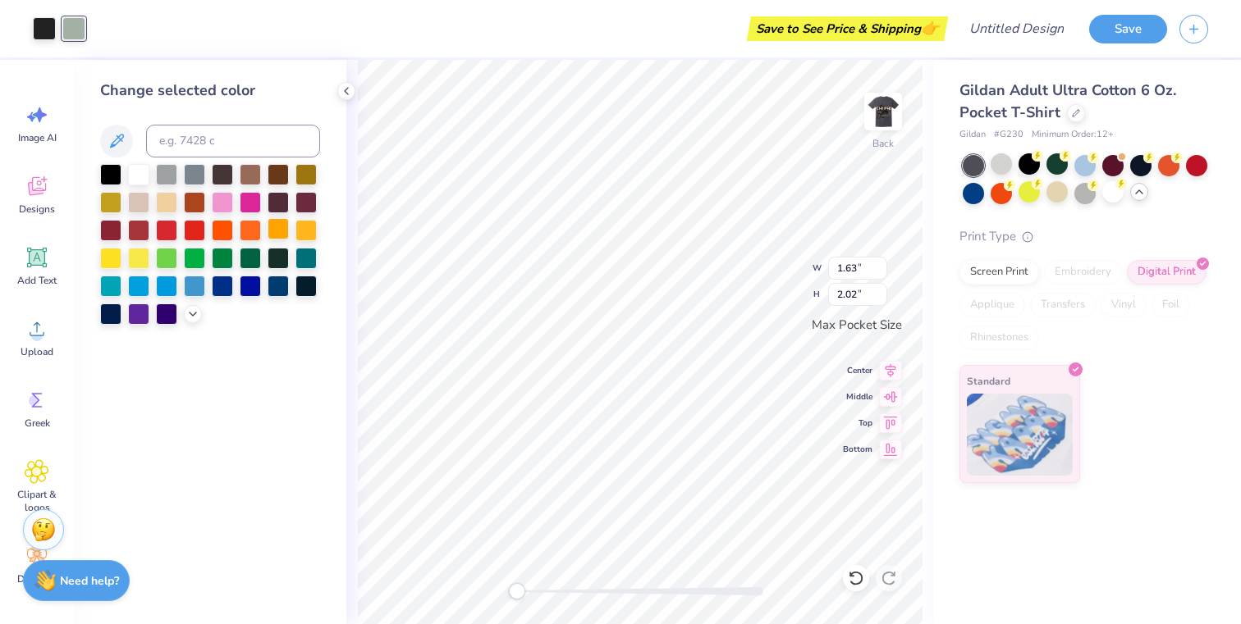
click at [284, 235] on div at bounding box center [277, 228] width 21 height 21
click at [160, 203] on div at bounding box center [166, 200] width 21 height 21
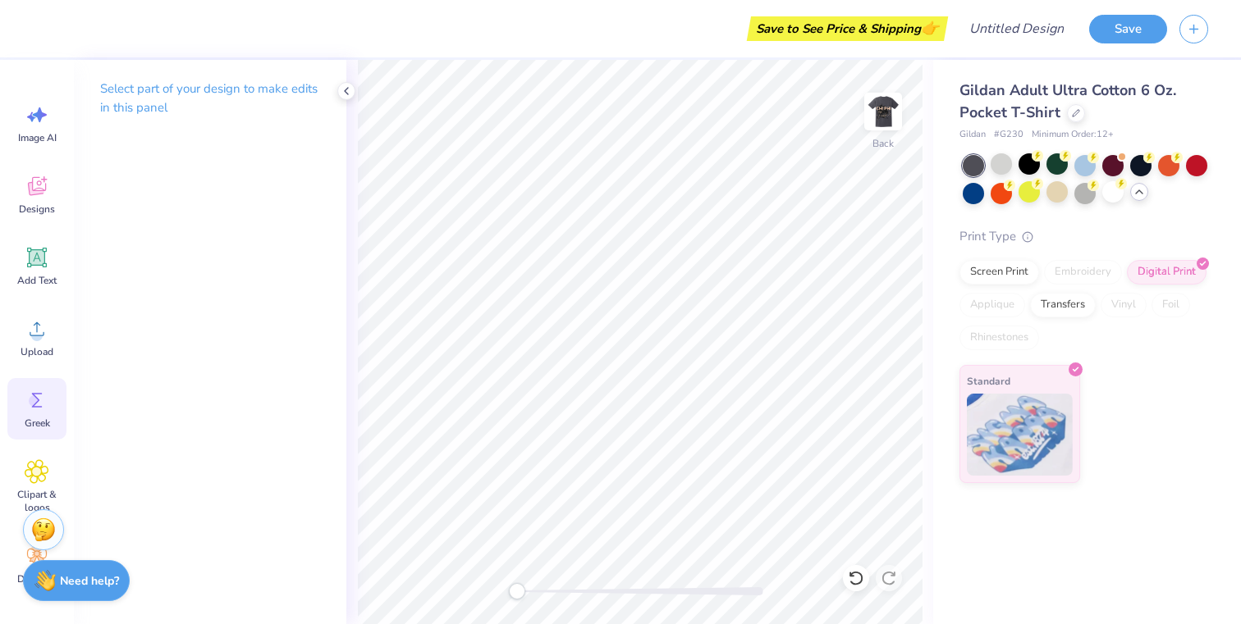
click at [34, 434] on div "Greek" at bounding box center [36, 409] width 59 height 62
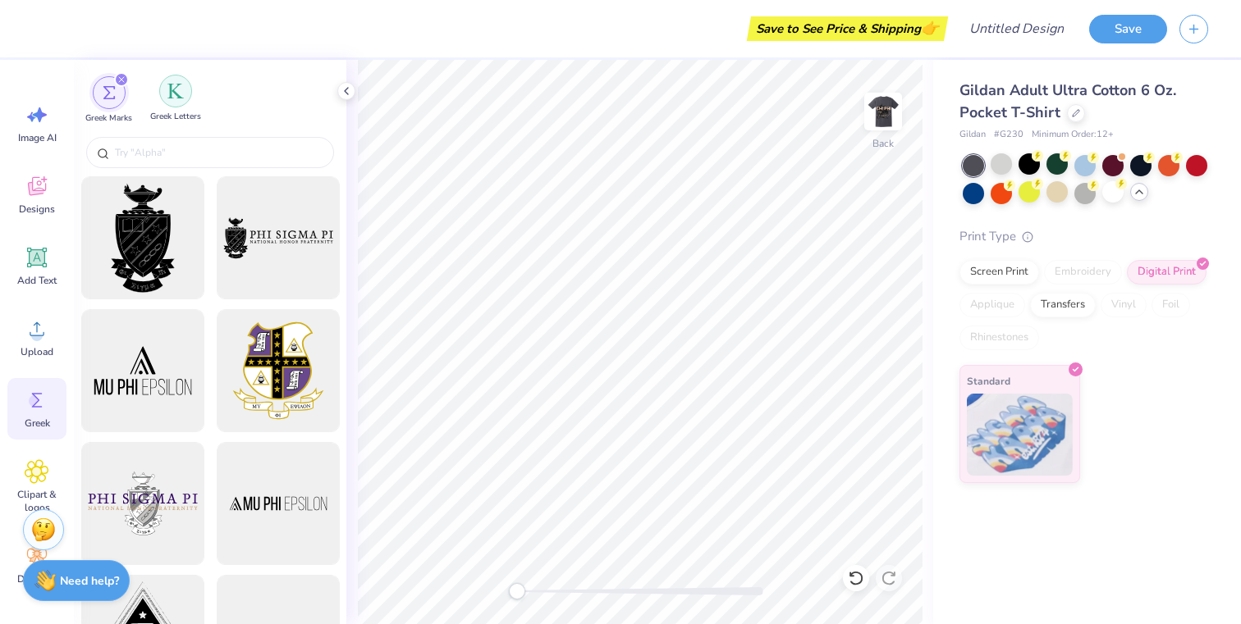
click at [173, 100] on div "filter for Greek Letters" at bounding box center [175, 91] width 33 height 33
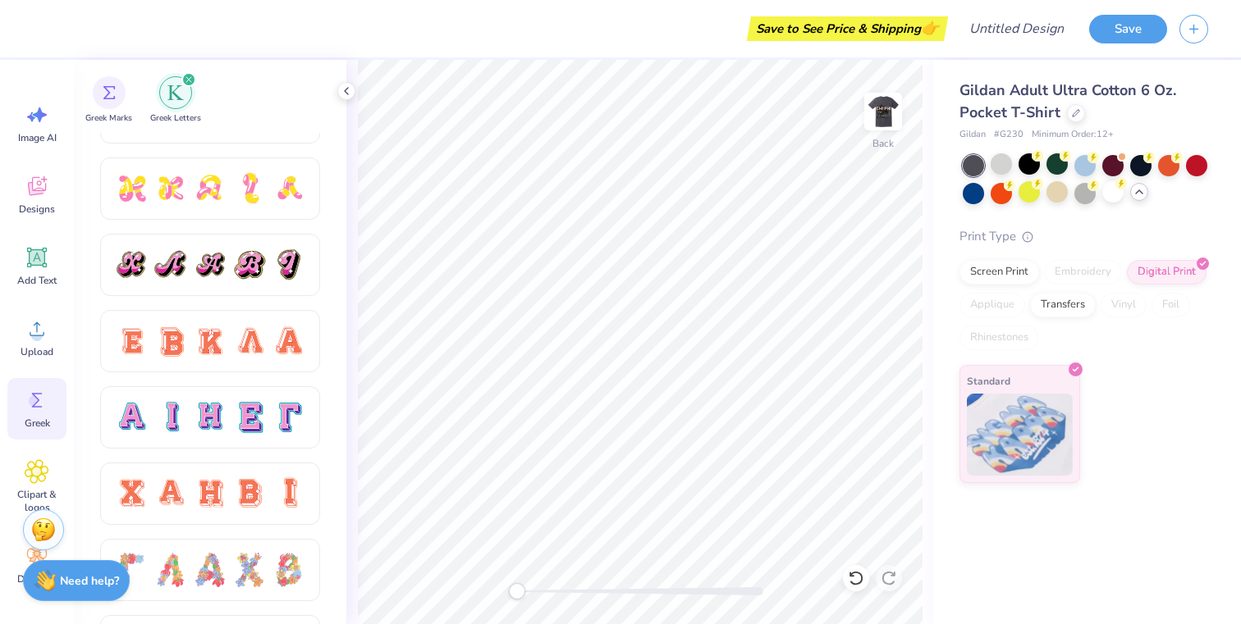
scroll to position [1031, 0]
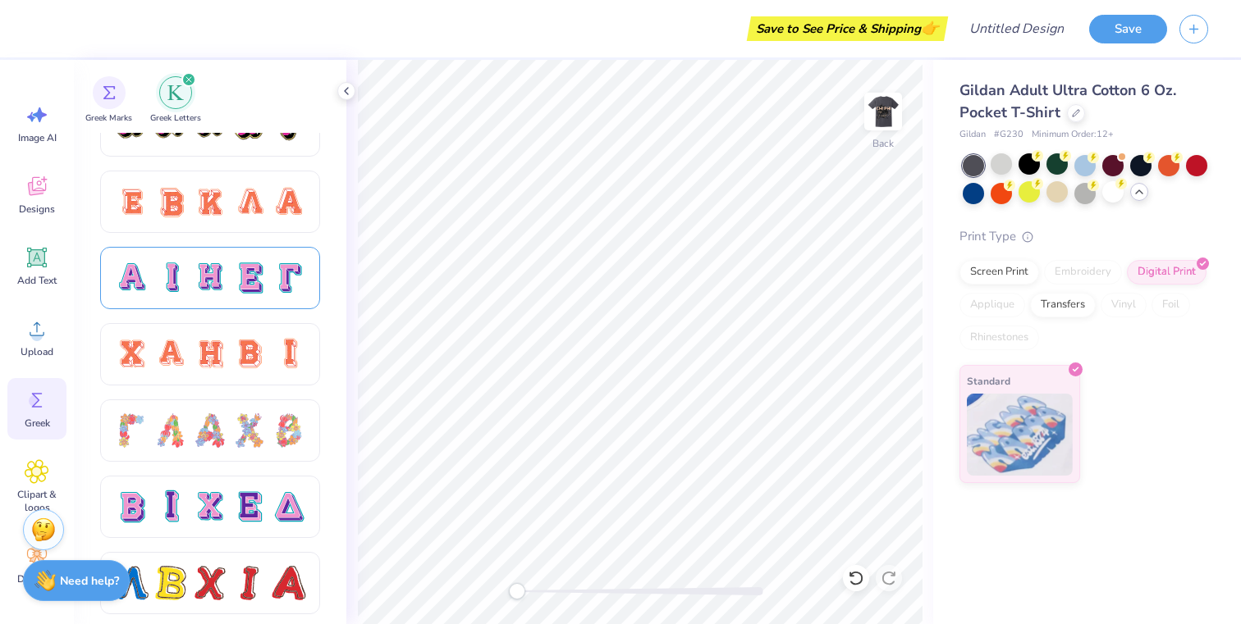
click at [213, 271] on div at bounding box center [210, 278] width 34 height 34
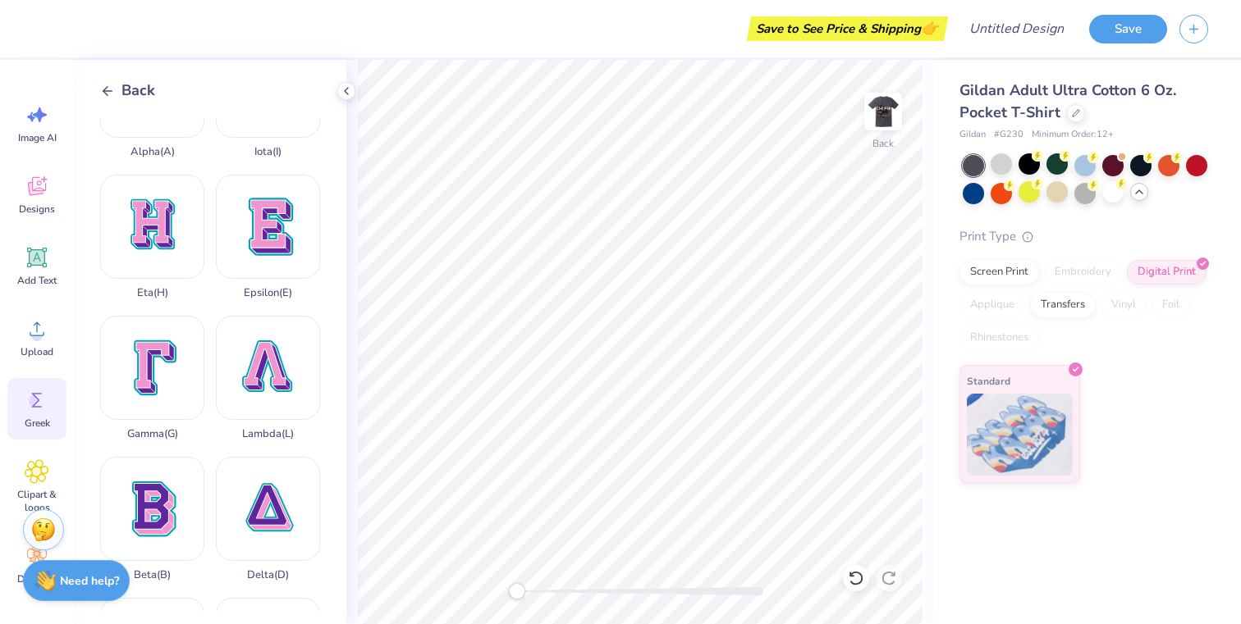
scroll to position [0, 0]
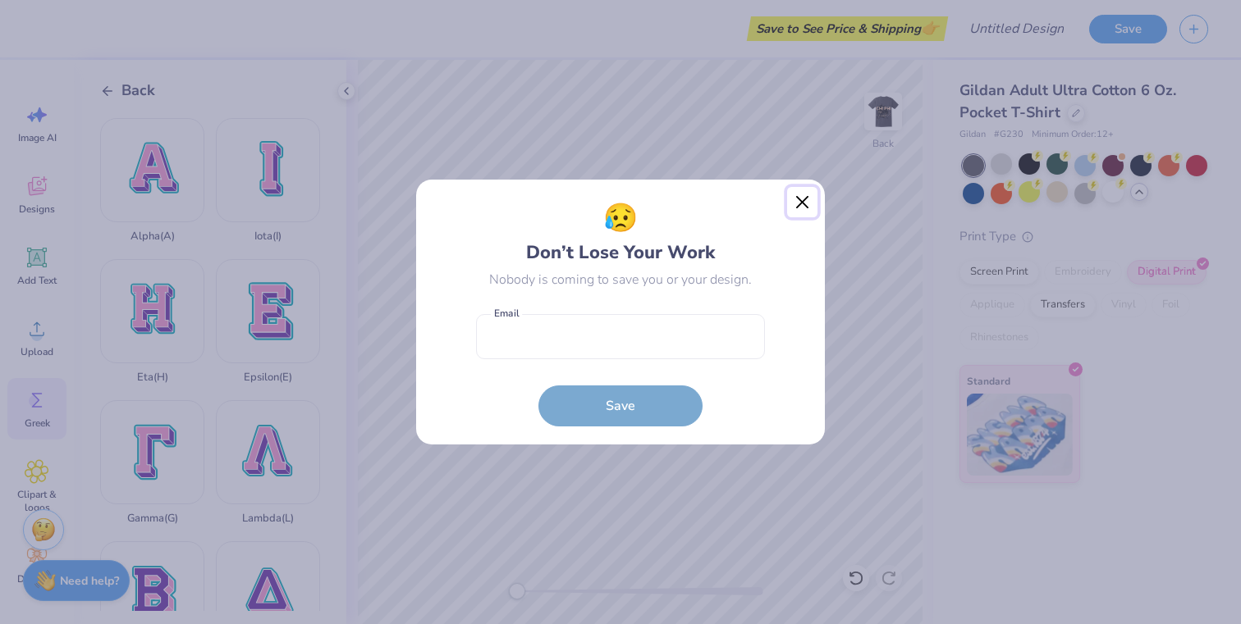
click at [795, 212] on button "Close" at bounding box center [802, 202] width 31 height 31
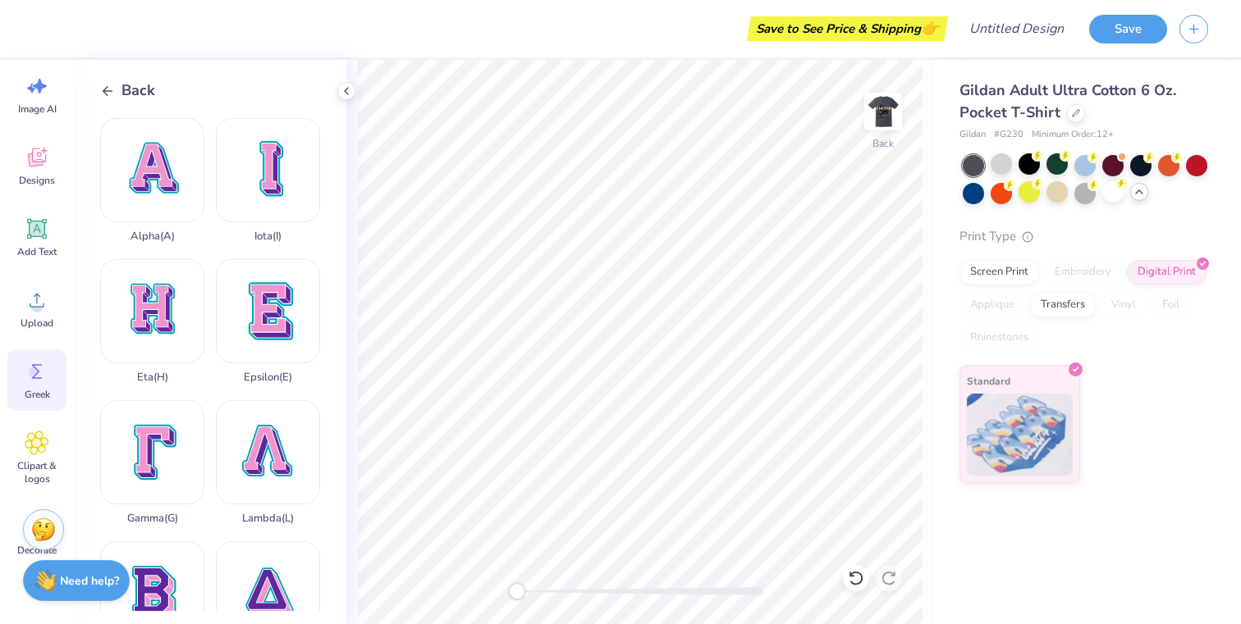
scroll to position [86, 0]
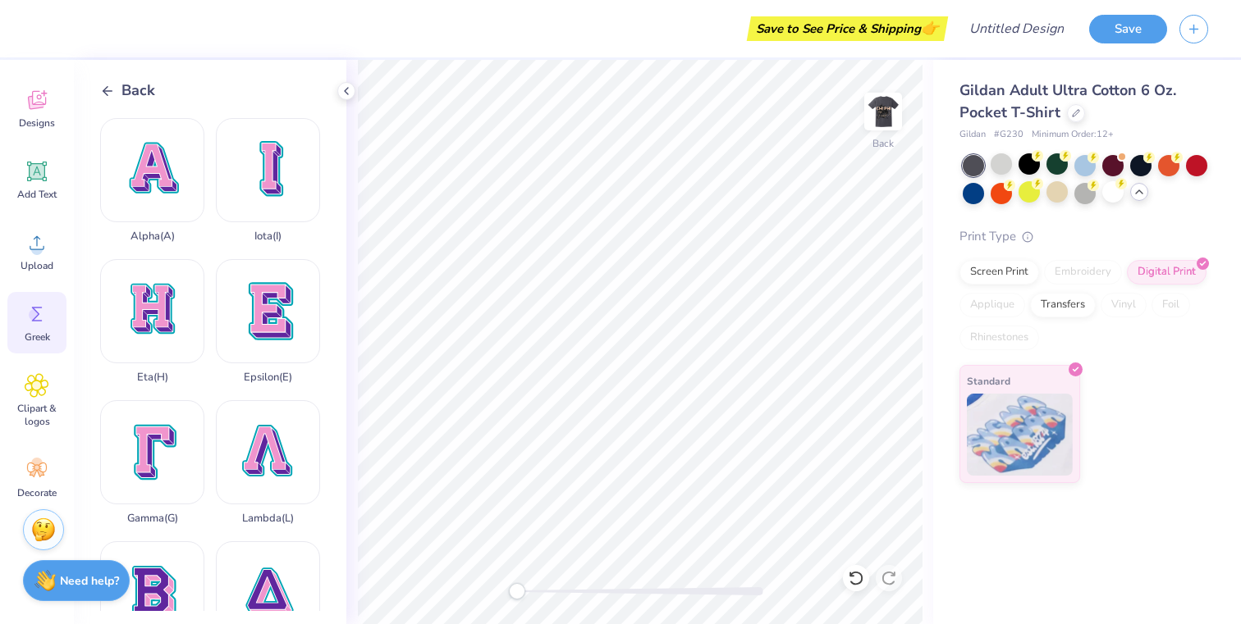
click at [111, 93] on icon at bounding box center [107, 91] width 15 height 15
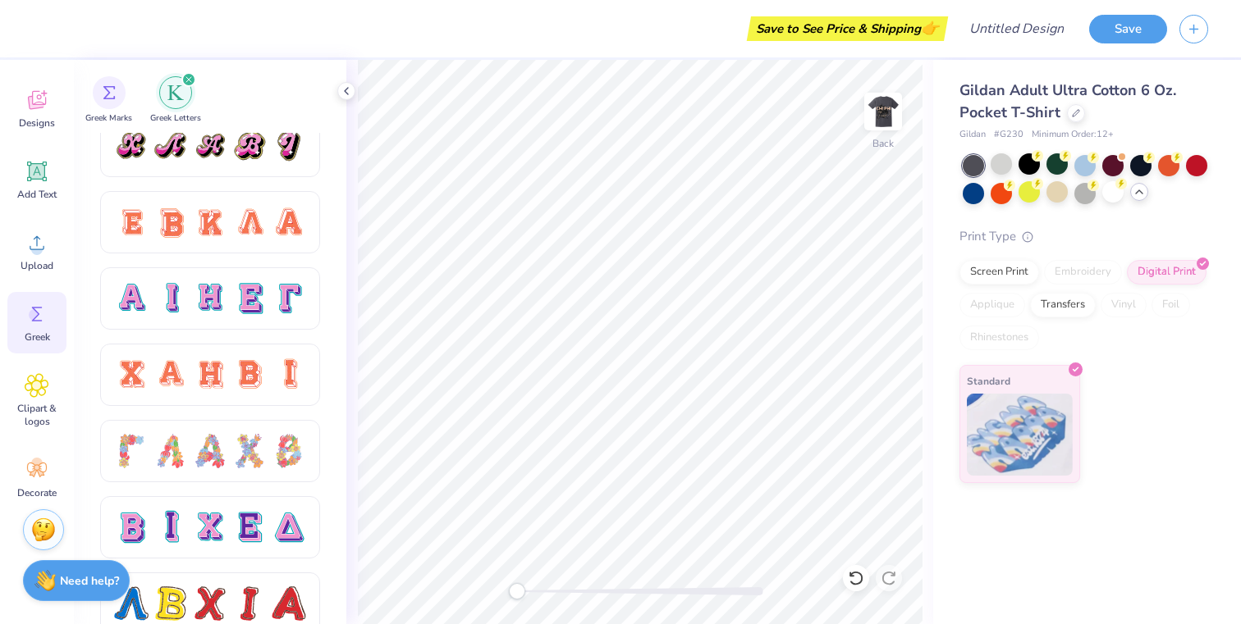
scroll to position [1065, 0]
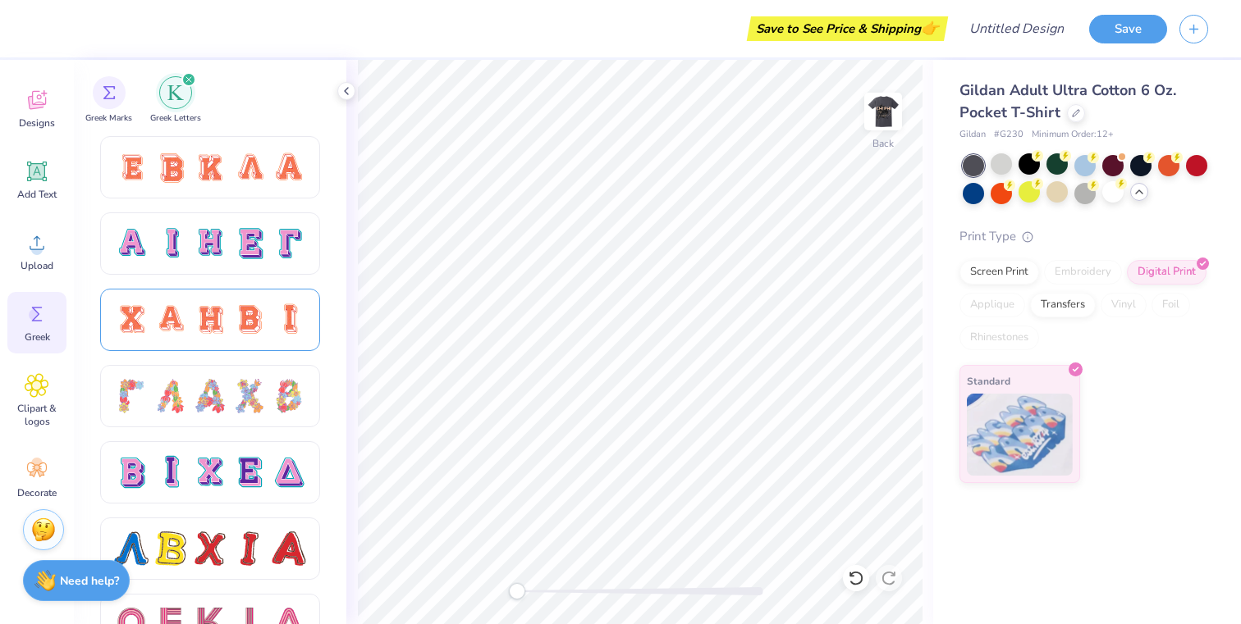
click at [199, 315] on div at bounding box center [210, 320] width 34 height 34
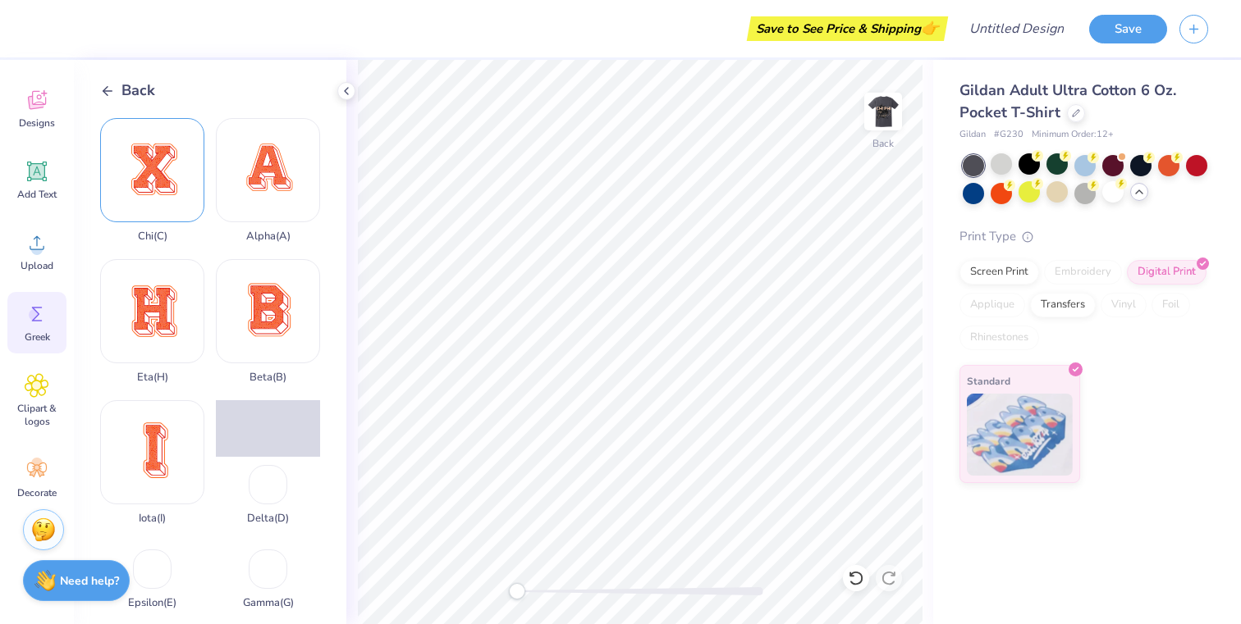
click at [176, 182] on div "Chi ( C )" at bounding box center [152, 180] width 104 height 125
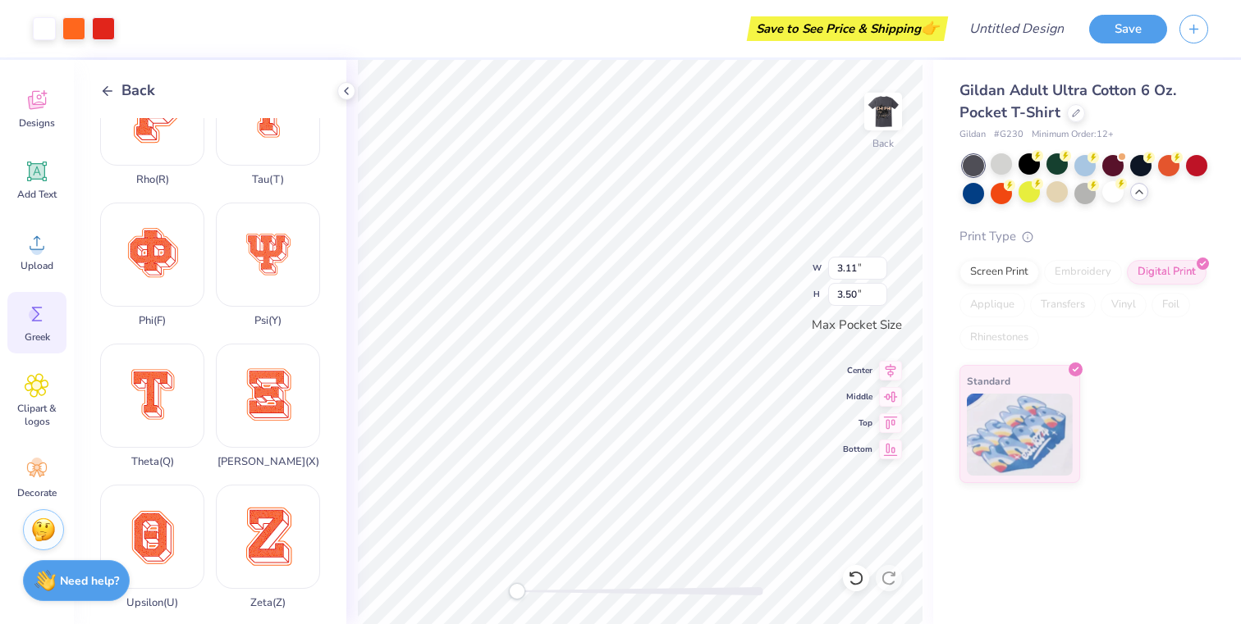
scroll to position [1199, 0]
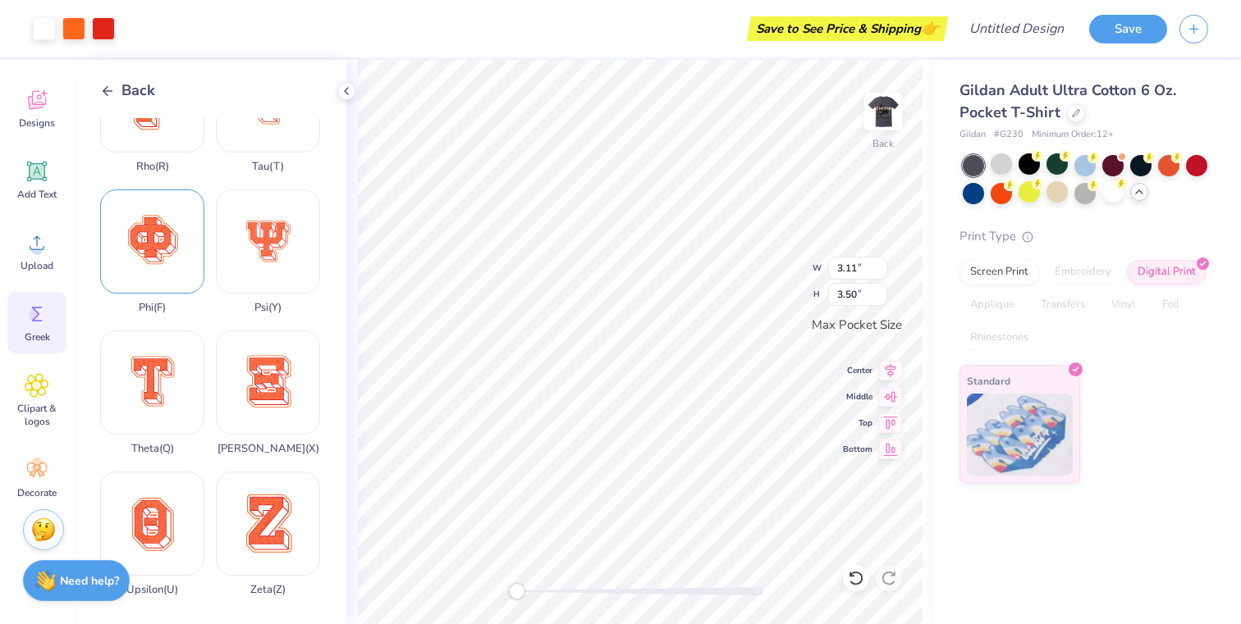
click at [164, 252] on div "Phi ( F )" at bounding box center [152, 252] width 104 height 125
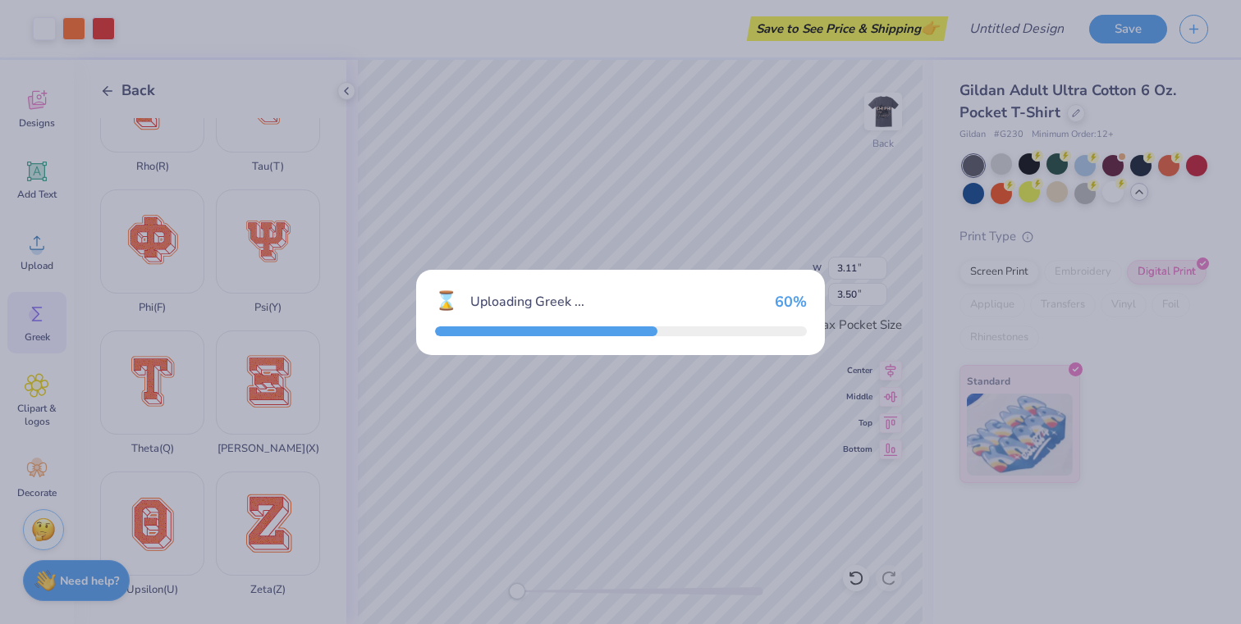
type input "3.50"
type input "3.46"
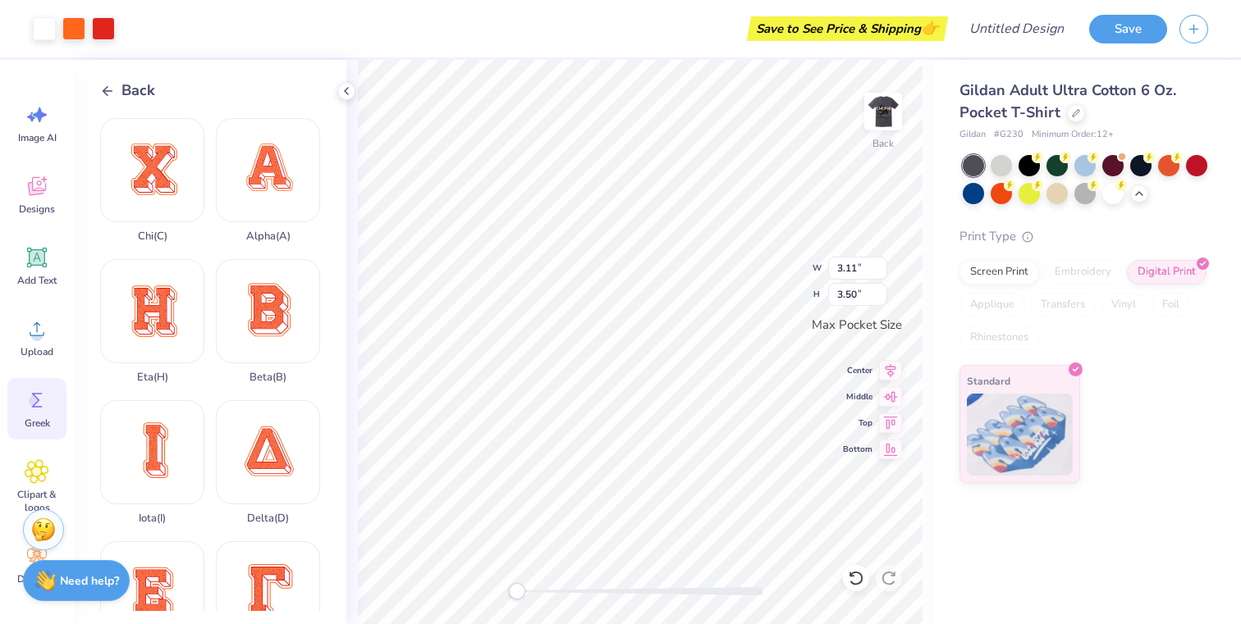
scroll to position [86, 0]
